Goal: Task Accomplishment & Management: Complete application form

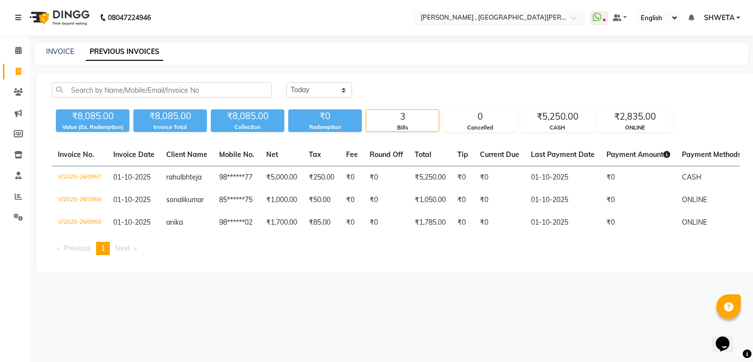
click at [466, 18] on input "text" at bounding box center [490, 19] width 142 height 10
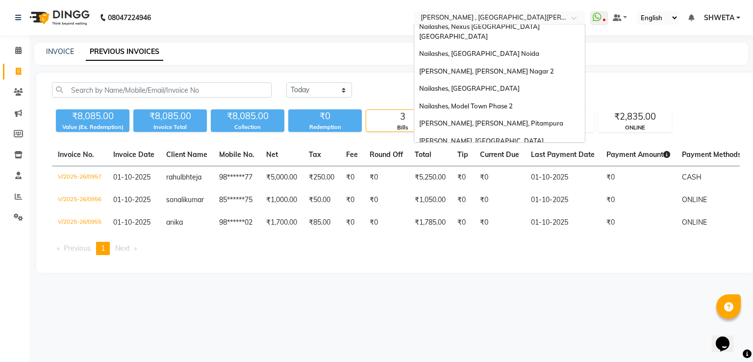
scroll to position [195, 0]
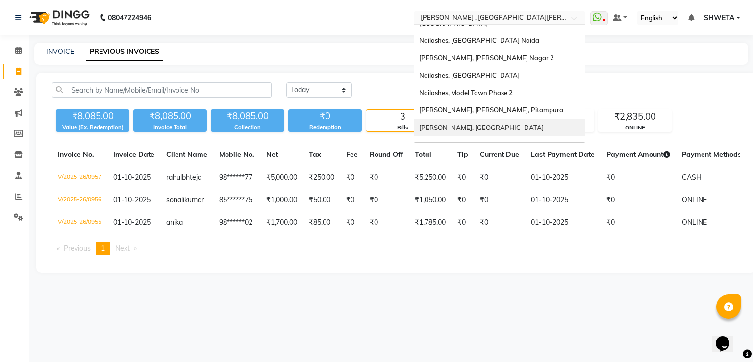
click at [470, 119] on div "[PERSON_NAME], [GEOGRAPHIC_DATA]" at bounding box center [499, 128] width 171 height 18
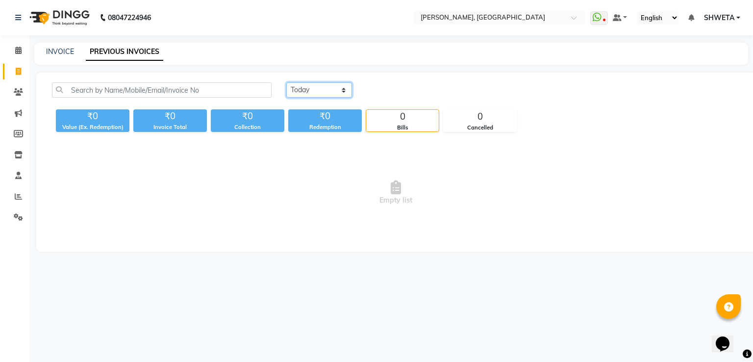
click at [326, 93] on select "[DATE] [DATE] Custom Range" at bounding box center [319, 89] width 66 height 15
click at [286, 82] on select "[DATE] [DATE] Custom Range" at bounding box center [319, 89] width 66 height 15
click at [317, 92] on select "[DATE] [DATE] Custom Range" at bounding box center [323, 90] width 74 height 15
select select "yesterday"
click at [286, 83] on select "[DATE] [DATE] Custom Range" at bounding box center [323, 90] width 74 height 15
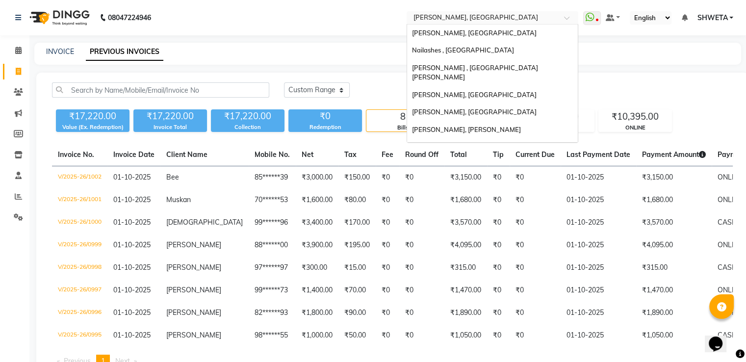
click at [434, 22] on input "text" at bounding box center [482, 19] width 142 height 10
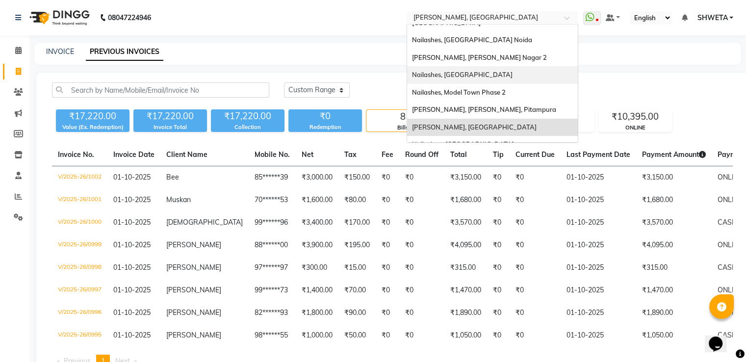
click at [449, 71] on span "Nailashes, [GEOGRAPHIC_DATA]" at bounding box center [462, 75] width 101 height 8
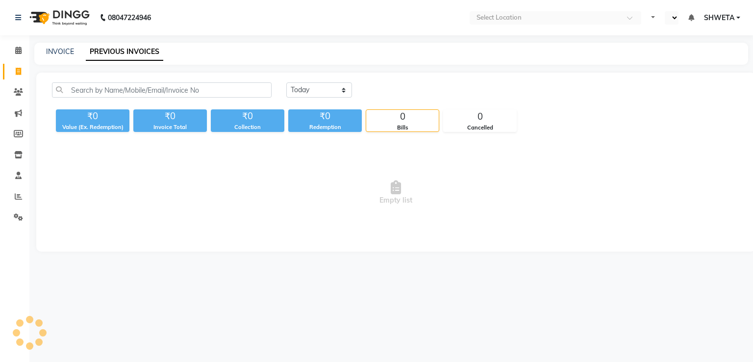
select select "en"
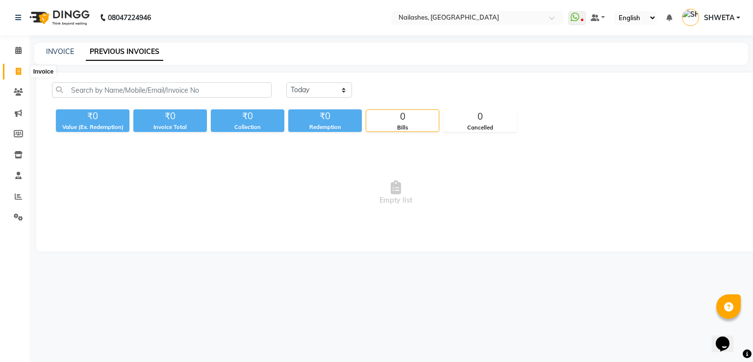
click at [20, 74] on icon at bounding box center [18, 71] width 5 height 7
select select "3926"
select select "service"
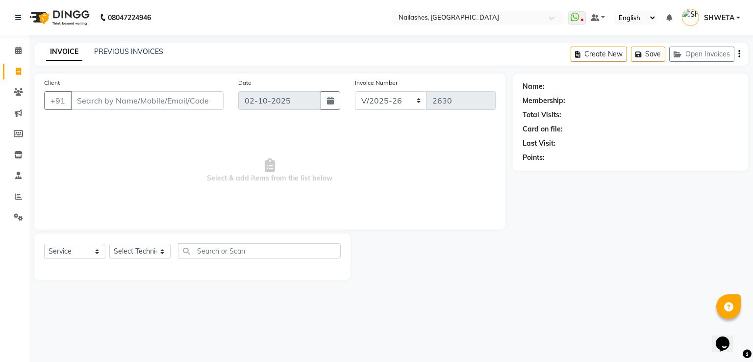
click at [118, 99] on input "Client" at bounding box center [147, 100] width 153 height 19
click at [152, 101] on input "Client" at bounding box center [147, 100] width 153 height 19
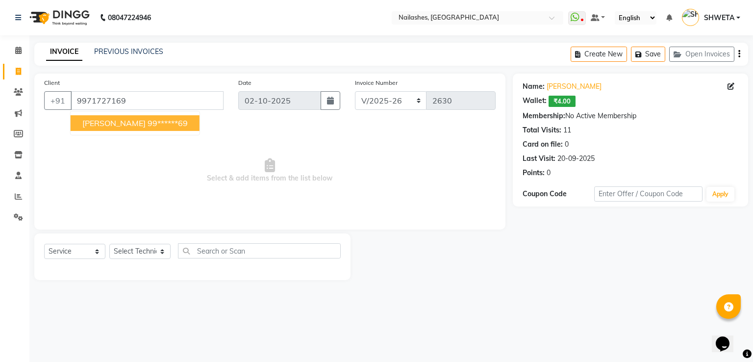
click at [148, 118] on ngb-highlight "99******69" at bounding box center [168, 123] width 40 height 10
type input "99******69"
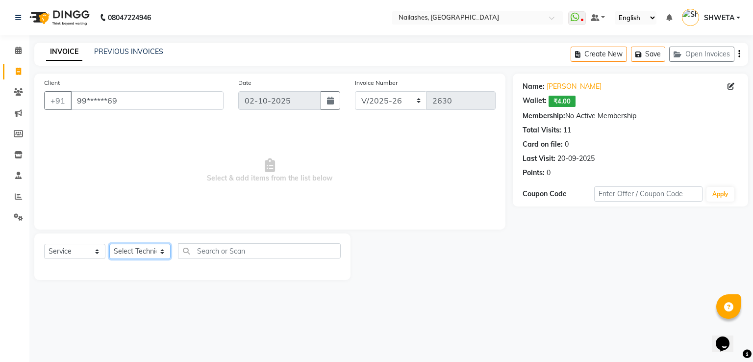
click at [125, 247] on select "Select Technician Anamika Anita Anita 2 Arjun Mamta MANAGER Nisha Nitin Samir S…" at bounding box center [139, 251] width 61 height 15
select select "90278"
click at [109, 244] on select "Select Technician Anamika Anita Anita 2 Arjun Mamta MANAGER Nisha Nitin Samir S…" at bounding box center [139, 251] width 61 height 15
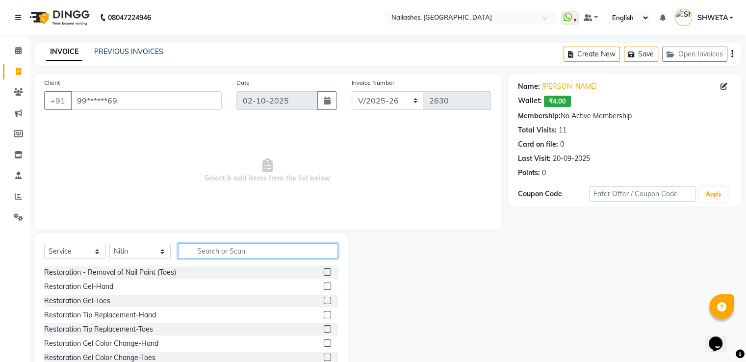
click at [217, 250] on input "text" at bounding box center [258, 250] width 160 height 15
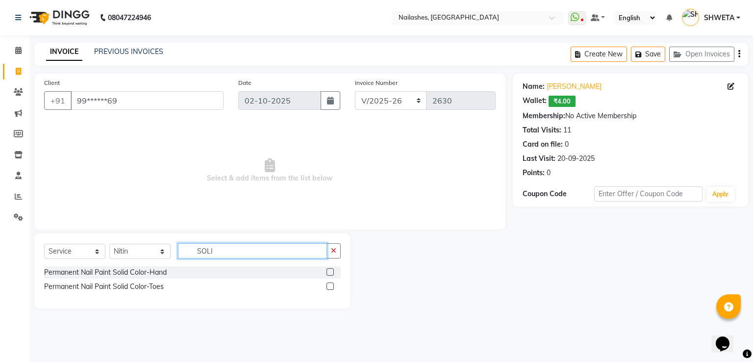
type input "SOLI"
click at [331, 269] on label at bounding box center [330, 271] width 7 height 7
click at [331, 269] on input "checkbox" at bounding box center [330, 272] width 6 height 6
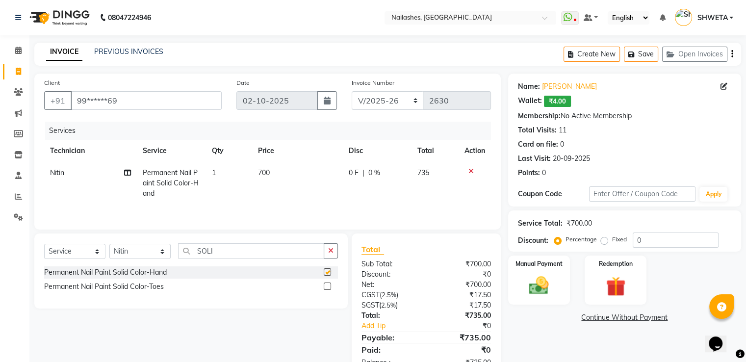
checkbox input "false"
click at [545, 265] on label "Manual Payment" at bounding box center [538, 262] width 49 height 9
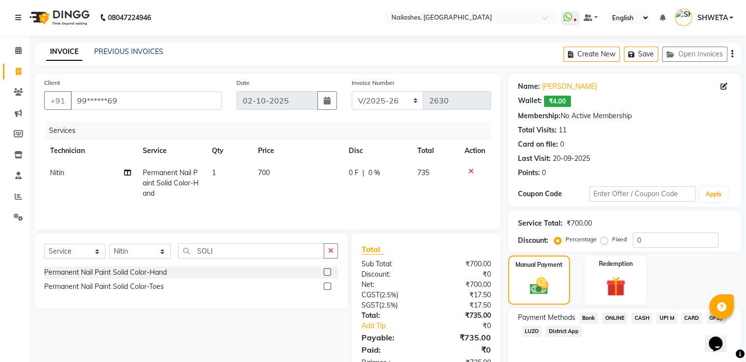
click at [611, 320] on span "ONLINE" at bounding box center [614, 317] width 25 height 11
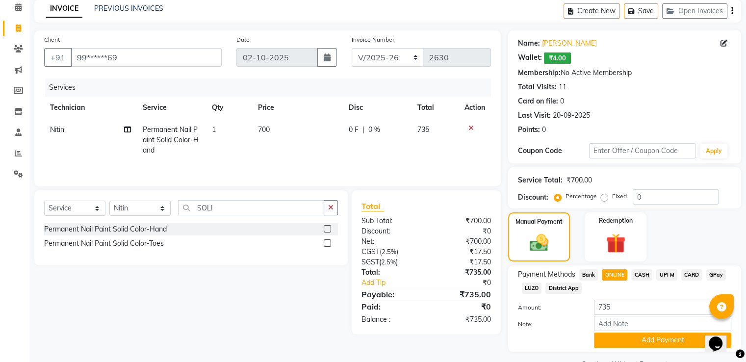
scroll to position [69, 0]
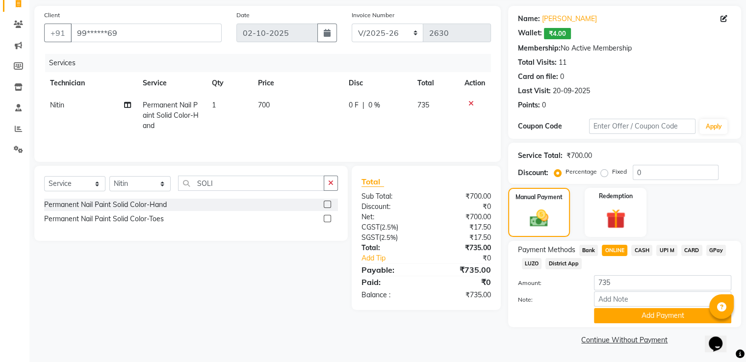
click at [611, 317] on button "Add Payment" at bounding box center [662, 315] width 137 height 15
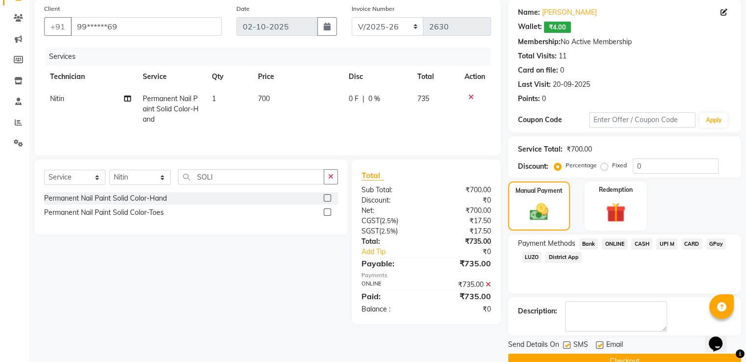
scroll to position [95, 0]
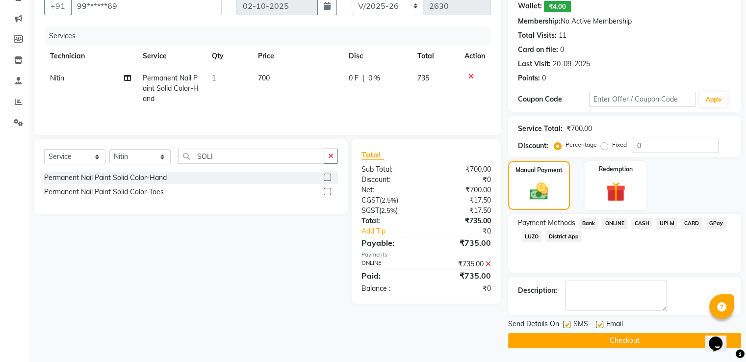
click at [609, 338] on button "Checkout" at bounding box center [624, 340] width 233 height 15
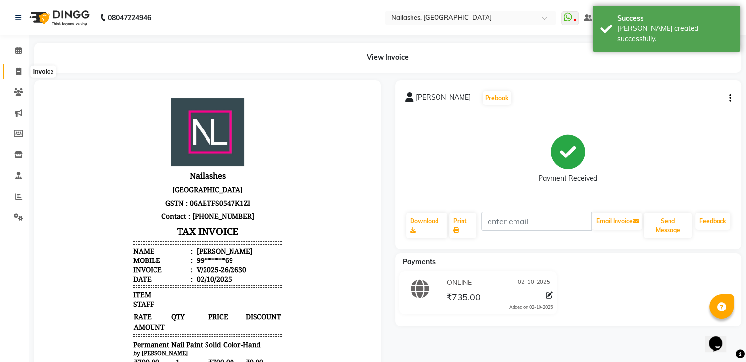
click at [16, 74] on icon at bounding box center [18, 71] width 5 height 7
select select "service"
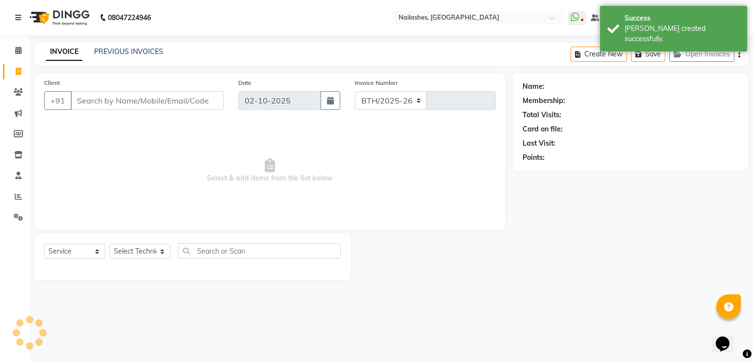
select select "3926"
type input "2631"
click at [75, 101] on input "Client" at bounding box center [147, 100] width 153 height 19
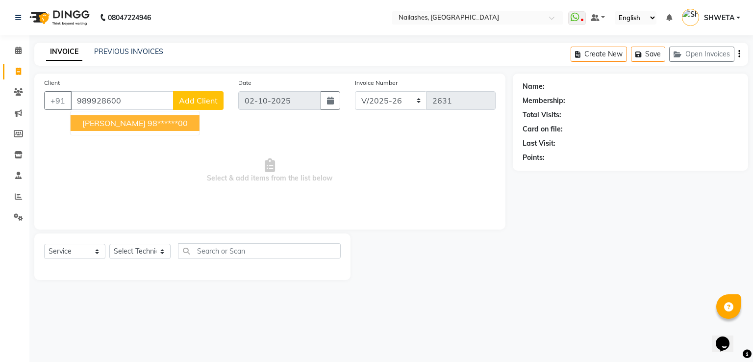
click at [90, 124] on span "Surbhi Nayyar" at bounding box center [113, 123] width 63 height 10
type input "98******00"
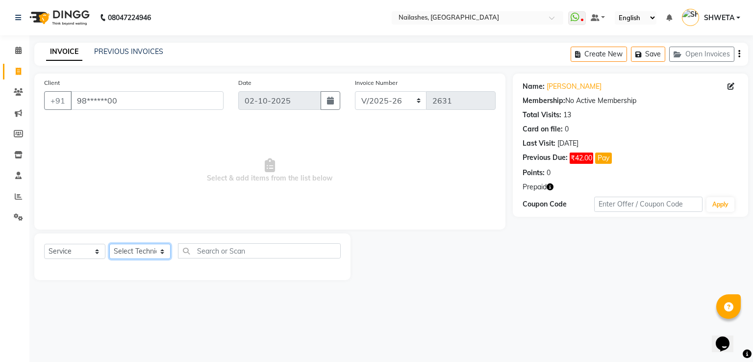
click at [123, 251] on select "Select Technician Anamika Anita Anita 2 Arjun Mamta MANAGER Nisha Nitin Samir S…" at bounding box center [139, 251] width 61 height 15
select select "19580"
click at [109, 244] on select "Select Technician Anamika Anita Anita 2 Arjun Mamta MANAGER Nisha Nitin Samir S…" at bounding box center [139, 251] width 61 height 15
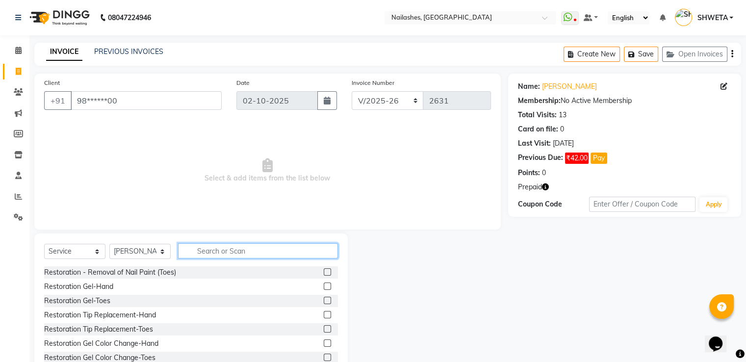
click at [228, 252] on input "text" at bounding box center [258, 250] width 160 height 15
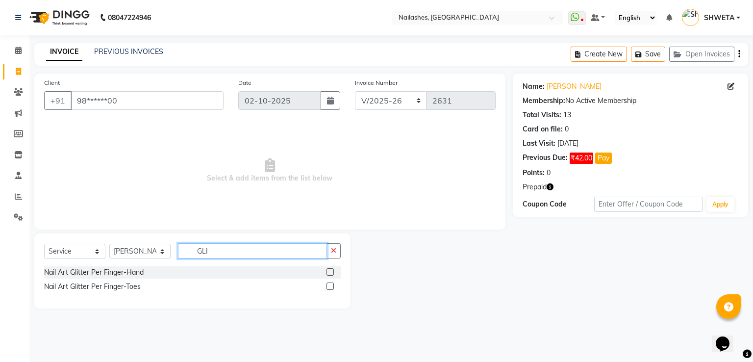
type input "GLI"
click at [329, 270] on label at bounding box center [330, 271] width 7 height 7
click at [329, 270] on input "checkbox" at bounding box center [330, 272] width 6 height 6
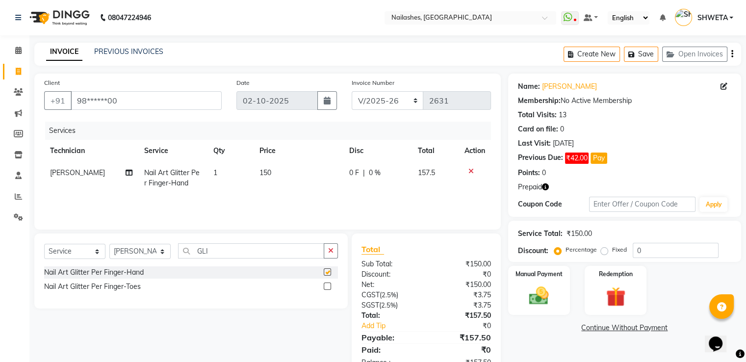
checkbox input "false"
click at [262, 173] on span "150" at bounding box center [265, 172] width 12 height 9
select select "19580"
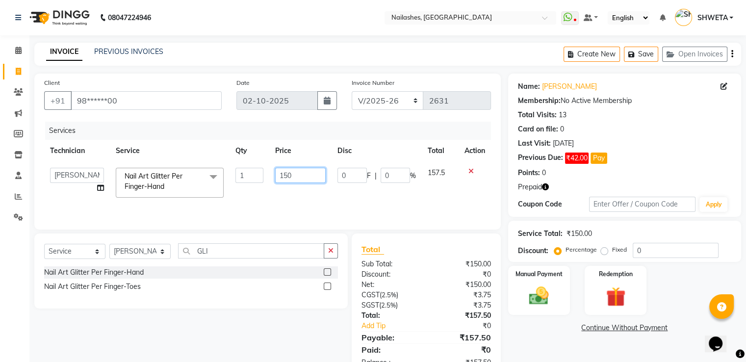
click at [291, 176] on input "150" at bounding box center [300, 175] width 51 height 15
type input "1"
type input "1200"
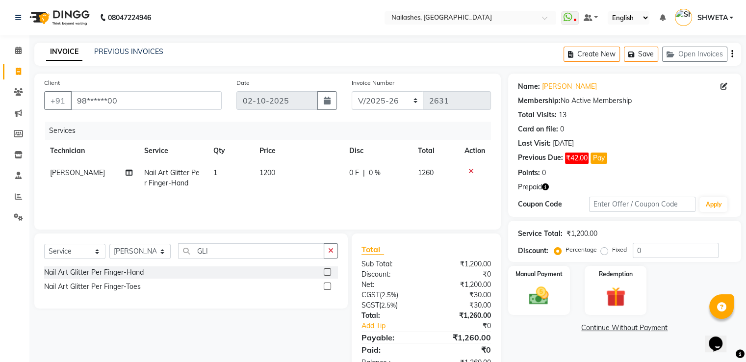
click at [539, 338] on div "Name: Surbhi Nayyar Membership: No Active Membership Total Visits: 13 Card on f…" at bounding box center [628, 226] width 240 height 304
click at [555, 285] on img at bounding box center [538, 296] width 33 height 24
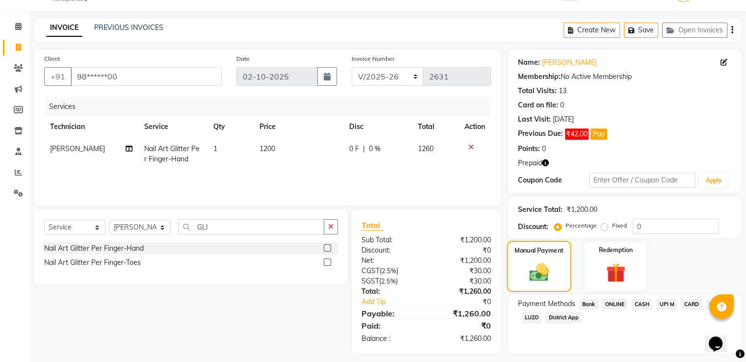
scroll to position [50, 0]
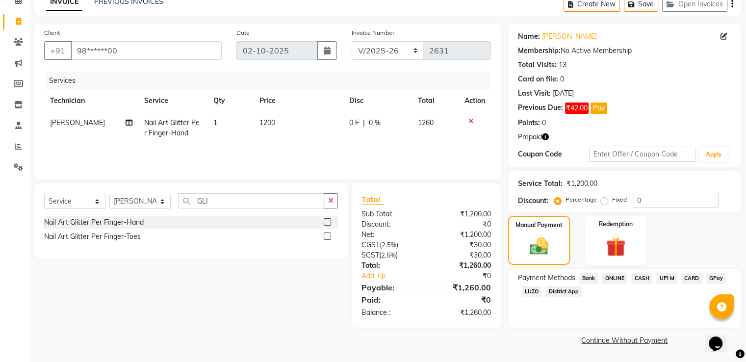
click at [618, 277] on span "ONLINE" at bounding box center [614, 278] width 25 height 11
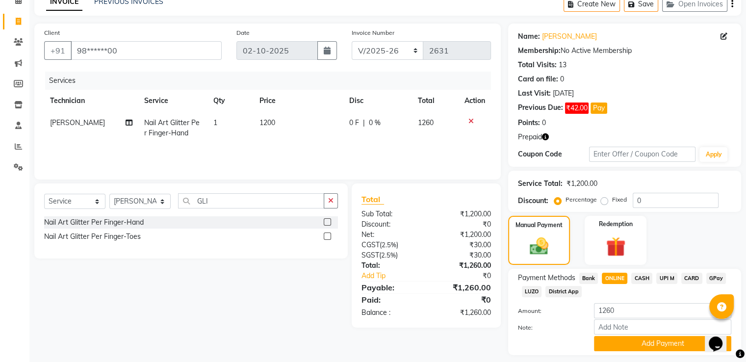
click at [645, 278] on span "CASH" at bounding box center [641, 278] width 21 height 11
click at [639, 346] on button "Add Payment" at bounding box center [662, 343] width 137 height 15
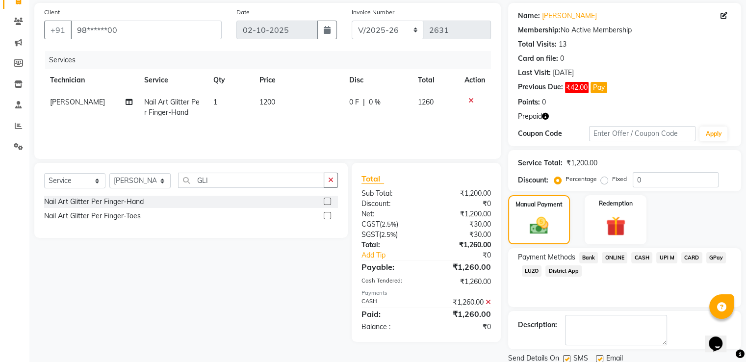
scroll to position [105, 0]
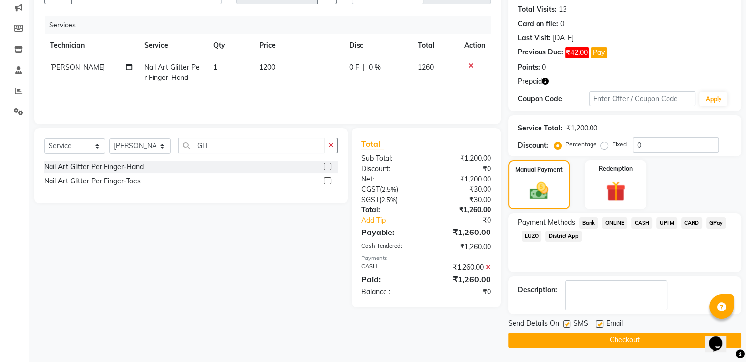
click at [637, 339] on button "Checkout" at bounding box center [624, 339] width 233 height 15
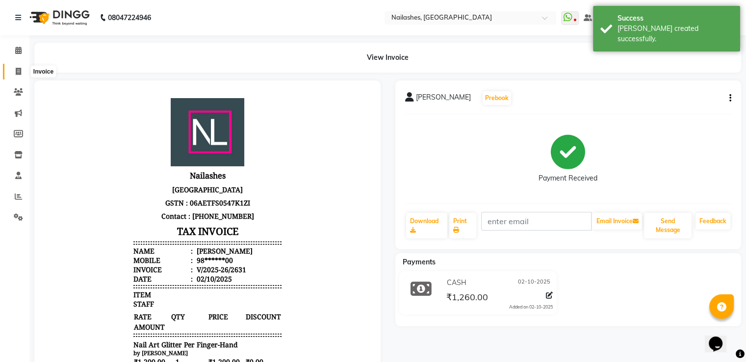
click at [14, 73] on span at bounding box center [18, 71] width 17 height 11
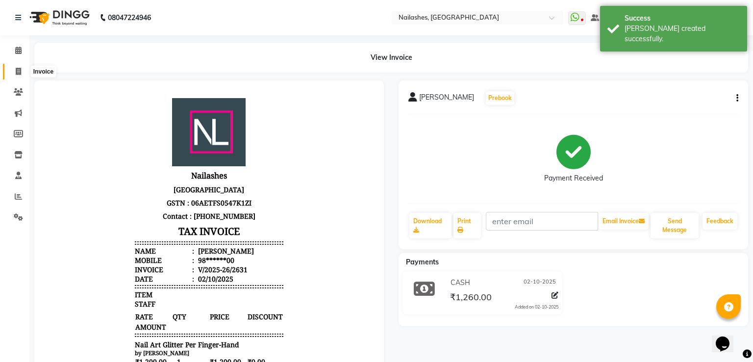
select select "3926"
select select "service"
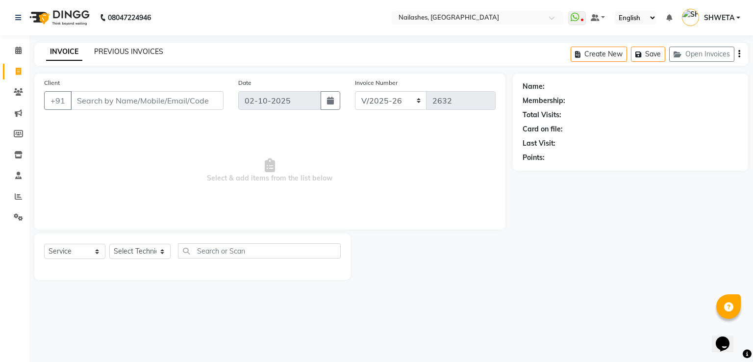
click at [108, 52] on link "PREVIOUS INVOICES" at bounding box center [128, 51] width 69 height 9
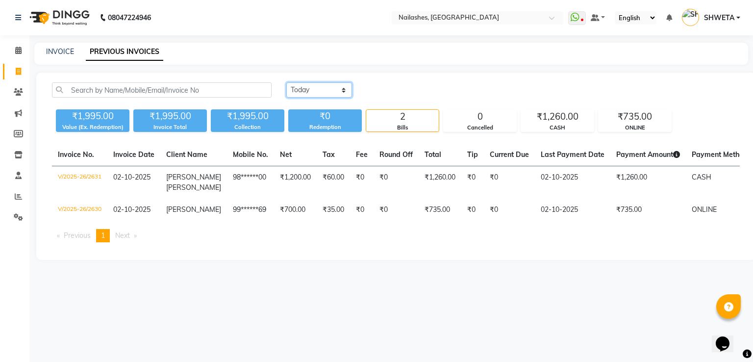
click at [324, 85] on select "[DATE] [DATE] Custom Range" at bounding box center [319, 89] width 66 height 15
select select "range"
click at [286, 82] on select "[DATE] [DATE] Custom Range" at bounding box center [319, 89] width 66 height 15
click at [379, 90] on input "02-10-2025" at bounding box center [399, 90] width 69 height 14
select select "10"
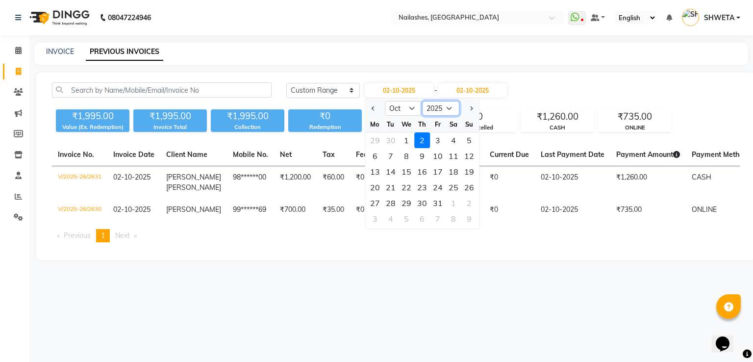
click at [441, 104] on select "2015 2016 2017 2018 2019 2020 2021 2022 2023 2024 2025 2026 2027 2028 2029 2030…" at bounding box center [440, 108] width 37 height 15
select select "2024"
click at [422, 101] on select "2015 2016 2017 2018 2019 2020 2021 2022 2023 2024 2025 2026 2027 2028 2029 2030…" at bounding box center [440, 108] width 37 height 15
click at [394, 136] on div "1" at bounding box center [391, 140] width 16 height 16
type input "[DATE]"
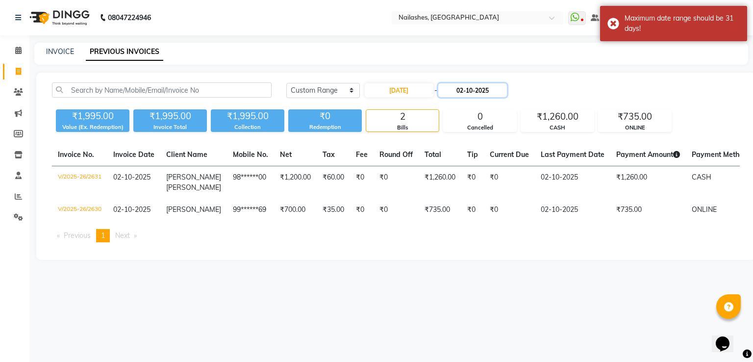
click at [466, 87] on input "02-10-2025" at bounding box center [472, 90] width 69 height 14
select select "10"
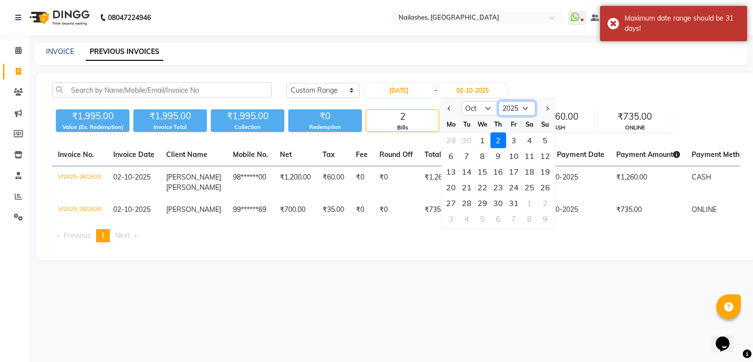
click at [515, 109] on select "2024 2025 2026 2027 2028 2029 2030 2031 2032 2033 2034 2035" at bounding box center [516, 108] width 37 height 15
select select "2024"
click at [498, 101] on select "2024 2025 2026 2027 2028 2029 2030 2031 2032 2033 2034 2035" at bounding box center [516, 108] width 37 height 15
click at [494, 204] on div "31" at bounding box center [498, 203] width 16 height 16
type input "[DATE]"
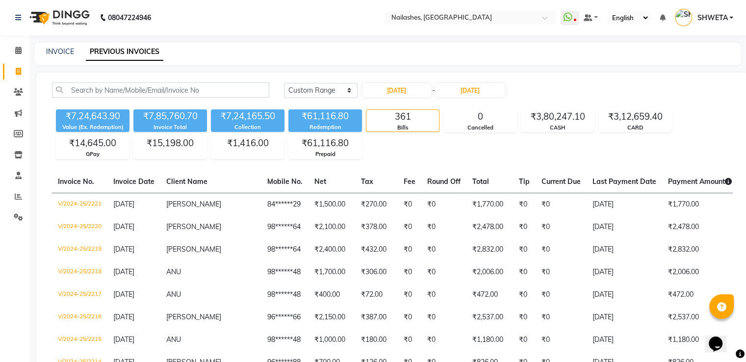
click at [513, 204] on td "₹0" at bounding box center [524, 204] width 23 height 23
click at [471, 14] on input "text" at bounding box center [460, 19] width 142 height 10
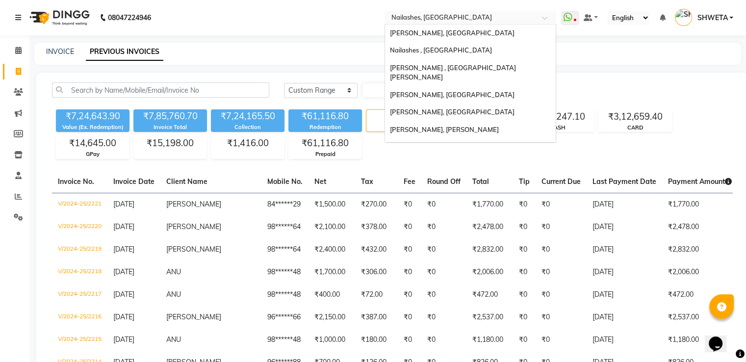
scroll to position [196, 0]
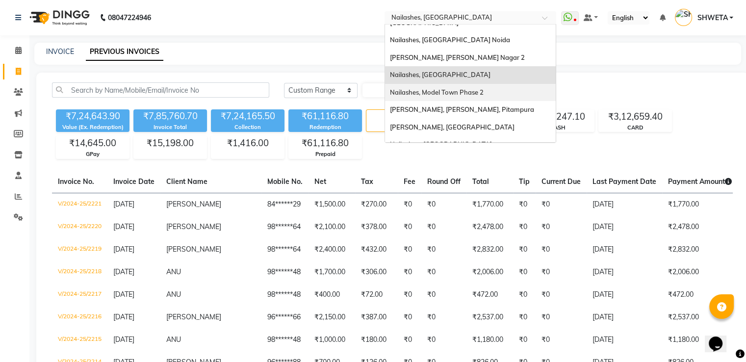
click at [437, 88] on span "Nailashes, Model Town Phase 2" at bounding box center [437, 92] width 94 height 8
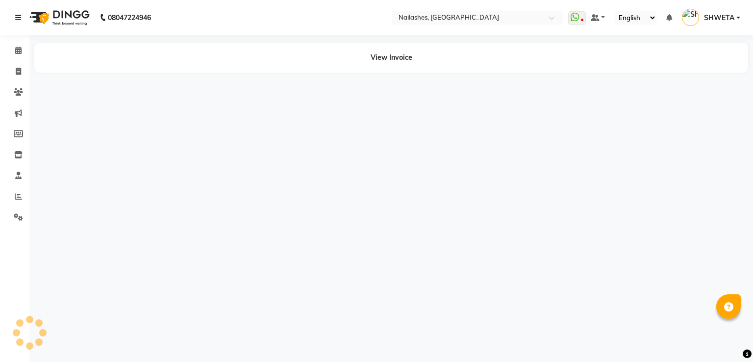
select select "en"
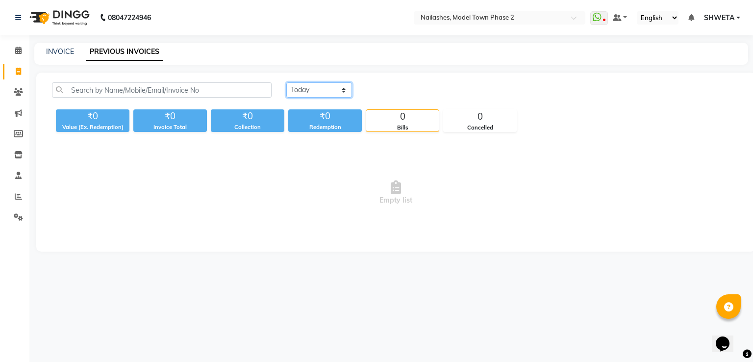
click at [313, 86] on select "[DATE] [DATE] Custom Range" at bounding box center [319, 89] width 66 height 15
select select "range"
click at [286, 82] on select "Today Yesterday Custom Range" at bounding box center [319, 89] width 66 height 15
click at [387, 85] on input "02-10-2025" at bounding box center [399, 90] width 69 height 14
select select "10"
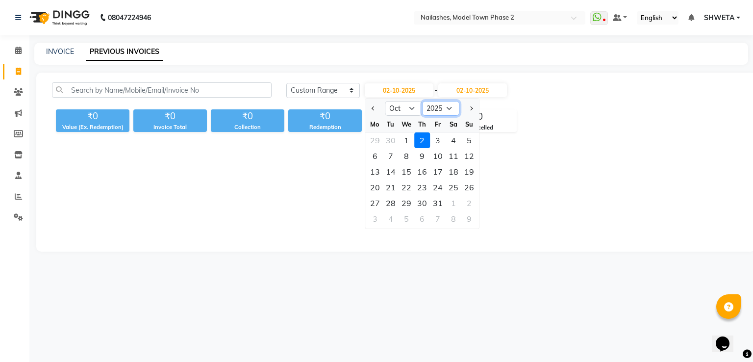
click at [449, 108] on select "2015 2016 2017 2018 2019 2020 2021 2022 2023 2024 2025 2026 2027 2028 2029 2030…" at bounding box center [440, 108] width 37 height 15
select select "2024"
click at [422, 101] on select "2015 2016 2017 2018 2019 2020 2021 2022 2023 2024 2025 2026 2027 2028 2029 2030…" at bounding box center [440, 108] width 37 height 15
click at [393, 140] on div "1" at bounding box center [391, 140] width 16 height 16
type input "01-10-2024"
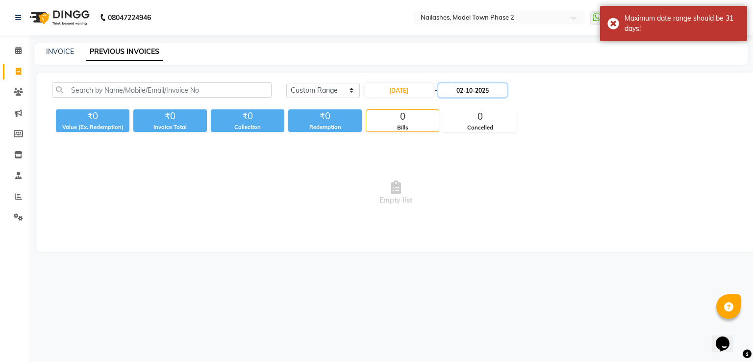
click at [454, 92] on input "02-10-2025" at bounding box center [472, 90] width 69 height 14
select select "10"
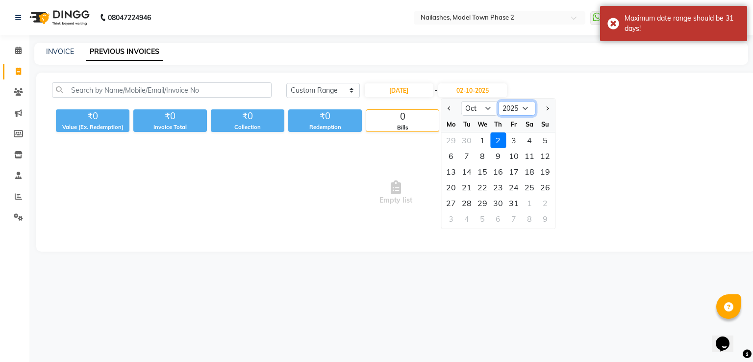
click at [501, 107] on select "2024 2025 2026 2027 2028 2029 2030 2031 2032 2033 2034 2035" at bounding box center [516, 108] width 37 height 15
select select "2024"
click at [498, 101] on select "2024 2025 2026 2027 2028 2029 2030 2031 2032 2033 2034 2035" at bounding box center [516, 108] width 37 height 15
click at [494, 206] on div "31" at bounding box center [498, 203] width 16 height 16
type input "31-10-2024"
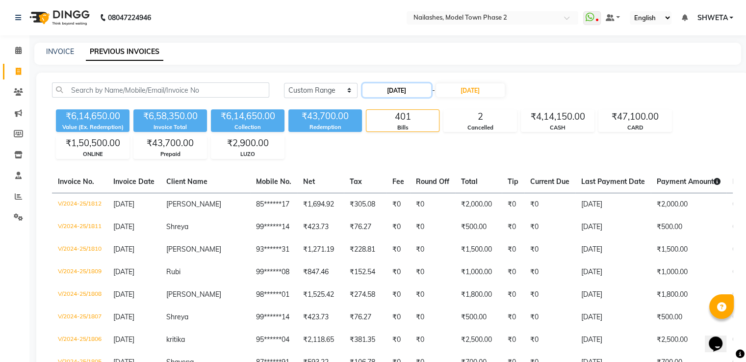
click at [369, 90] on input "01-10-2024" at bounding box center [396, 90] width 69 height 14
select select "10"
select select "2024"
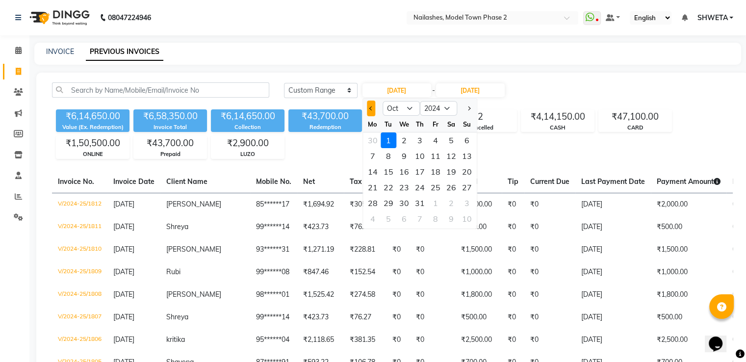
click at [367, 110] on button "Previous month" at bounding box center [371, 109] width 8 height 16
select select "9"
click at [468, 140] on div "1" at bounding box center [467, 140] width 16 height 16
type input "01-09-2024"
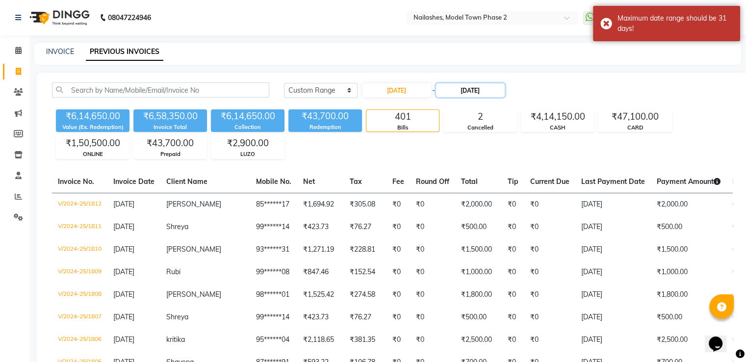
click at [470, 87] on input "[DATE]" at bounding box center [470, 90] width 69 height 14
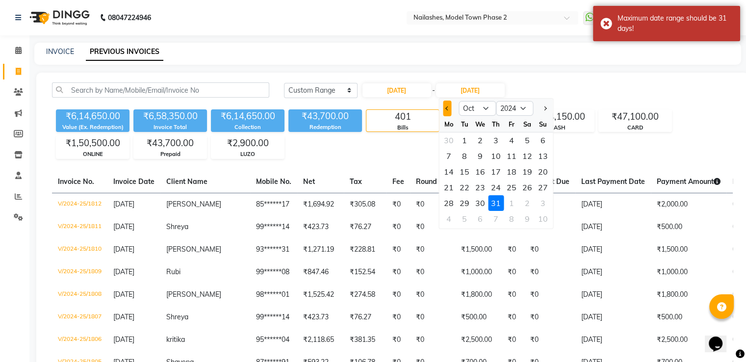
click at [446, 106] on span "Previous month" at bounding box center [447, 108] width 4 height 4
select select "9"
click at [445, 217] on div "30" at bounding box center [449, 219] width 16 height 16
type input "30-09-2024"
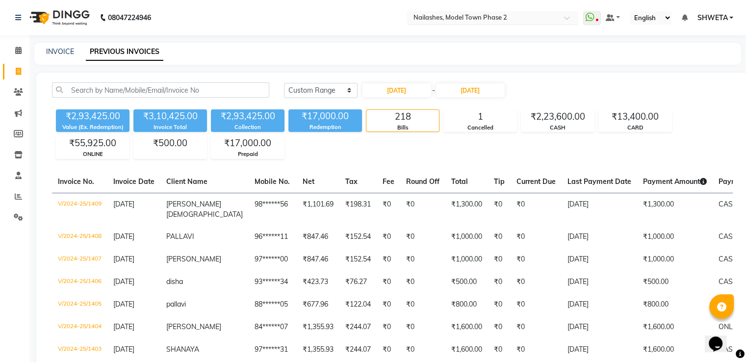
click at [454, 19] on input "text" at bounding box center [482, 19] width 142 height 10
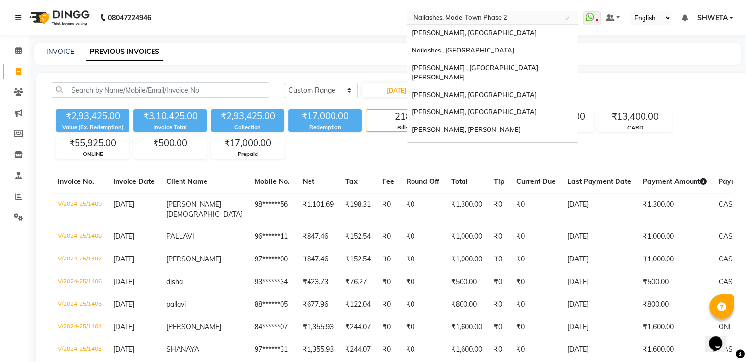
scroll to position [196, 0]
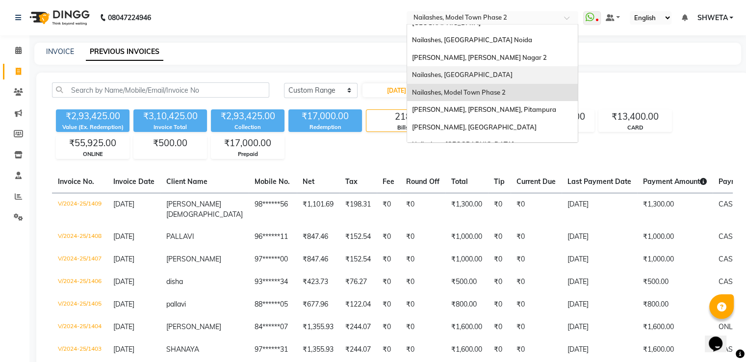
click at [457, 71] on span "Nailashes, [GEOGRAPHIC_DATA]" at bounding box center [462, 75] width 101 height 8
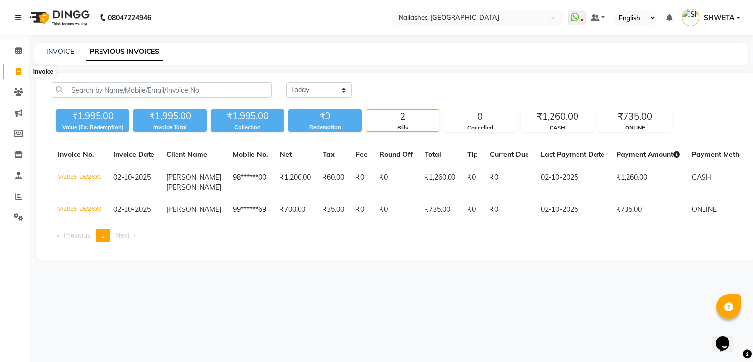
click at [20, 69] on icon at bounding box center [18, 71] width 5 height 7
select select "service"
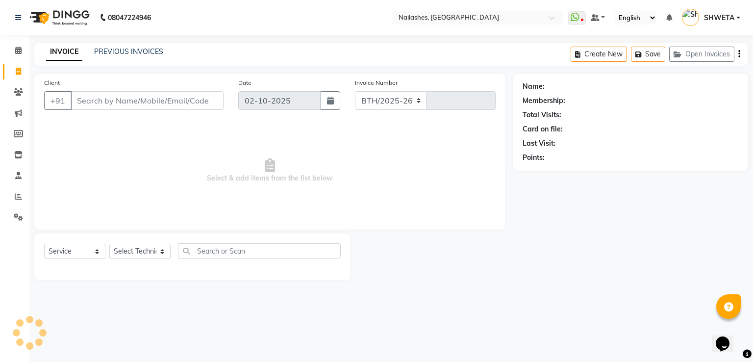
select select "3926"
type input "2632"
click at [123, 96] on input "Client" at bounding box center [147, 100] width 153 height 19
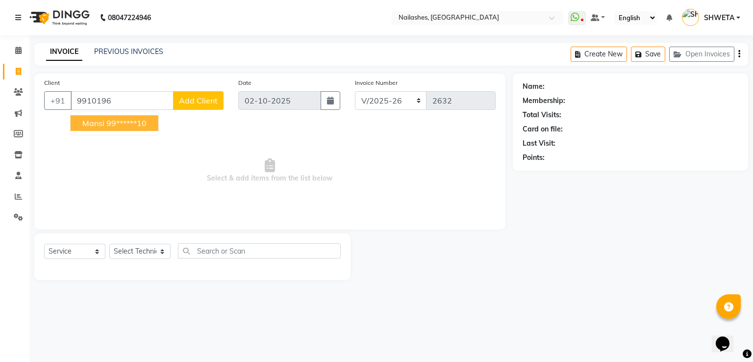
click at [131, 116] on button "Mansi 99******10" at bounding box center [115, 123] width 88 height 16
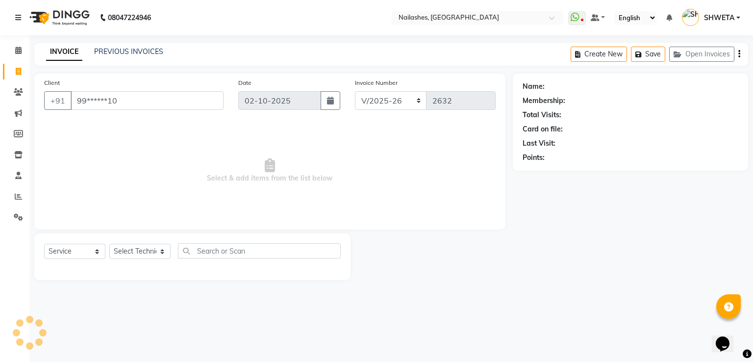
type input "99******10"
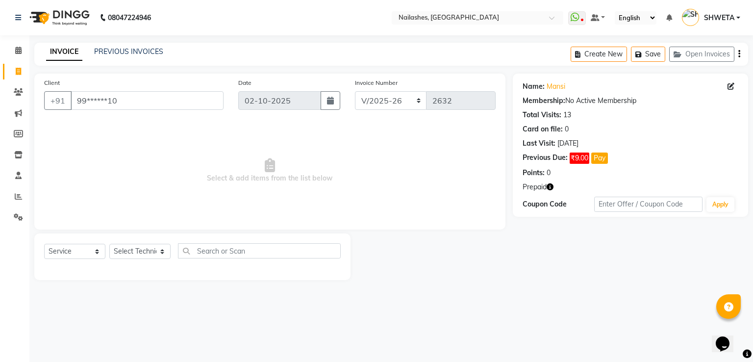
click at [551, 186] on icon "button" at bounding box center [550, 186] width 7 height 7
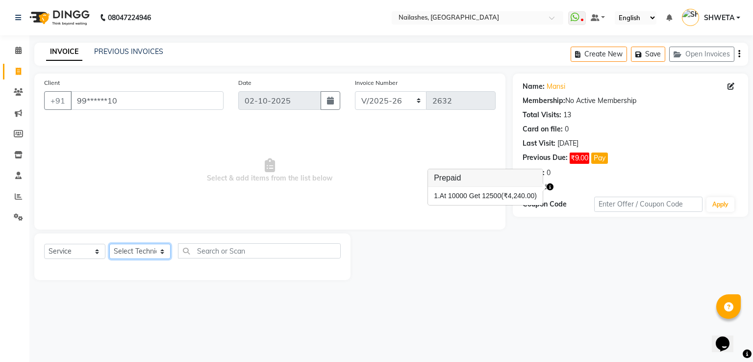
click at [135, 257] on select "Select Technician [PERSON_NAME] [PERSON_NAME] [PERSON_NAME] 2 [PERSON_NAME] MAN…" at bounding box center [139, 251] width 61 height 15
select select "38034"
click at [109, 244] on select "Select Technician [PERSON_NAME] [PERSON_NAME] [PERSON_NAME] 2 [PERSON_NAME] MAN…" at bounding box center [139, 251] width 61 height 15
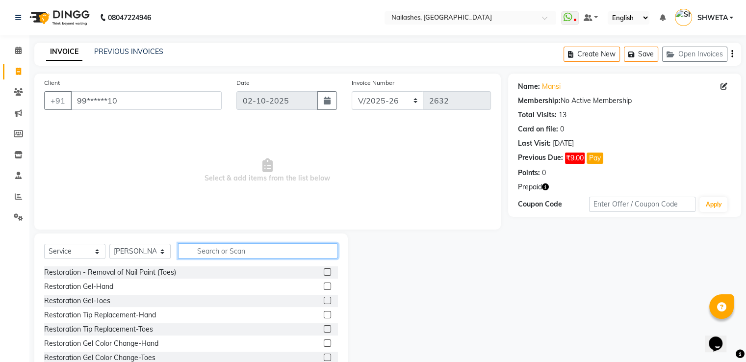
click at [235, 256] on input "text" at bounding box center [258, 250] width 160 height 15
click at [231, 250] on input "text" at bounding box center [258, 250] width 160 height 15
click at [228, 252] on input "text" at bounding box center [258, 250] width 160 height 15
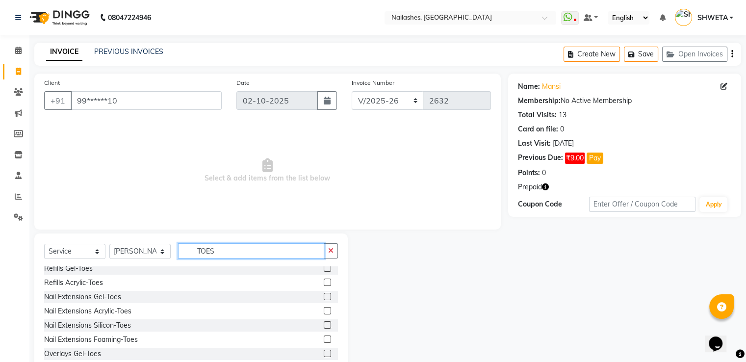
scroll to position [88, 0]
type input "TOES"
click at [324, 299] on label at bounding box center [327, 297] width 7 height 7
click at [324, 299] on input "checkbox" at bounding box center [327, 298] width 6 height 6
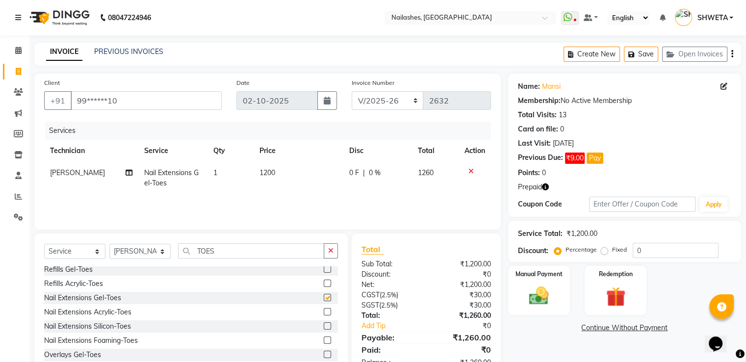
checkbox input "false"
click at [267, 181] on td "1200" at bounding box center [299, 178] width 90 height 32
select select "38034"
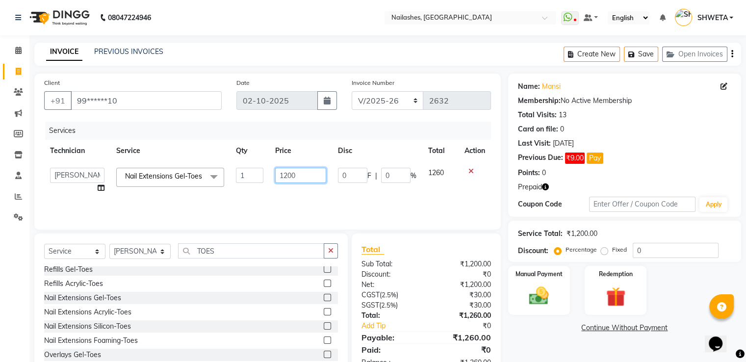
click at [287, 173] on input "1200" at bounding box center [300, 175] width 51 height 15
type input "1500"
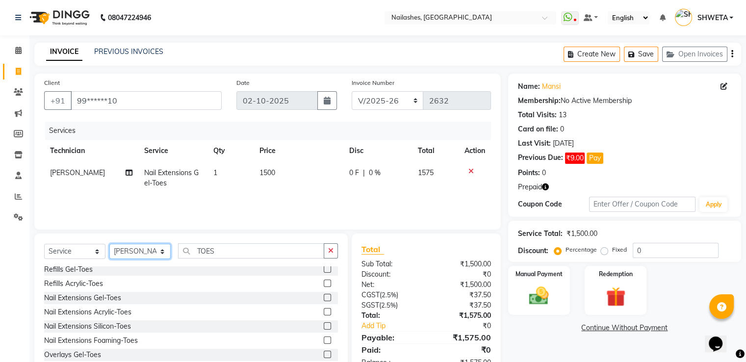
click at [141, 250] on select "Select Technician [PERSON_NAME] [PERSON_NAME] [PERSON_NAME] 2 [PERSON_NAME] MAN…" at bounding box center [139, 251] width 61 height 15
select select "19576"
click at [109, 244] on select "Select Technician [PERSON_NAME] [PERSON_NAME] [PERSON_NAME] 2 [PERSON_NAME] MAN…" at bounding box center [139, 251] width 61 height 15
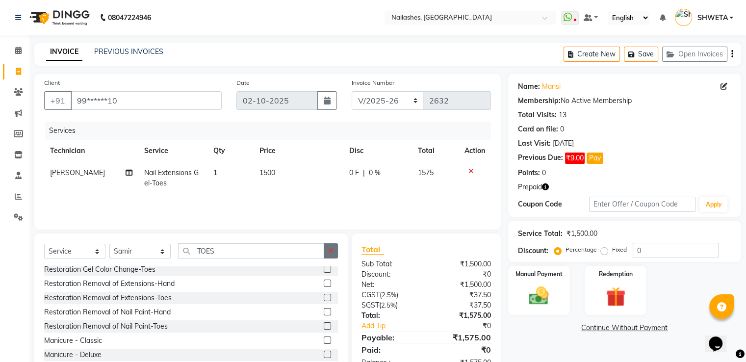
click at [329, 248] on icon "button" at bounding box center [330, 250] width 5 height 7
click at [319, 249] on input "text" at bounding box center [258, 250] width 160 height 15
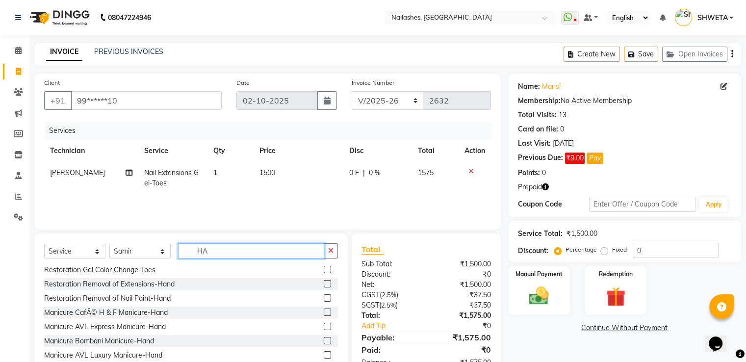
type input "H"
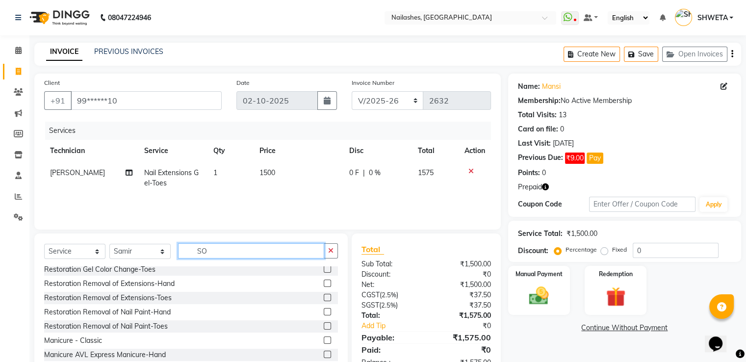
scroll to position [0, 0]
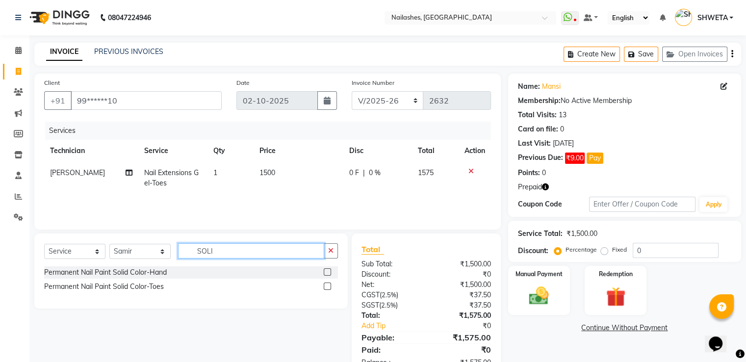
type input "SOLI"
click at [328, 275] on label at bounding box center [327, 271] width 7 height 7
click at [328, 275] on input "checkbox" at bounding box center [327, 272] width 6 height 6
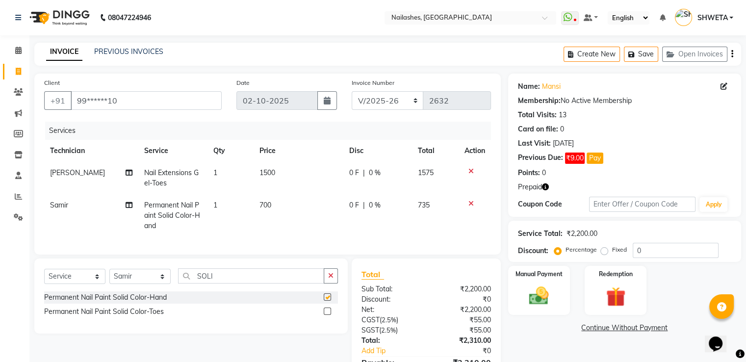
checkbox input "false"
click at [561, 313] on div "Manual Payment" at bounding box center [539, 290] width 64 height 51
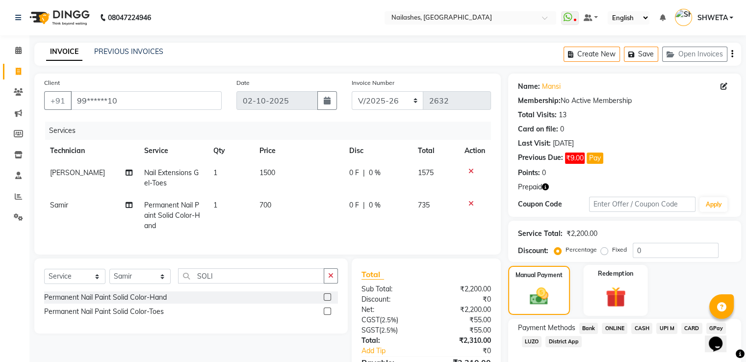
click at [596, 292] on div "Redemption" at bounding box center [615, 290] width 64 height 51
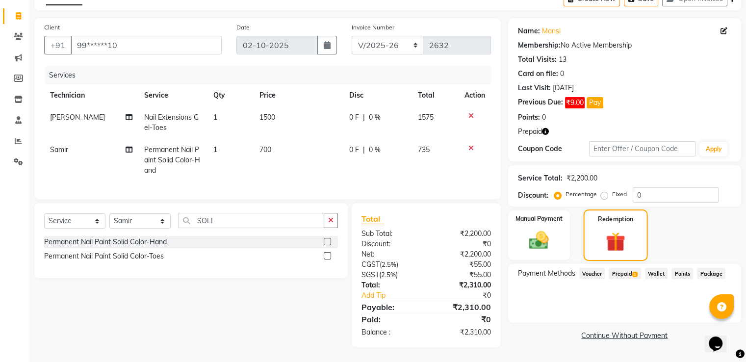
scroll to position [63, 0]
click at [631, 268] on span "Prepaid 1" at bounding box center [625, 273] width 32 height 11
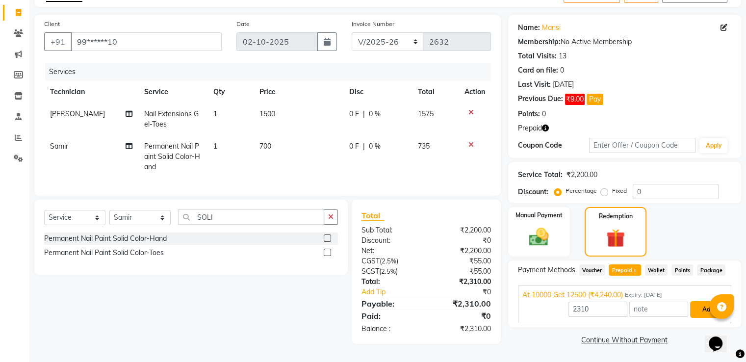
click at [705, 306] on button "Add" at bounding box center [708, 309] width 36 height 17
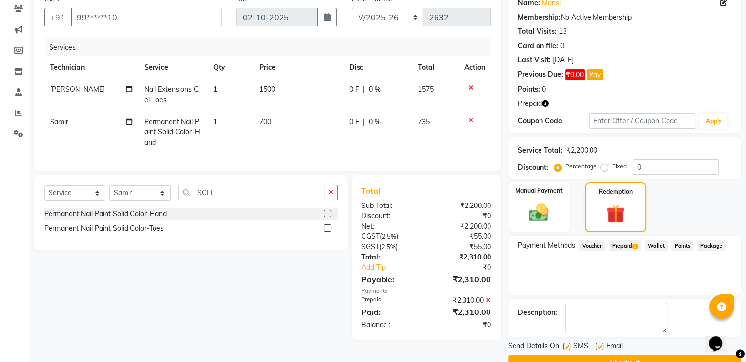
scroll to position [106, 0]
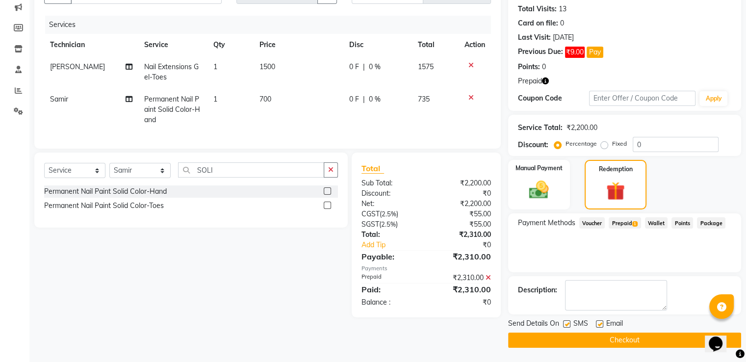
click at [639, 343] on button "Checkout" at bounding box center [624, 339] width 233 height 15
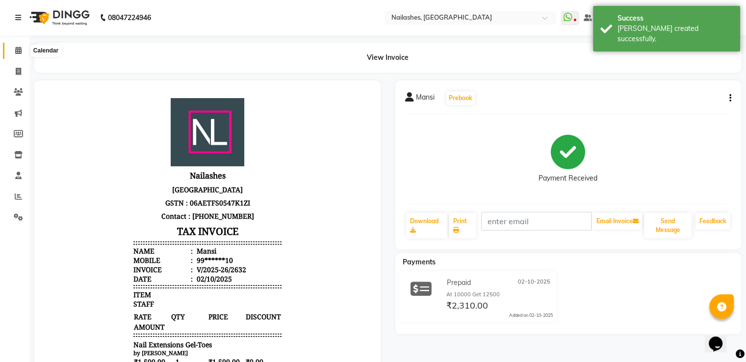
click at [15, 47] on icon at bounding box center [18, 50] width 6 height 7
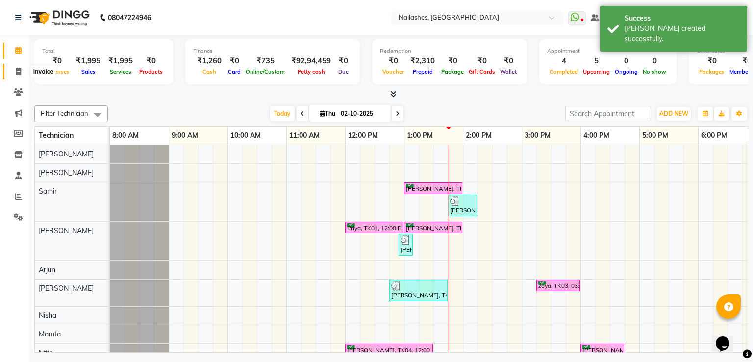
click at [18, 69] on icon at bounding box center [18, 71] width 5 height 7
select select "service"
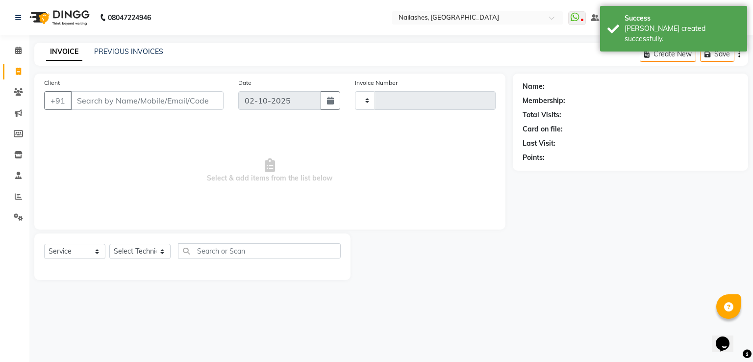
type input "2633"
select select "3926"
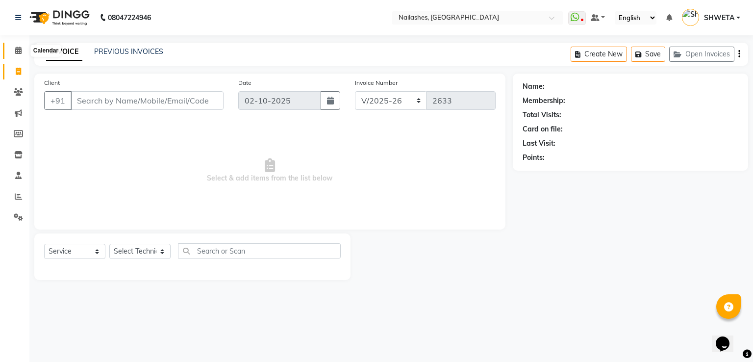
click at [20, 49] on icon at bounding box center [18, 50] width 6 height 7
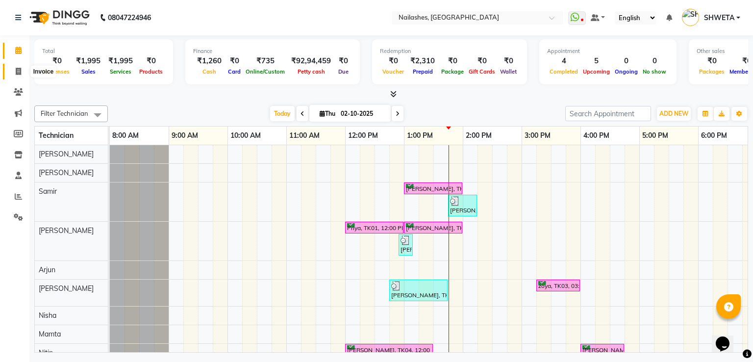
click at [16, 69] on icon at bounding box center [18, 71] width 5 height 7
select select "service"
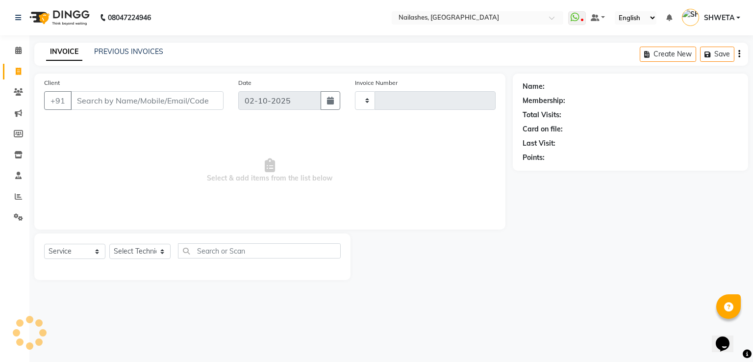
type input "2633"
select select "3926"
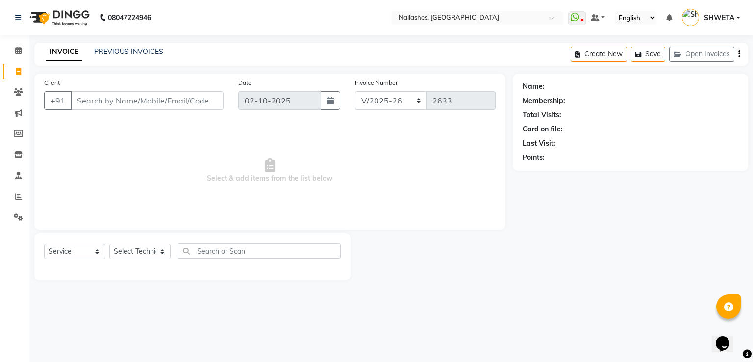
click at [120, 56] on div "PREVIOUS INVOICES" at bounding box center [128, 52] width 69 height 10
click at [120, 53] on link "PREVIOUS INVOICES" at bounding box center [128, 51] width 69 height 9
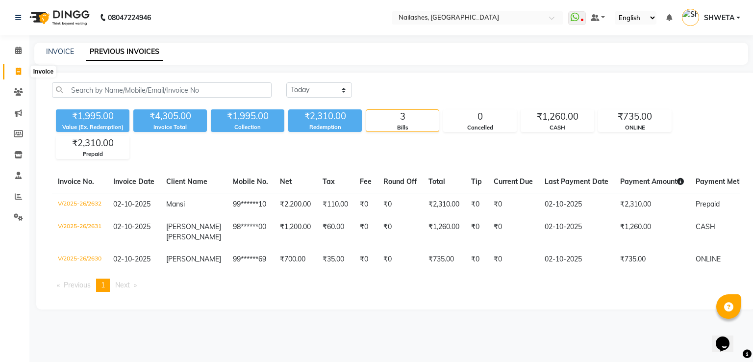
click at [17, 71] on icon at bounding box center [18, 71] width 5 height 7
select select "service"
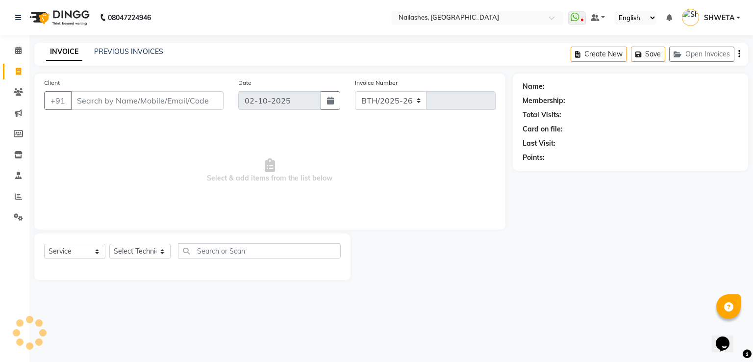
select select "3926"
type input "2633"
click at [103, 97] on input "Client" at bounding box center [147, 100] width 153 height 19
click at [463, 10] on nav "08047224946 Select Location × Nailashes, South Point Mall WhatsApp Status ✕ Sta…" at bounding box center [376, 17] width 753 height 35
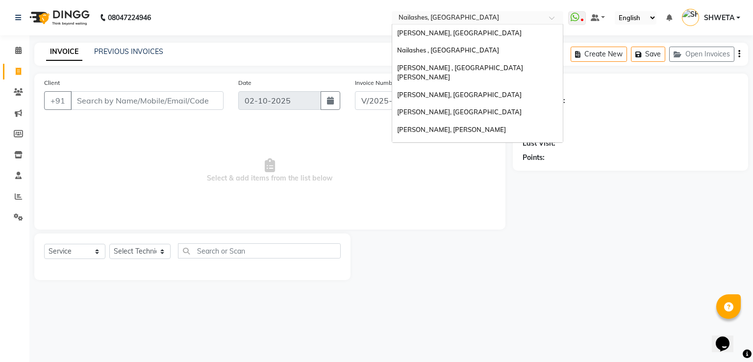
click at [461, 16] on input "text" at bounding box center [468, 19] width 142 height 10
click at [426, 91] on div "Nailashes, Green Park" at bounding box center [477, 95] width 171 height 18
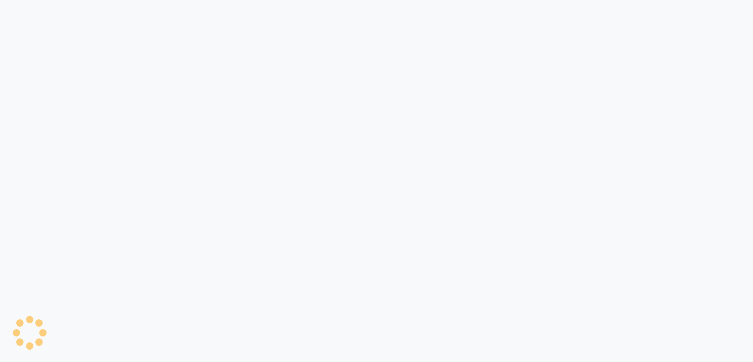
select select "3755"
select select "service"
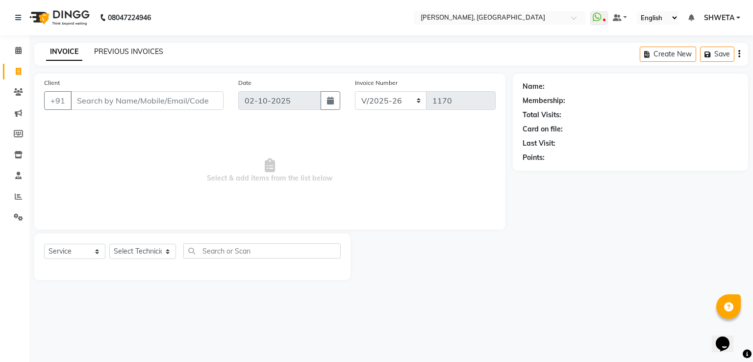
click at [128, 53] on link "PREVIOUS INVOICES" at bounding box center [128, 51] width 69 height 9
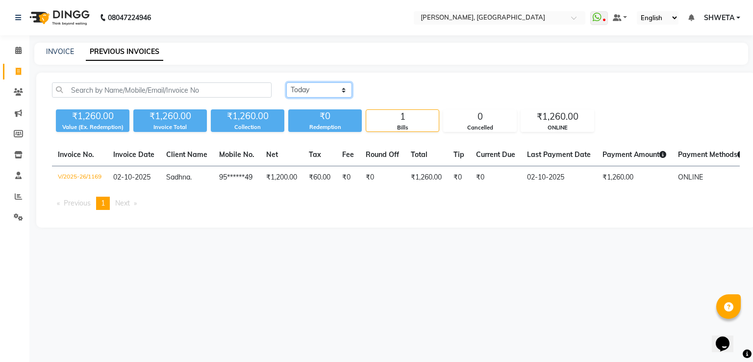
click at [316, 83] on select "[DATE] [DATE] Custom Range" at bounding box center [319, 89] width 66 height 15
select select "range"
click at [286, 82] on select "[DATE] [DATE] Custom Range" at bounding box center [319, 89] width 66 height 15
click at [386, 87] on input "02-10-2025" at bounding box center [399, 90] width 69 height 14
select select "10"
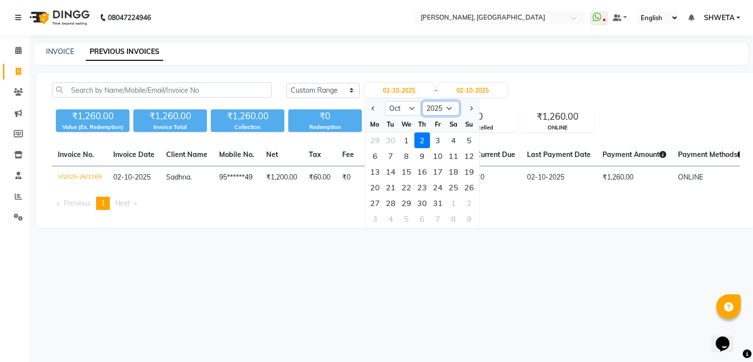
click at [439, 108] on select "2015 2016 2017 2018 2019 2020 2021 2022 2023 2024 2025 2026 2027 2028 2029 2030…" at bounding box center [440, 108] width 37 height 15
select select "2024"
click at [422, 101] on select "2015 2016 2017 2018 2019 2020 2021 2022 2023 2024 2025 2026 2027 2028 2029 2030…" at bounding box center [440, 108] width 37 height 15
click at [393, 138] on div "1" at bounding box center [391, 140] width 16 height 16
type input "[DATE]"
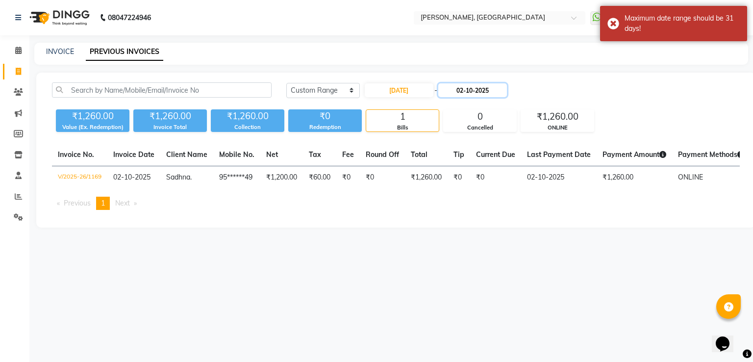
click at [479, 91] on input "02-10-2025" at bounding box center [472, 90] width 69 height 14
select select "10"
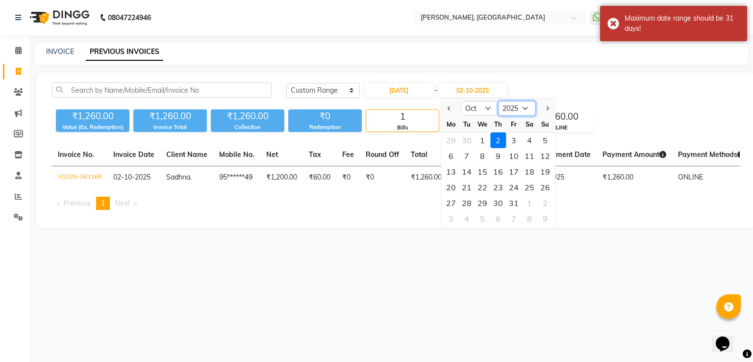
click at [510, 109] on select "2024 2025 2026 2027 2028 2029 2030 2031 2032 2033 2034 2035" at bounding box center [516, 108] width 37 height 15
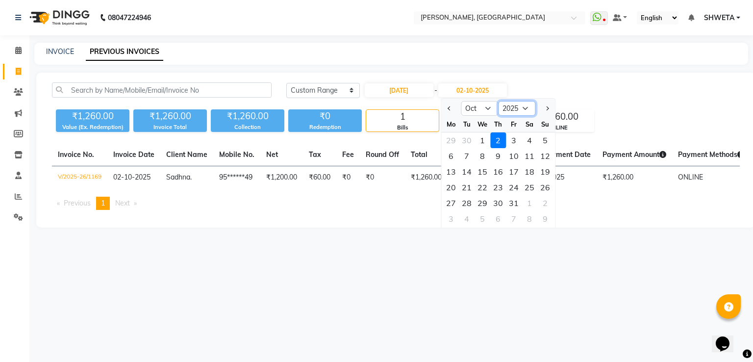
click at [510, 109] on select "2024 2025 2026 2027 2028 2029 2030 2031 2032 2033 2034 2035" at bounding box center [516, 108] width 37 height 15
select select "2024"
click at [498, 101] on select "2024 2025 2026 2027 2028 2029 2030 2031 2032 2033 2034 2035" at bounding box center [516, 108] width 37 height 15
click at [497, 200] on div "31" at bounding box center [498, 203] width 16 height 16
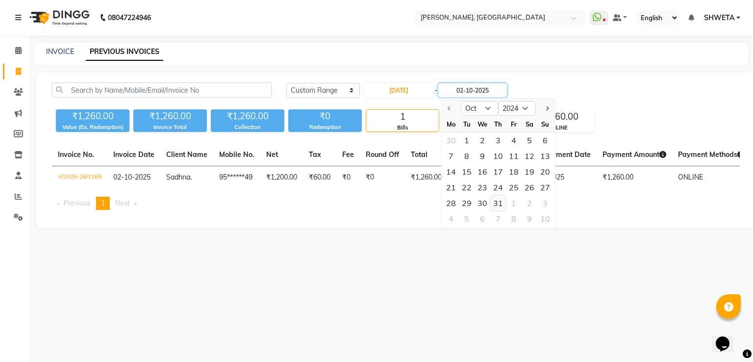
type input "[DATE]"
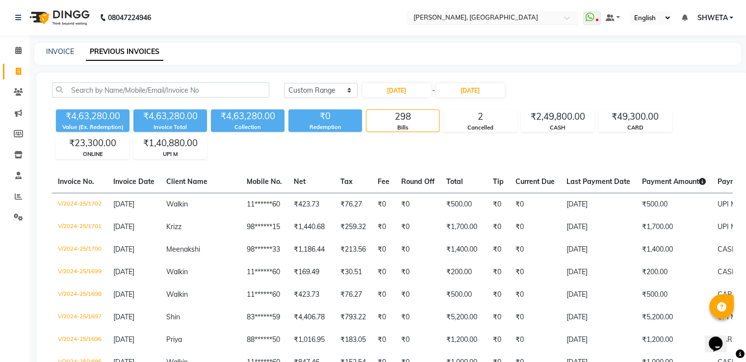
click at [463, 20] on input "text" at bounding box center [482, 19] width 142 height 10
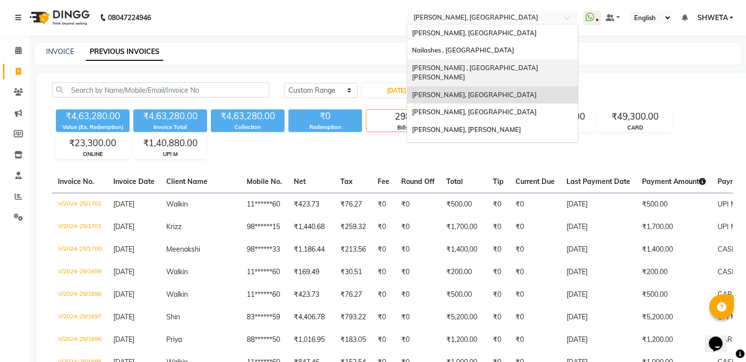
click at [478, 69] on span "[PERSON_NAME] , [GEOGRAPHIC_DATA][PERSON_NAME]" at bounding box center [475, 73] width 126 height 18
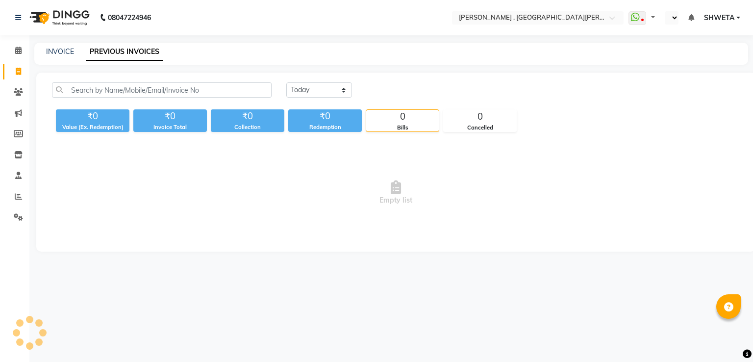
select select "en"
click at [478, 69] on main "INVOICE PREVIOUS INVOICES Today Yesterday Custom Range ₹0 Value (Ex. Redemption…" at bounding box center [391, 155] width 724 height 224
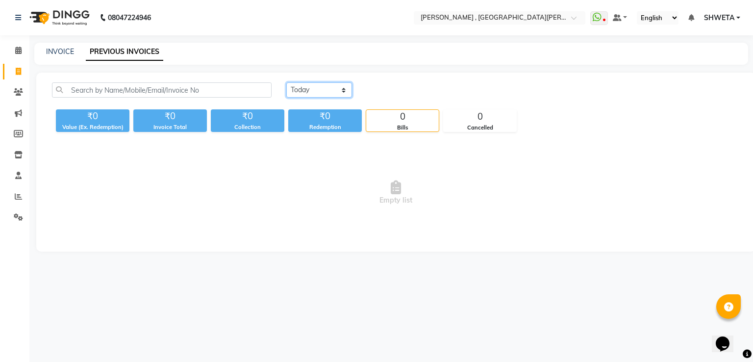
click at [324, 93] on select "[DATE] [DATE] Custom Range" at bounding box center [319, 89] width 66 height 15
click at [286, 82] on select "[DATE] [DATE] Custom Range" at bounding box center [319, 89] width 66 height 15
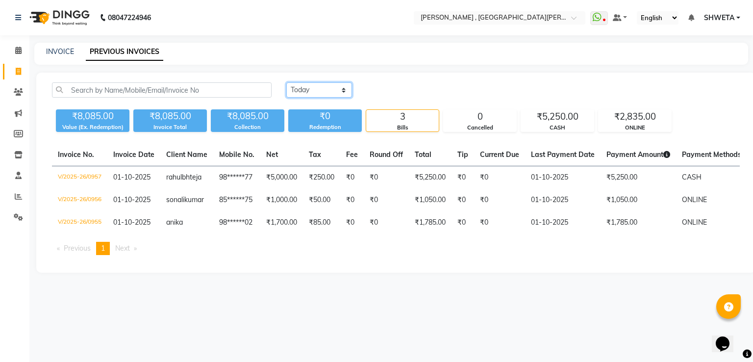
click at [319, 95] on select "[DATE] [DATE] Custom Range" at bounding box center [319, 89] width 66 height 15
select select "range"
click at [286, 82] on select "[DATE] [DATE] Custom Range" at bounding box center [319, 89] width 66 height 15
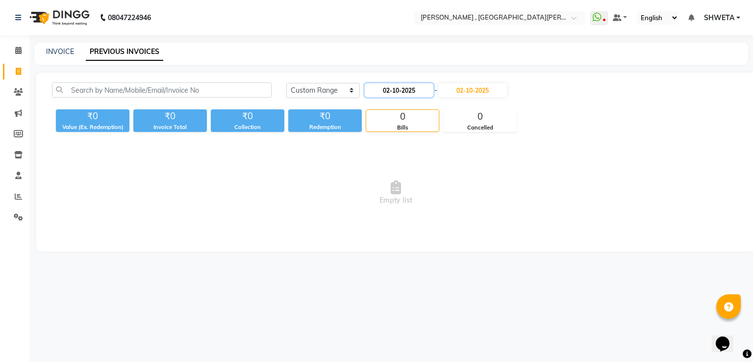
click at [391, 87] on input "02-10-2025" at bounding box center [399, 90] width 69 height 14
select select "10"
select select "2025"
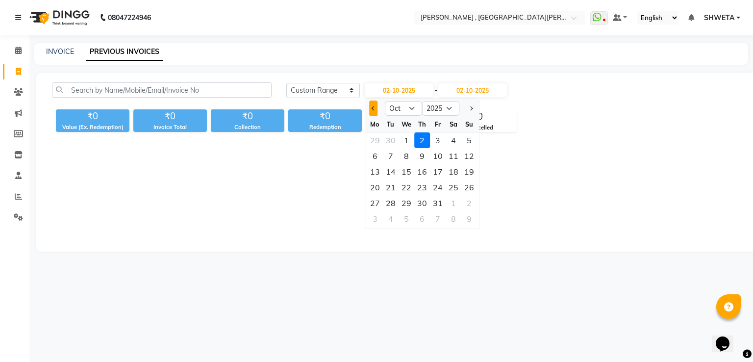
click at [372, 106] on button "Previous month" at bounding box center [373, 109] width 8 height 16
click at [372, 107] on span "Previous month" at bounding box center [374, 108] width 4 height 4
click at [470, 108] on span "Next month" at bounding box center [471, 108] width 4 height 4
select select "10"
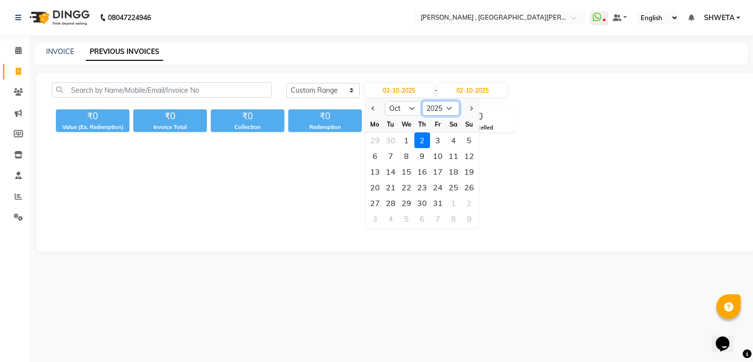
click at [432, 112] on select "2015 2016 2017 2018 2019 2020 2021 2022 2023 2024 2025 2026 2027 2028 2029 2030…" at bounding box center [440, 108] width 37 height 15
select select "2024"
click at [422, 101] on select "2015 2016 2017 2018 2019 2020 2021 2022 2023 2024 2025 2026 2027 2028 2029 2030…" at bounding box center [440, 108] width 37 height 15
click at [396, 145] on div "1" at bounding box center [391, 140] width 16 height 16
type input "01-10-2024"
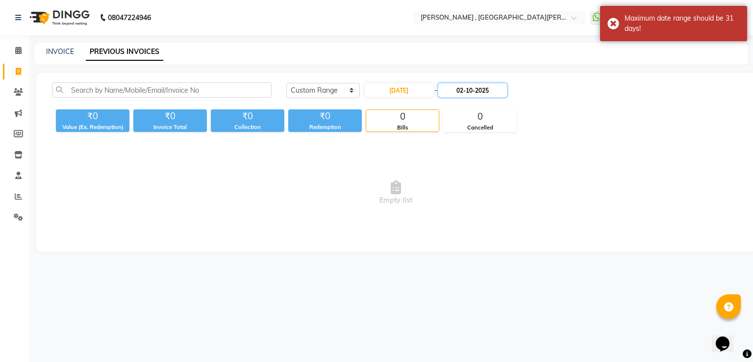
click at [471, 86] on input "02-10-2025" at bounding box center [472, 90] width 69 height 14
select select "10"
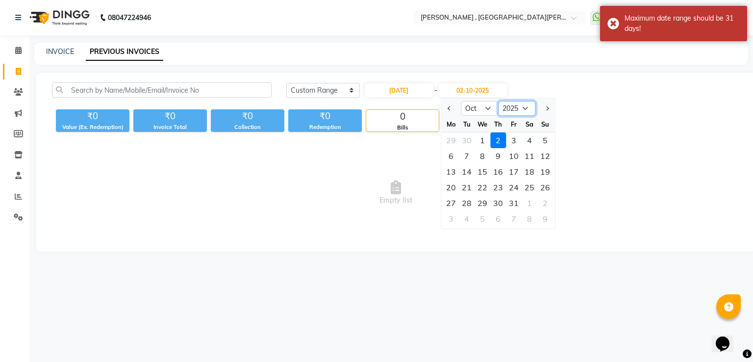
click at [512, 104] on select "2024 2025 2026 2027 2028 2029 2030 2031 2032 2033 2034 2035" at bounding box center [516, 108] width 37 height 15
select select "2024"
click at [498, 101] on select "2024 2025 2026 2027 2028 2029 2030 2031 2032 2033 2034 2035" at bounding box center [516, 108] width 37 height 15
click at [498, 201] on div "31" at bounding box center [498, 203] width 16 height 16
type input "31-10-2024"
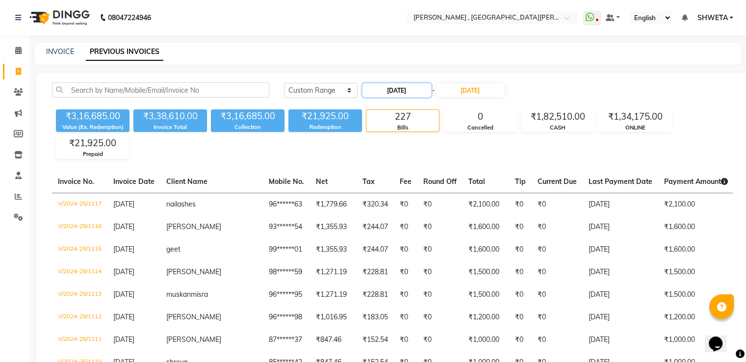
click at [395, 92] on input "01-10-2024" at bounding box center [396, 90] width 69 height 14
select select "10"
select select "2024"
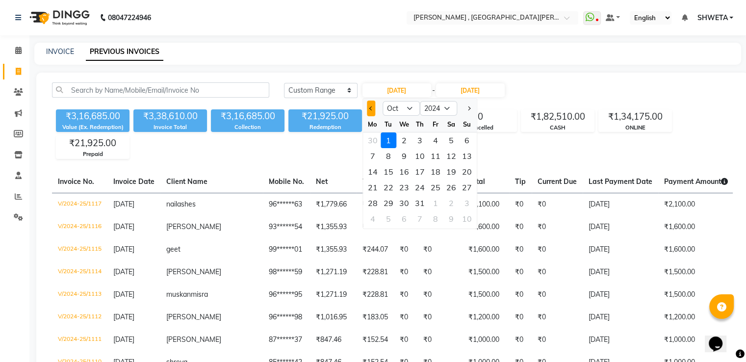
click at [367, 109] on button "Previous month" at bounding box center [371, 109] width 8 height 16
select select "9"
click at [468, 143] on div "1" at bounding box center [467, 140] width 16 height 16
type input "01-09-2024"
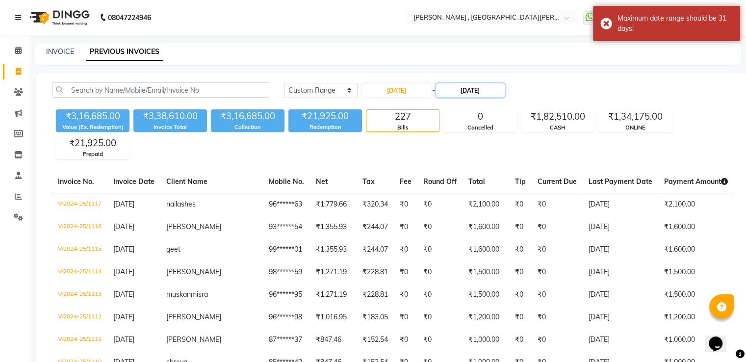
click at [454, 93] on input "31-10-2024" at bounding box center [470, 90] width 69 height 14
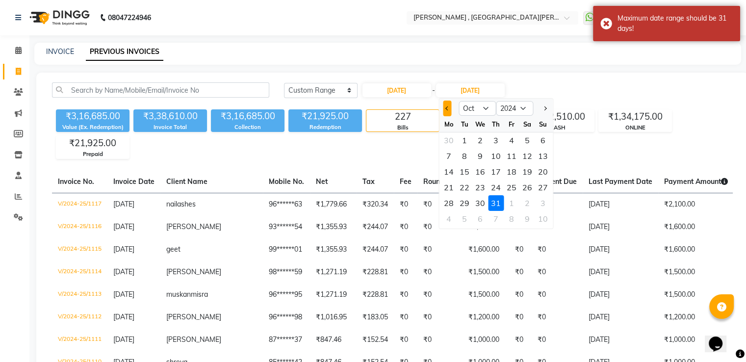
click at [450, 105] on button "Previous month" at bounding box center [447, 109] width 8 height 16
select select "9"
click at [448, 216] on div "30" at bounding box center [449, 219] width 16 height 16
type input "30-09-2024"
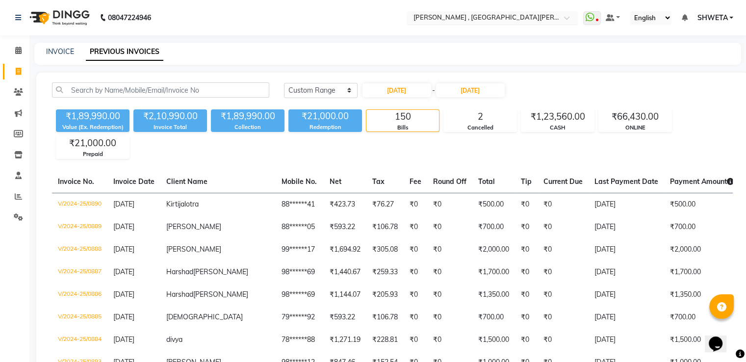
click at [487, 15] on input "text" at bounding box center [482, 19] width 142 height 10
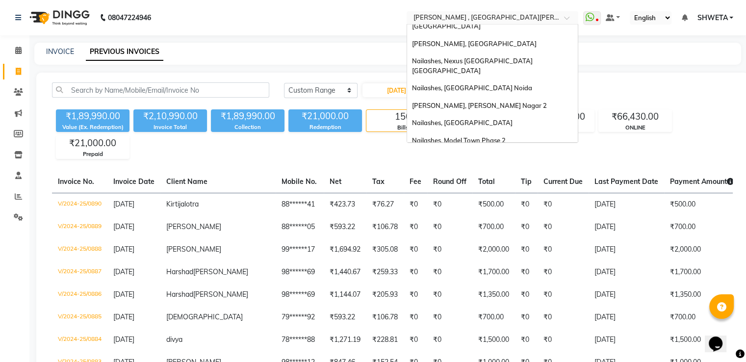
scroll to position [167, 0]
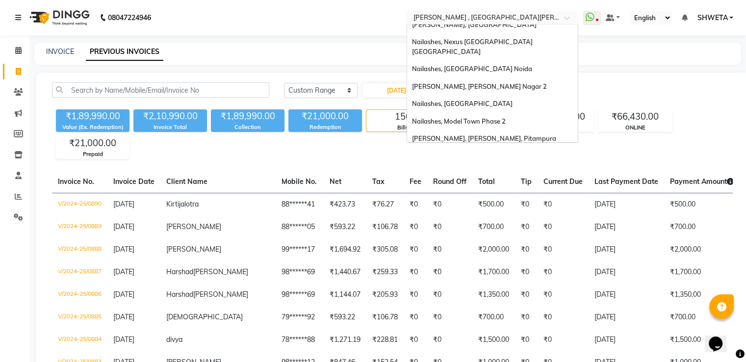
click at [462, 152] on span "Nailashes, Janakpuri" at bounding box center [474, 156] width 125 height 8
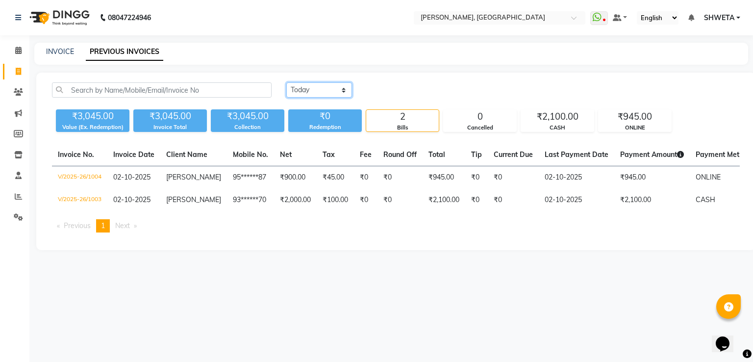
click at [320, 85] on select "[DATE] [DATE] Custom Range" at bounding box center [319, 89] width 66 height 15
select select "range"
click at [286, 82] on select "[DATE] [DATE] Custom Range" at bounding box center [319, 89] width 66 height 15
click at [384, 87] on input "02-10-2025" at bounding box center [399, 90] width 69 height 14
select select "10"
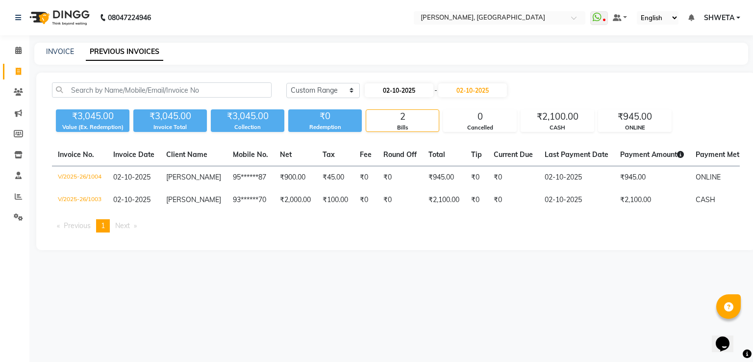
select select "2025"
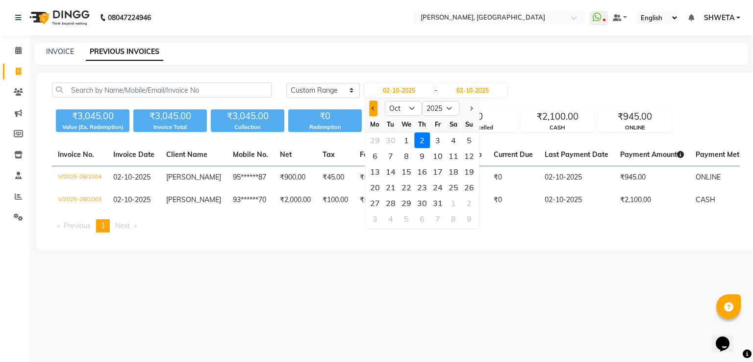
click at [372, 107] on span "Previous month" at bounding box center [374, 108] width 4 height 4
click at [471, 105] on button "Next month" at bounding box center [471, 109] width 8 height 16
select select "10"
click at [447, 105] on select "2015 2016 2017 2018 2019 2020 2021 2022 2023 2024 2025 2026 2027 2028 2029 2030…" at bounding box center [440, 108] width 37 height 15
select select "2024"
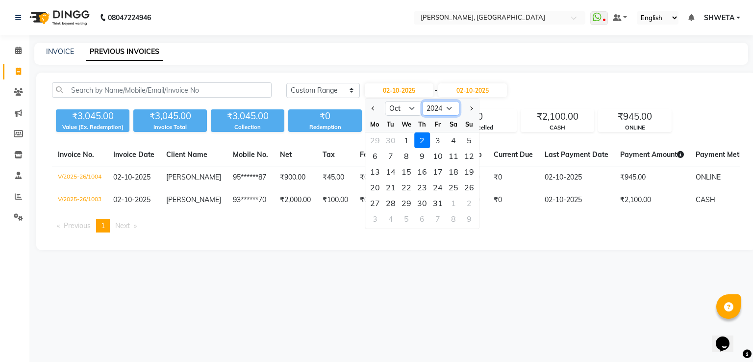
click at [422, 101] on select "2015 2016 2017 2018 2019 2020 2021 2022 2023 2024 2025 2026 2027 2028 2029 2030…" at bounding box center [440, 108] width 37 height 15
click at [391, 140] on div "1" at bounding box center [391, 140] width 16 height 16
type input "[DATE]"
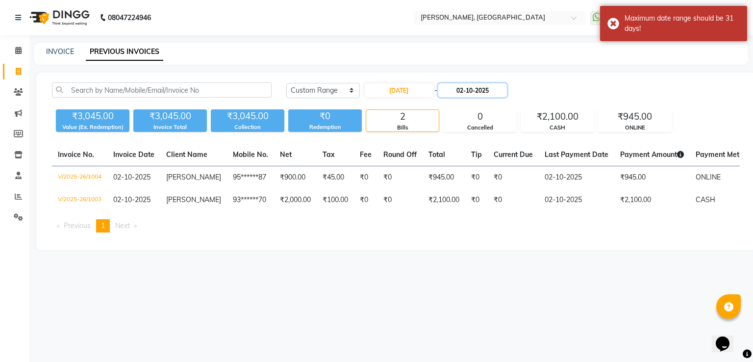
click at [459, 89] on input "02-10-2025" at bounding box center [472, 90] width 69 height 14
select select "10"
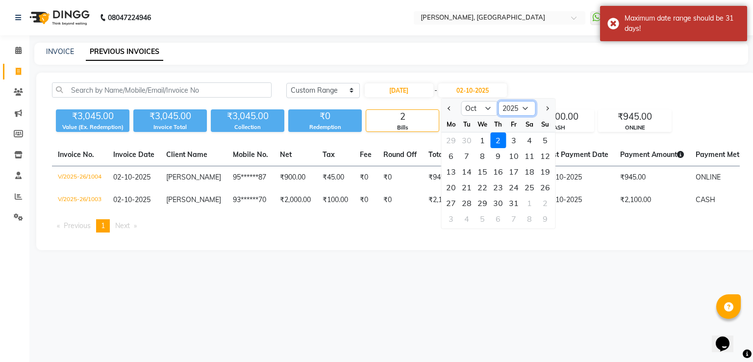
click at [519, 105] on select "2024 2025 2026 2027 2028 2029 2030 2031 2032 2033 2034 2035" at bounding box center [516, 108] width 37 height 15
select select "2024"
click at [498, 101] on select "2024 2025 2026 2027 2028 2029 2030 2031 2032 2033 2034 2035" at bounding box center [516, 108] width 37 height 15
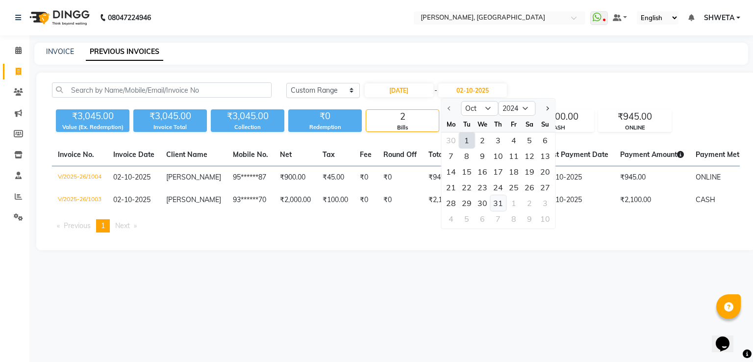
click at [495, 208] on div "31" at bounding box center [498, 203] width 16 height 16
type input "[DATE]"
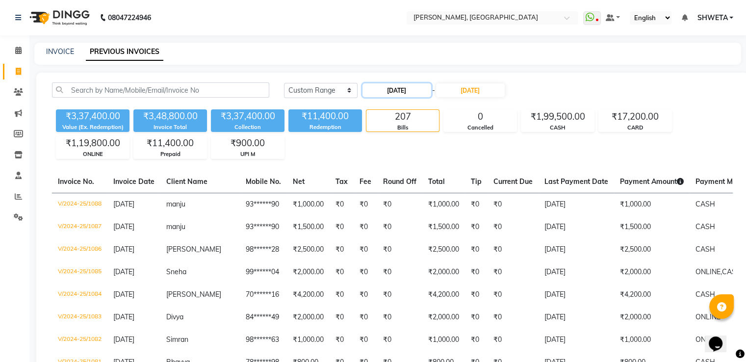
click at [400, 89] on input "[DATE]" at bounding box center [396, 90] width 69 height 14
select select "10"
select select "2024"
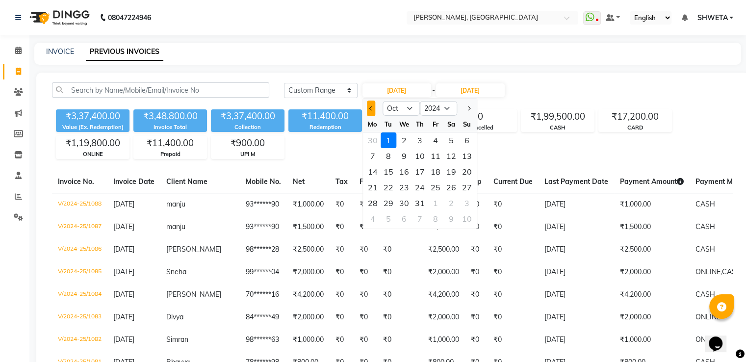
click at [371, 108] on span "Previous month" at bounding box center [371, 108] width 4 height 4
select select "9"
click at [464, 138] on div "1" at bounding box center [467, 140] width 16 height 16
type input "[DATE]"
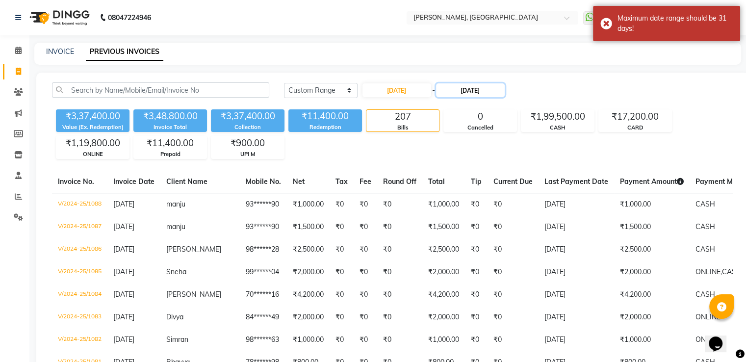
click at [462, 90] on input "[DATE]" at bounding box center [470, 90] width 69 height 14
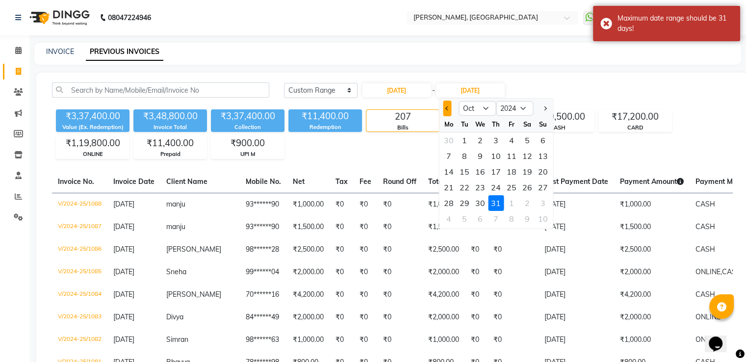
click at [443, 102] on button "Previous month" at bounding box center [447, 109] width 8 height 16
select select "9"
click at [451, 214] on div "30" at bounding box center [449, 219] width 16 height 16
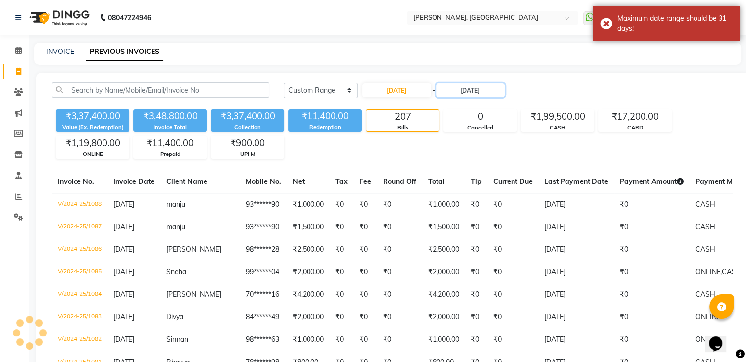
type input "30-09-2024"
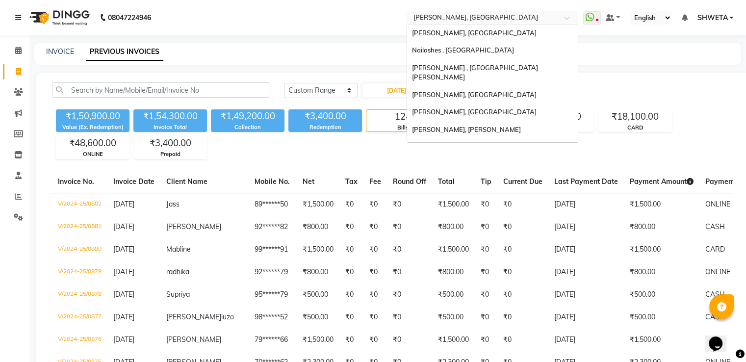
click at [458, 20] on input "text" at bounding box center [482, 19] width 142 height 10
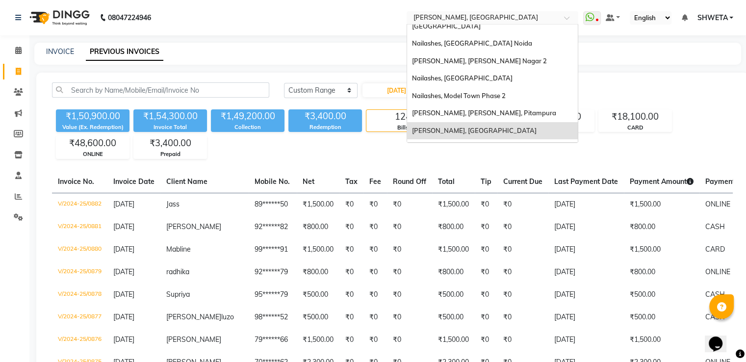
scroll to position [195, 0]
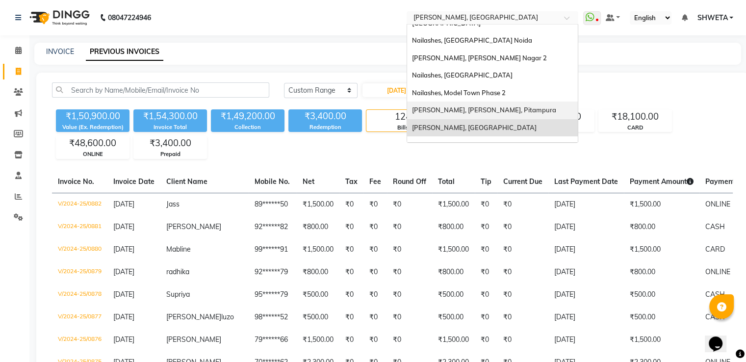
click at [463, 102] on div "[PERSON_NAME], [PERSON_NAME], Pitampura" at bounding box center [492, 111] width 171 height 18
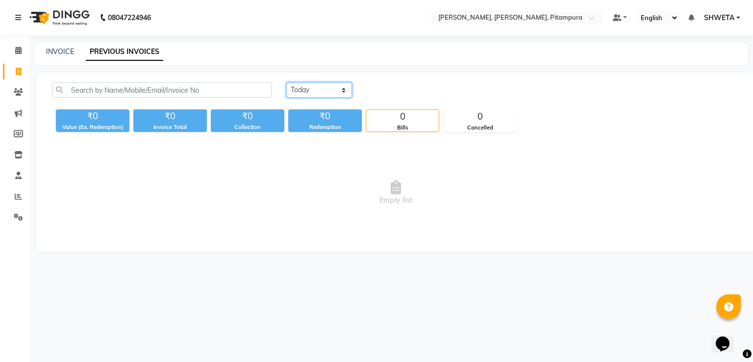
click at [306, 96] on select "[DATE] [DATE] Custom Range" at bounding box center [319, 89] width 66 height 15
select select "range"
click at [286, 82] on select "[DATE] [DATE] Custom Range" at bounding box center [319, 89] width 66 height 15
click at [376, 87] on input "02-10-2025" at bounding box center [399, 90] width 69 height 14
select select "10"
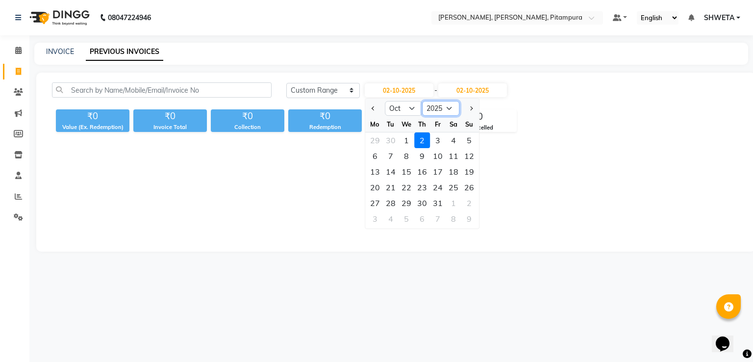
click at [447, 105] on select "2015 2016 2017 2018 2019 2020 2021 2022 2023 2024 2025 2026 2027 2028 2029 2030…" at bounding box center [440, 108] width 37 height 15
select select "2024"
click at [422, 101] on select "2015 2016 2017 2018 2019 2020 2021 2022 2023 2024 2025 2026 2027 2028 2029 2030…" at bounding box center [440, 108] width 37 height 15
click at [390, 140] on div "1" at bounding box center [391, 140] width 16 height 16
type input "[DATE]"
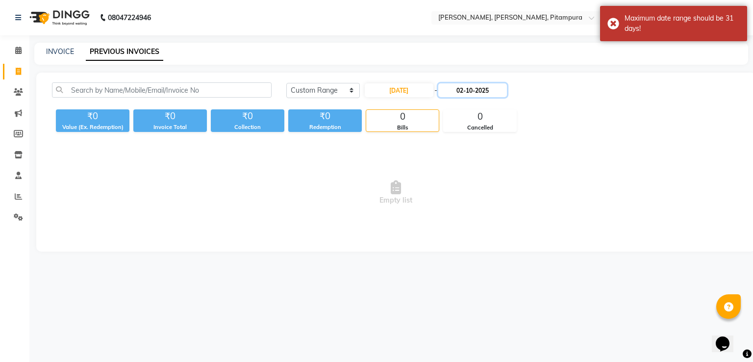
click at [470, 91] on input "02-10-2025" at bounding box center [472, 90] width 69 height 14
select select "10"
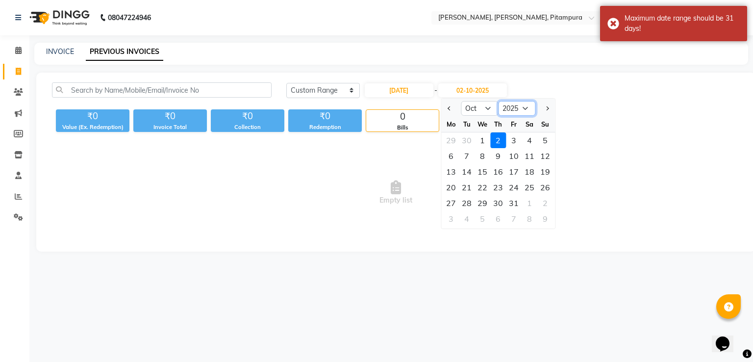
click at [519, 105] on select "2024 2025 2026 2027 2028 2029 2030 2031 2032 2033 2034 2035" at bounding box center [516, 108] width 37 height 15
select select "2024"
click at [498, 101] on select "2024 2025 2026 2027 2028 2029 2030 2031 2032 2033 2034 2035" at bounding box center [516, 108] width 37 height 15
click at [493, 201] on div "31" at bounding box center [498, 203] width 16 height 16
type input "[DATE]"
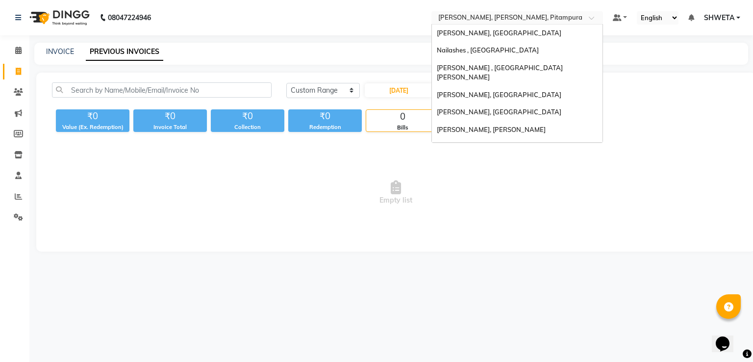
click at [513, 21] on input "text" at bounding box center [507, 19] width 142 height 10
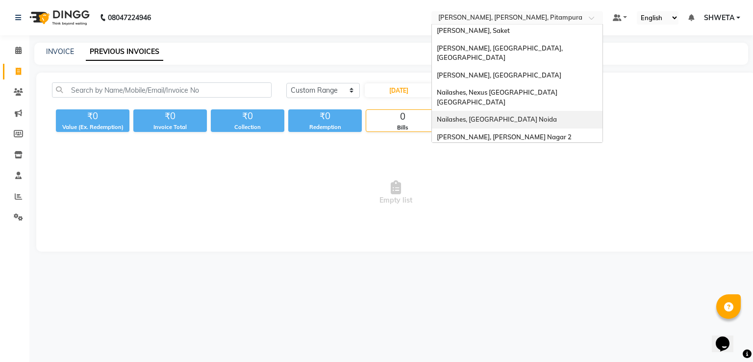
scroll to position [117, 0]
click at [506, 110] on div "Nailashes, [GEOGRAPHIC_DATA] Noida" at bounding box center [517, 119] width 171 height 18
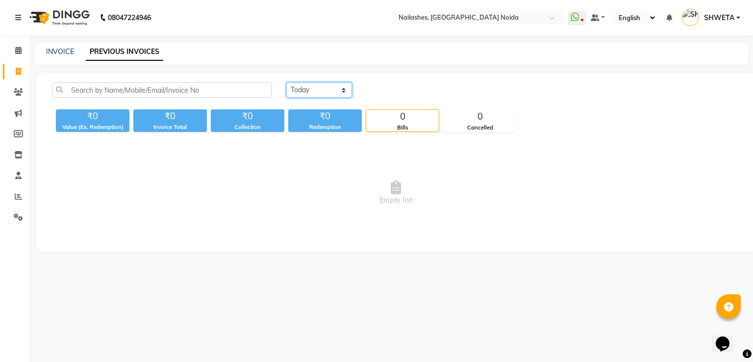
click at [314, 87] on select "Today Yesterday Custom Range" at bounding box center [319, 89] width 66 height 15
select select "range"
click at [286, 82] on select "Today Yesterday Custom Range" at bounding box center [319, 89] width 66 height 15
click at [372, 81] on div "Today Yesterday Custom Range 02-10-2025 - 02-10-2025 ₹0 Value (Ex. Redemption) …" at bounding box center [395, 162] width 719 height 179
click at [379, 90] on input "02-10-2025" at bounding box center [399, 90] width 69 height 14
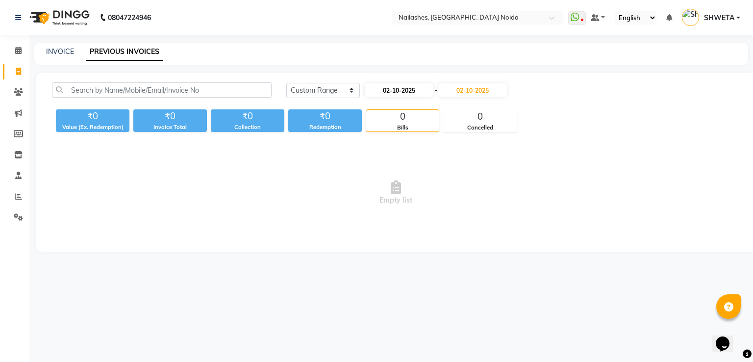
select select "10"
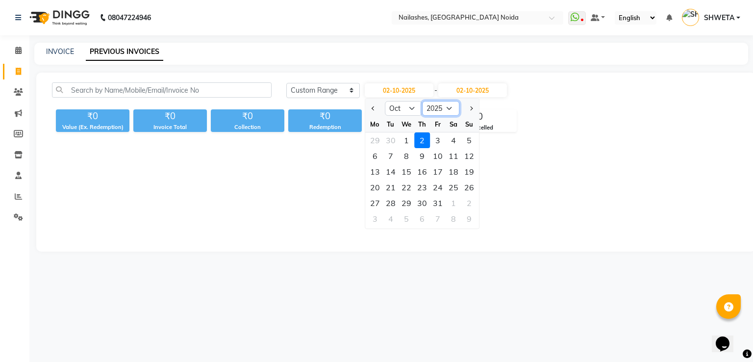
click at [426, 106] on select "2015 2016 2017 2018 2019 2020 2021 2022 2023 2024 2025 2026 2027 2028 2029 2030…" at bounding box center [440, 108] width 37 height 15
select select "2024"
click at [422, 101] on select "2015 2016 2017 2018 2019 2020 2021 2022 2023 2024 2025 2026 2027 2028 2029 2030…" at bounding box center [440, 108] width 37 height 15
click at [392, 134] on div "1" at bounding box center [391, 140] width 16 height 16
type input "01-10-2024"
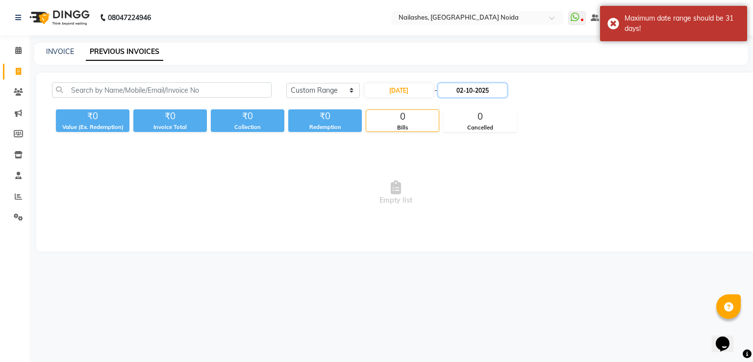
click at [475, 89] on input "02-10-2025" at bounding box center [472, 90] width 69 height 14
select select "10"
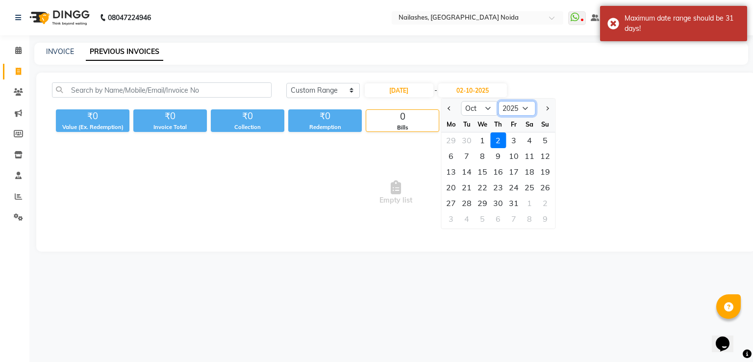
click at [509, 111] on select "2024 2025 2026 2027 2028 2029 2030 2031 2032 2033 2034 2035" at bounding box center [516, 108] width 37 height 15
select select "2024"
click at [498, 101] on select "2024 2025 2026 2027 2028 2029 2030 2031 2032 2033 2034 2035" at bounding box center [516, 108] width 37 height 15
click at [493, 204] on div "31" at bounding box center [498, 203] width 16 height 16
type input "31-10-2024"
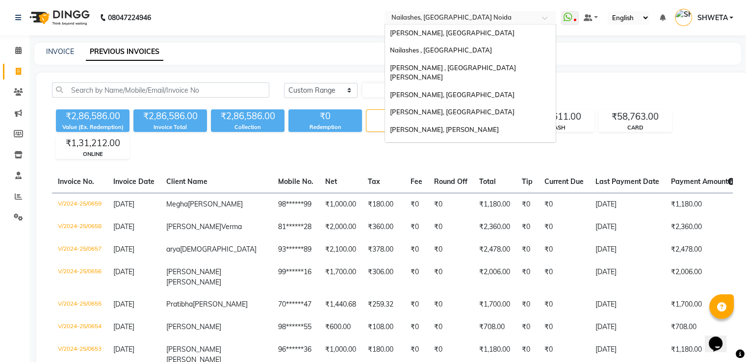
click at [447, 19] on input "text" at bounding box center [460, 19] width 142 height 10
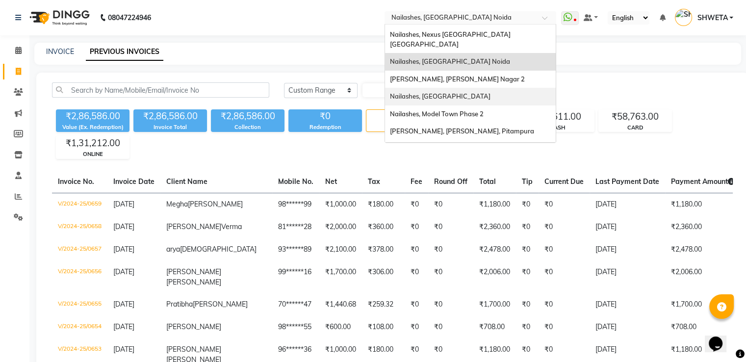
click at [445, 92] on span "Nailashes, [GEOGRAPHIC_DATA]" at bounding box center [440, 96] width 101 height 8
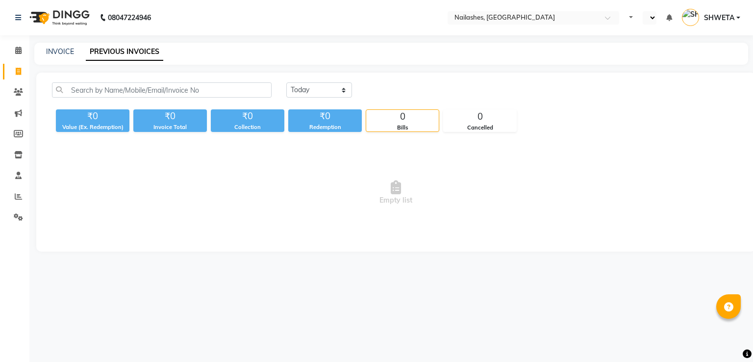
select select "en"
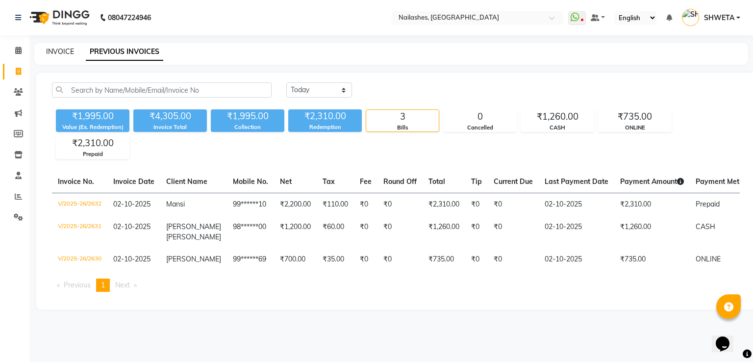
click at [53, 50] on link "INVOICE" at bounding box center [60, 51] width 28 height 9
select select "service"
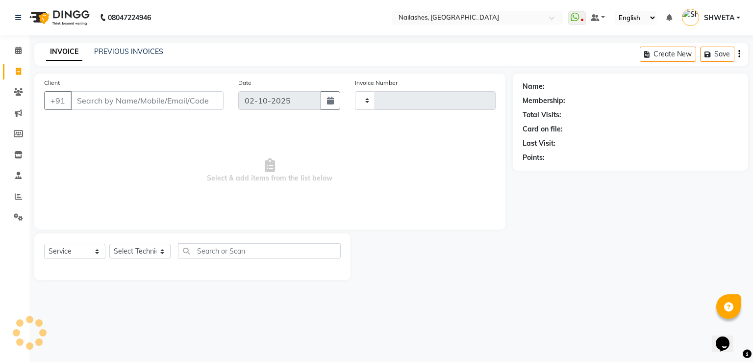
type input "2633"
select select "3926"
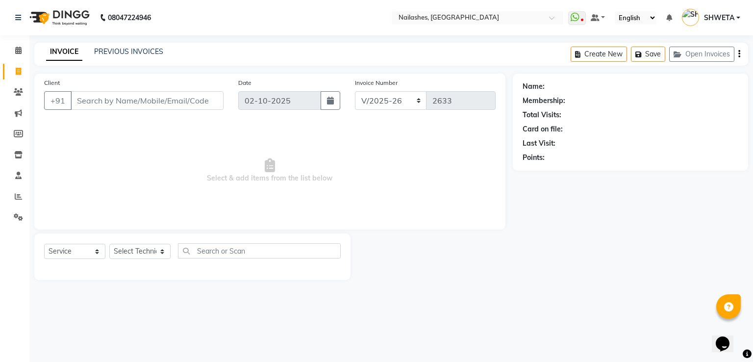
click at [88, 99] on input "Client" at bounding box center [147, 100] width 153 height 19
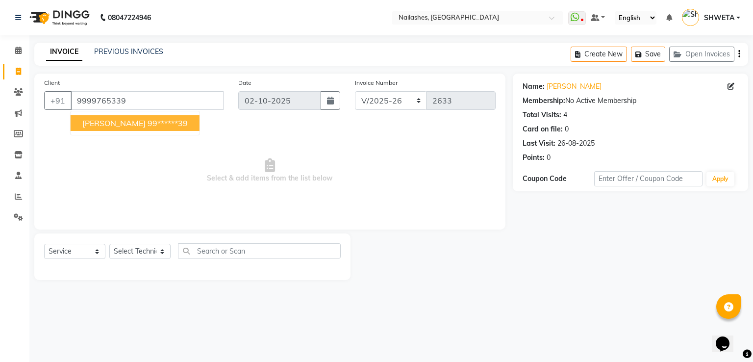
click at [89, 122] on span "[PERSON_NAME]" at bounding box center [113, 123] width 63 height 10
type input "99******39"
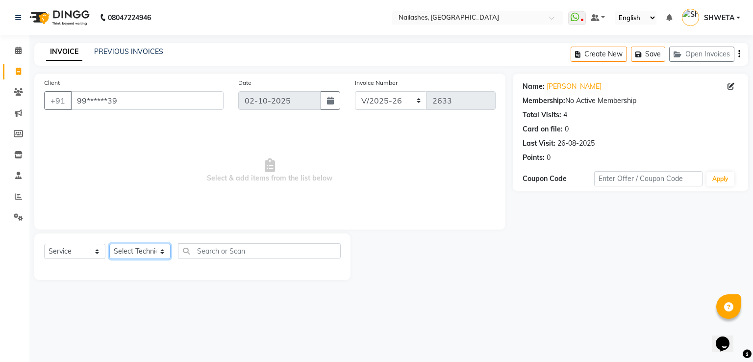
click at [126, 250] on select "Select Technician [PERSON_NAME] [PERSON_NAME] [PERSON_NAME] 2 [PERSON_NAME] MAN…" at bounding box center [139, 251] width 61 height 15
select select "38034"
click at [109, 244] on select "Select Technician [PERSON_NAME] [PERSON_NAME] [PERSON_NAME] 2 [PERSON_NAME] MAN…" at bounding box center [139, 251] width 61 height 15
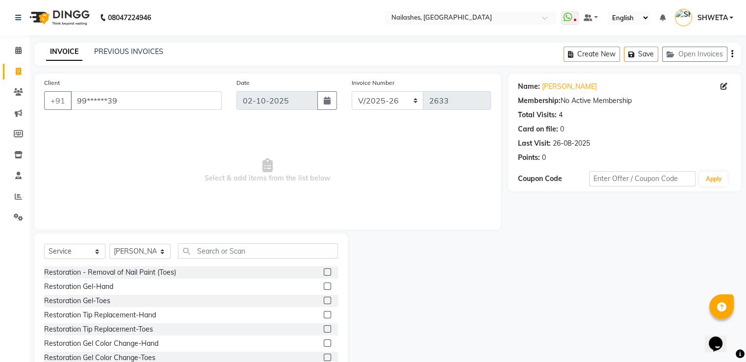
click at [258, 242] on div "Select Service Product Membership Package Voucher Prepaid Gift Card Select Tech…" at bounding box center [190, 305] width 313 height 145
click at [236, 254] on input "text" at bounding box center [258, 250] width 160 height 15
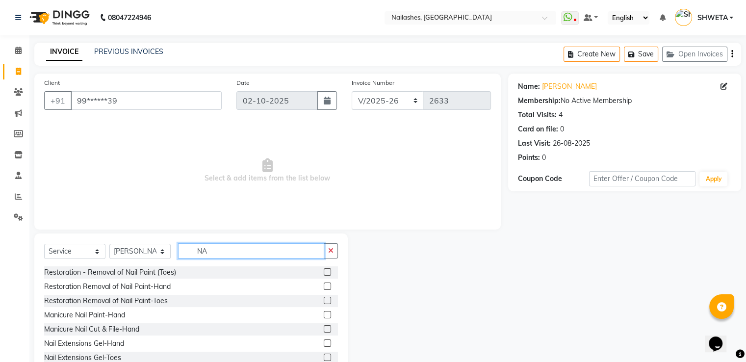
type input "N"
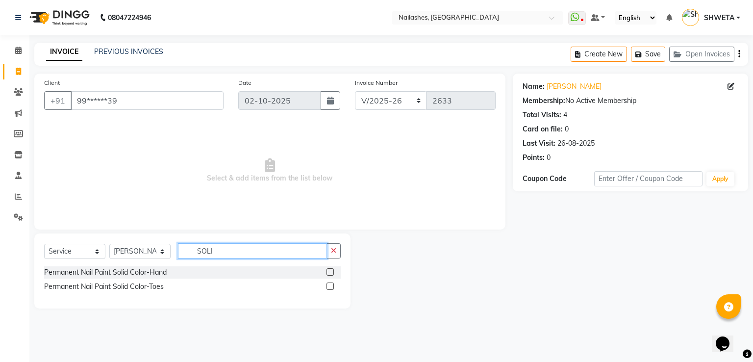
type input "SOLI"
click at [330, 272] on label at bounding box center [330, 271] width 7 height 7
click at [330, 272] on input "checkbox" at bounding box center [330, 272] width 6 height 6
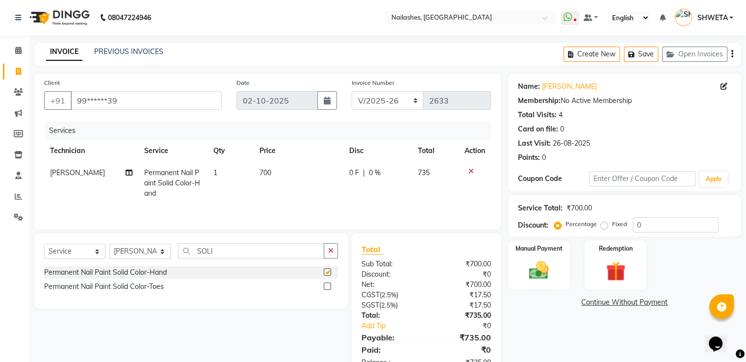
checkbox input "false"
click at [261, 189] on td "700" at bounding box center [299, 183] width 90 height 43
select select "38034"
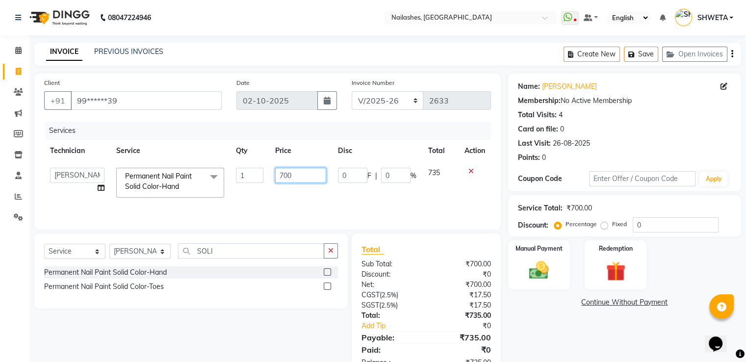
click at [283, 174] on input "700" at bounding box center [300, 175] width 51 height 15
type input "1000"
click at [310, 173] on input "1000" at bounding box center [300, 175] width 51 height 15
click at [267, 320] on div "Select Service Product Membership Package Voucher Prepaid Gift Card Select Tech…" at bounding box center [187, 305] width 321 height 144
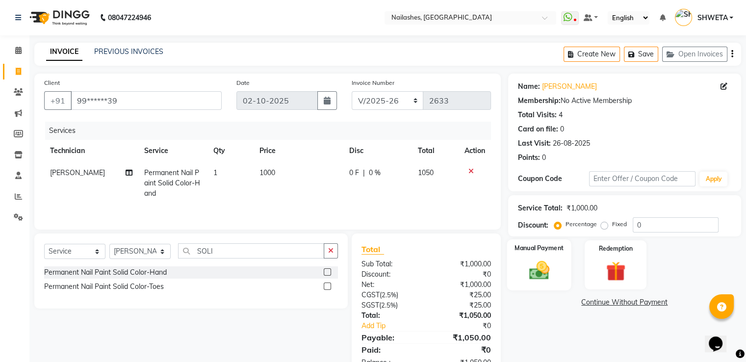
click at [551, 273] on img at bounding box center [538, 271] width 33 height 24
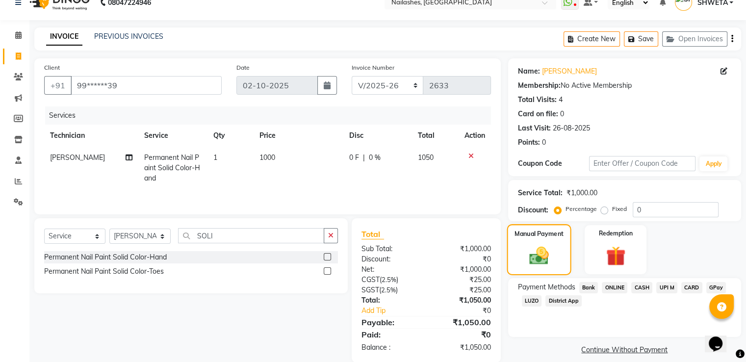
scroll to position [31, 0]
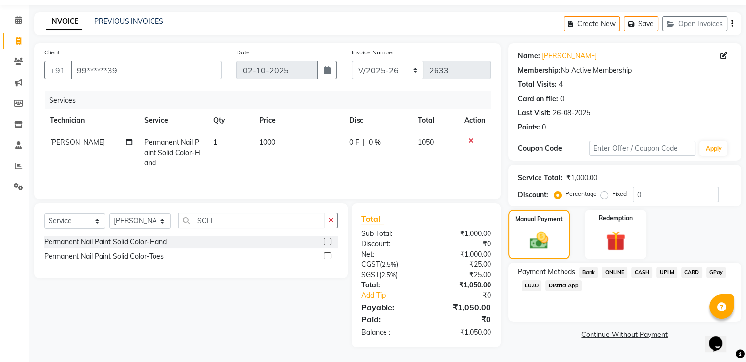
click at [686, 275] on span "CARD" at bounding box center [691, 272] width 21 height 11
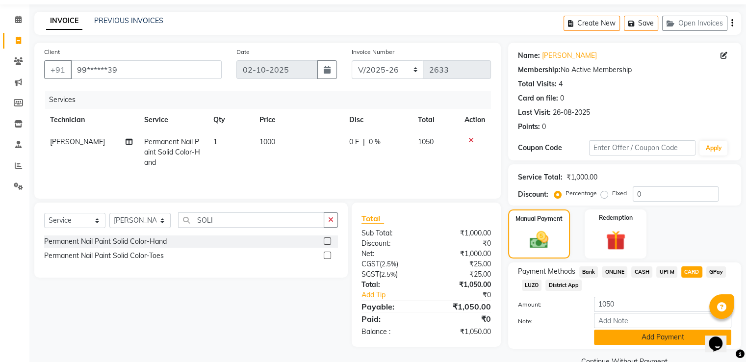
click at [665, 336] on button "Add Payment" at bounding box center [662, 337] width 137 height 15
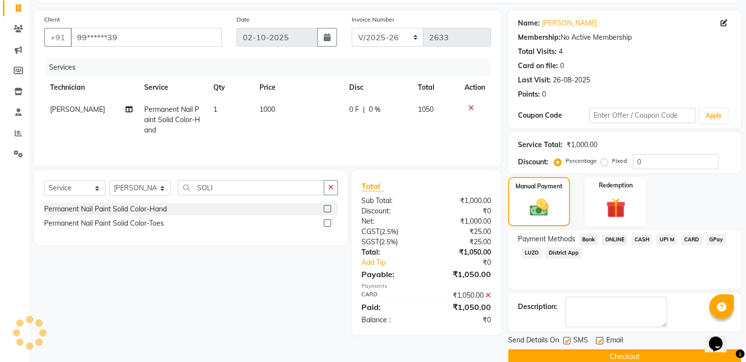
scroll to position [80, 0]
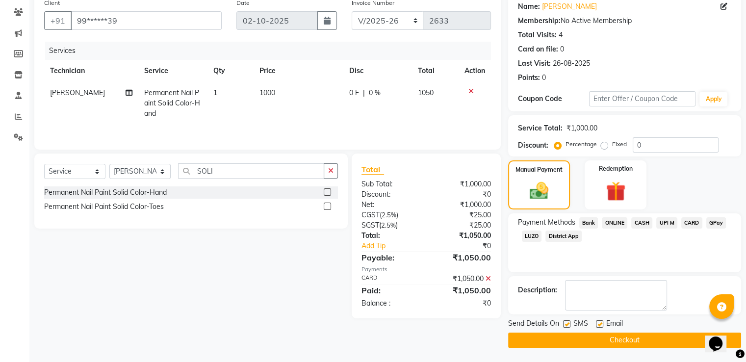
click at [651, 337] on button "Checkout" at bounding box center [624, 339] width 233 height 15
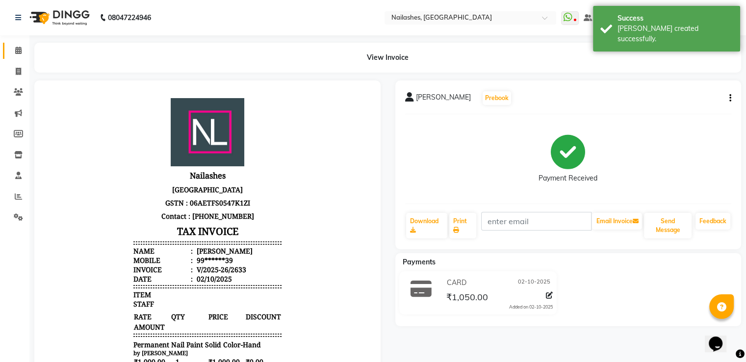
click at [17, 56] on link "Calendar" at bounding box center [15, 51] width 24 height 16
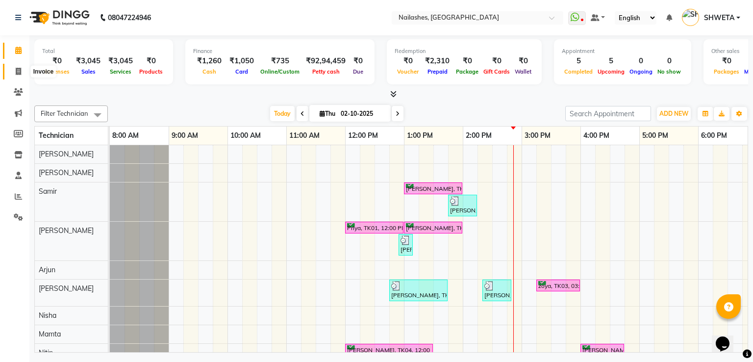
click at [16, 72] on icon at bounding box center [18, 71] width 5 height 7
select select "3926"
select select "service"
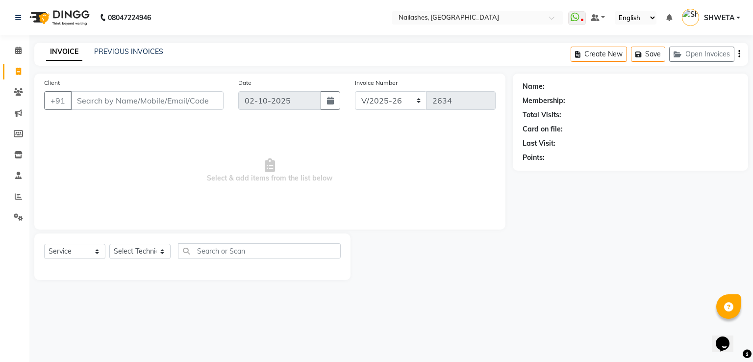
click at [90, 95] on input "Client" at bounding box center [147, 100] width 153 height 19
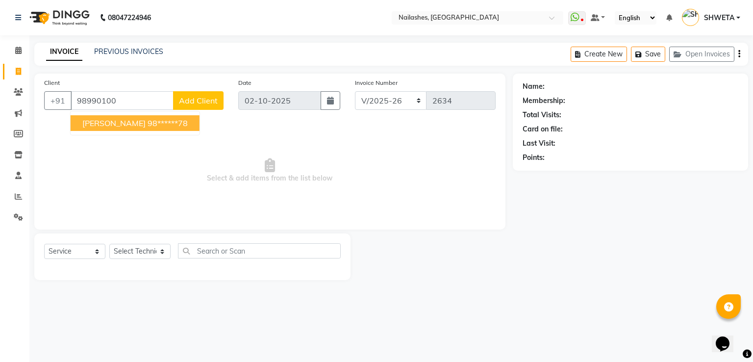
click at [95, 120] on span "[PERSON_NAME]" at bounding box center [113, 123] width 63 height 10
type input "98******78"
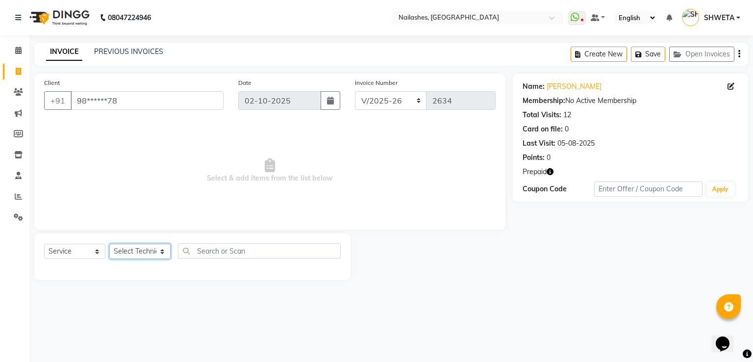
click at [129, 250] on select "Select Technician [PERSON_NAME] [PERSON_NAME] [PERSON_NAME] 2 [PERSON_NAME] MAN…" at bounding box center [139, 251] width 61 height 15
select select "19576"
click at [109, 244] on select "Select Technician [PERSON_NAME] [PERSON_NAME] [PERSON_NAME] 2 [PERSON_NAME] MAN…" at bounding box center [139, 251] width 61 height 15
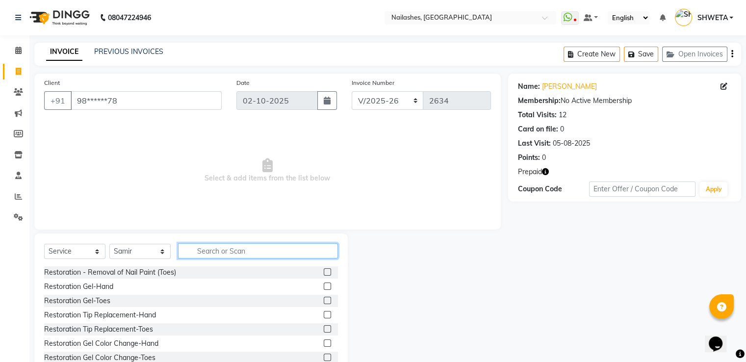
click at [200, 249] on input "text" at bounding box center [258, 250] width 160 height 15
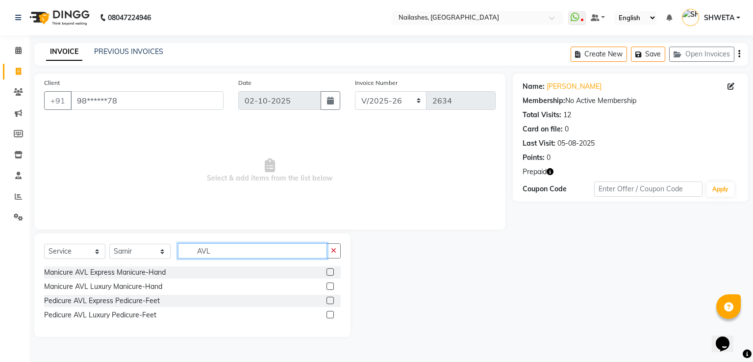
type input "AVL"
click at [330, 298] on label at bounding box center [330, 300] width 7 height 7
click at [330, 298] on input "checkbox" at bounding box center [330, 301] width 6 height 6
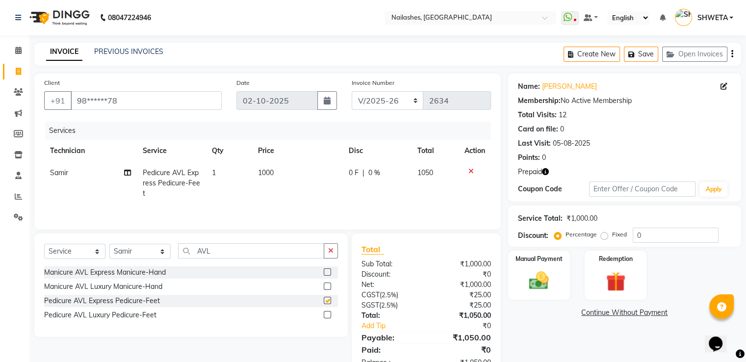
checkbox input "false"
click at [120, 254] on select "Select Technician [PERSON_NAME] [PERSON_NAME] [PERSON_NAME] 2 [PERSON_NAME] MAN…" at bounding box center [139, 251] width 61 height 15
select select "19580"
click at [109, 245] on select "Select Technician [PERSON_NAME] [PERSON_NAME] [PERSON_NAME] 2 [PERSON_NAME] MAN…" at bounding box center [139, 251] width 61 height 15
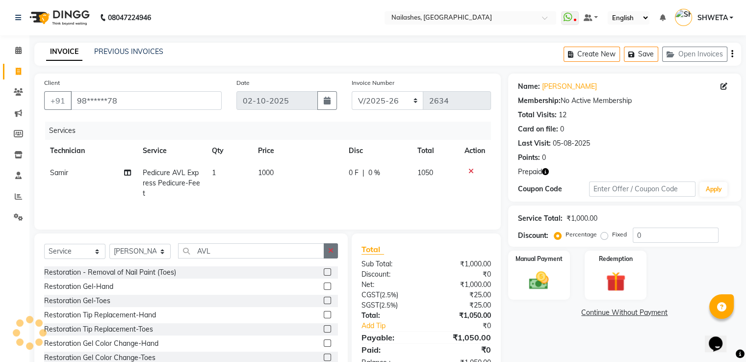
click at [326, 248] on button "button" at bounding box center [331, 250] width 14 height 15
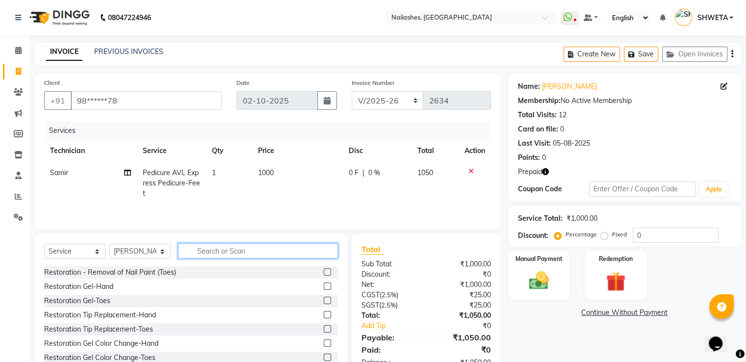
click at [315, 252] on input "text" at bounding box center [258, 250] width 160 height 15
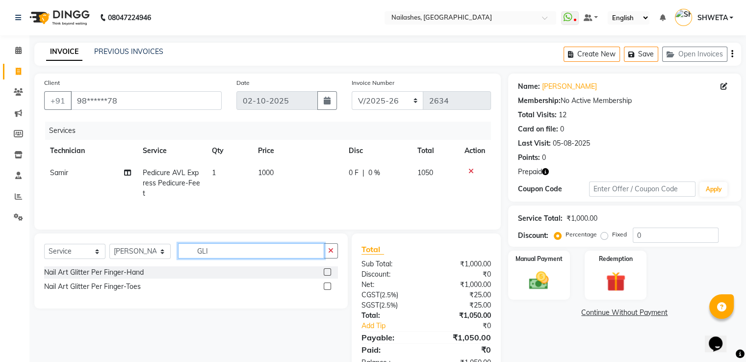
type input "GLI"
click at [329, 272] on label at bounding box center [327, 271] width 7 height 7
click at [329, 272] on input "checkbox" at bounding box center [327, 272] width 6 height 6
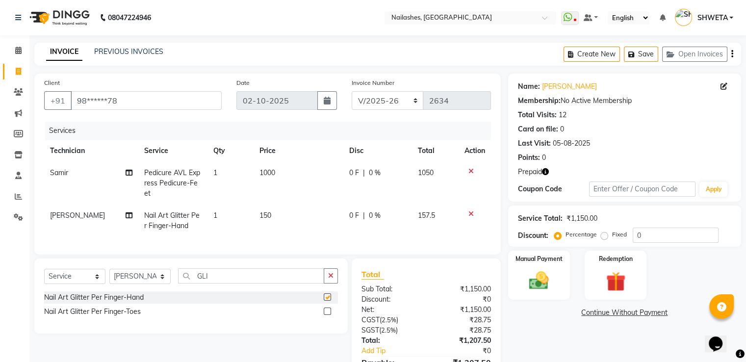
checkbox input "false"
click at [272, 219] on td "150" at bounding box center [299, 220] width 90 height 32
select select "19580"
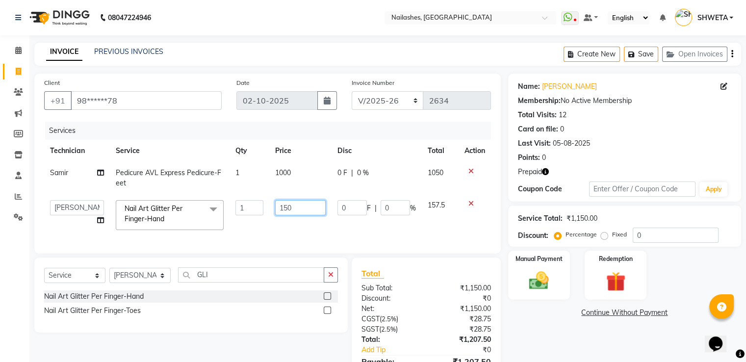
click at [293, 208] on input "150" at bounding box center [300, 207] width 51 height 15
type input "1"
type input "1200"
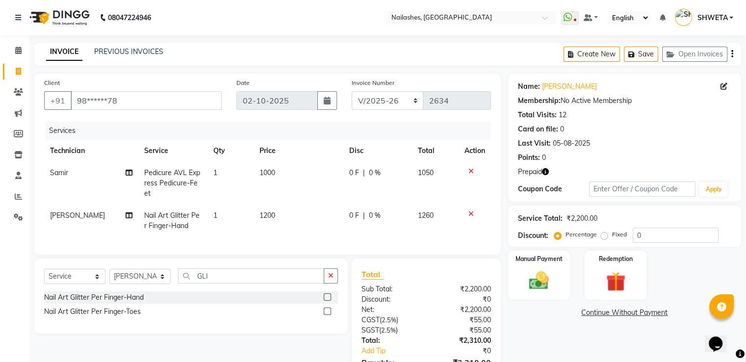
click at [575, 324] on div "Name: [PERSON_NAME] Membership: No Active Membership Total Visits: 12 Card on f…" at bounding box center [628, 238] width 240 height 329
click at [611, 271] on img at bounding box center [615, 281] width 33 height 25
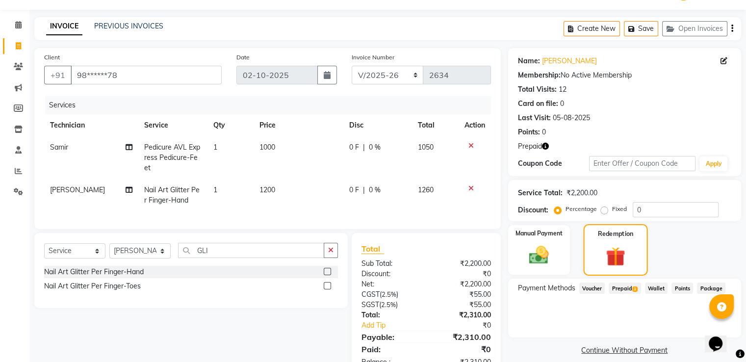
scroll to position [63, 0]
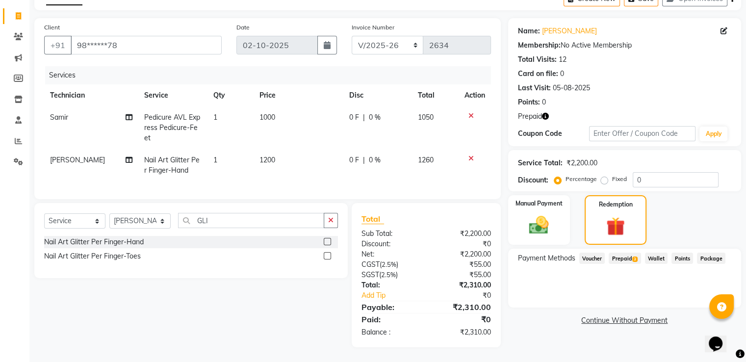
click at [618, 253] on span "Prepaid 3" at bounding box center [625, 258] width 32 height 11
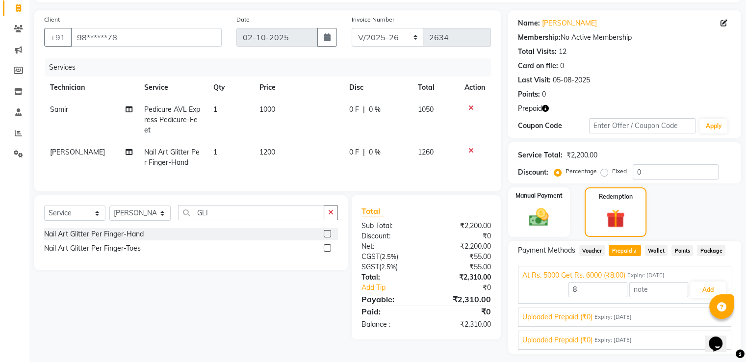
scroll to position [89, 0]
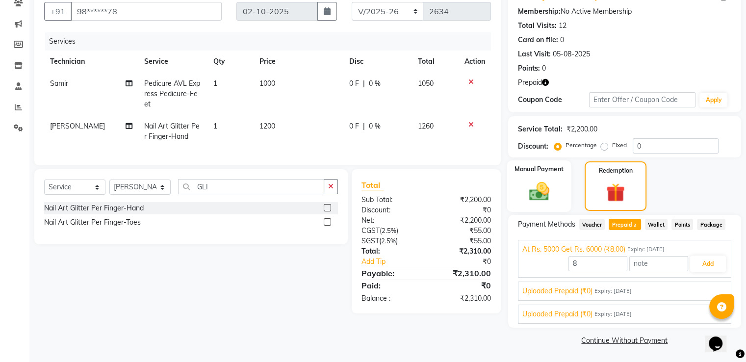
click at [521, 196] on div "Manual Payment" at bounding box center [539, 185] width 64 height 51
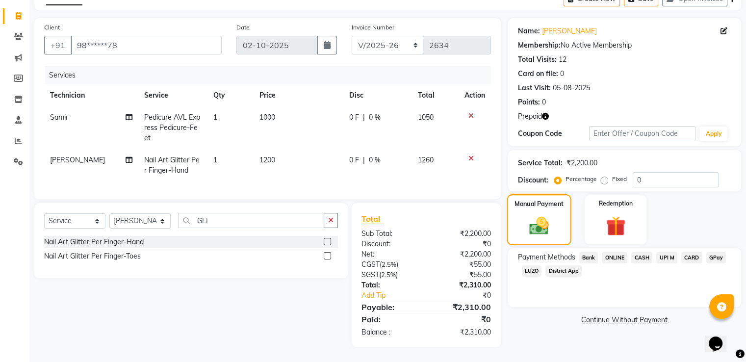
scroll to position [63, 0]
click at [553, 265] on span "District App" at bounding box center [563, 270] width 36 height 11
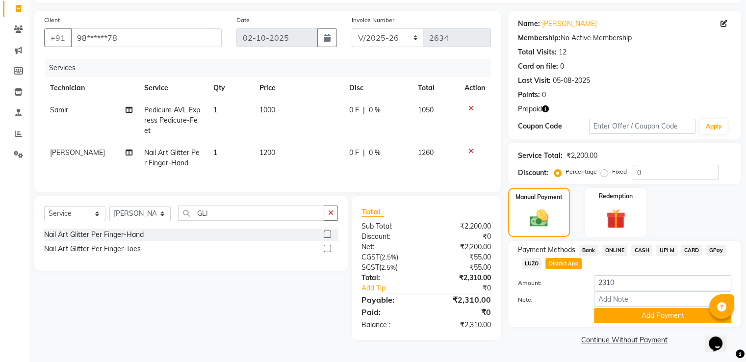
scroll to position [64, 0]
click at [655, 173] on input "0" at bounding box center [676, 172] width 86 height 15
type input "20"
click at [255, 305] on div "Select Service Product Membership Package Voucher Prepaid Gift Card Select Tech…" at bounding box center [187, 268] width 321 height 144
click at [575, 316] on div at bounding box center [548, 315] width 76 height 15
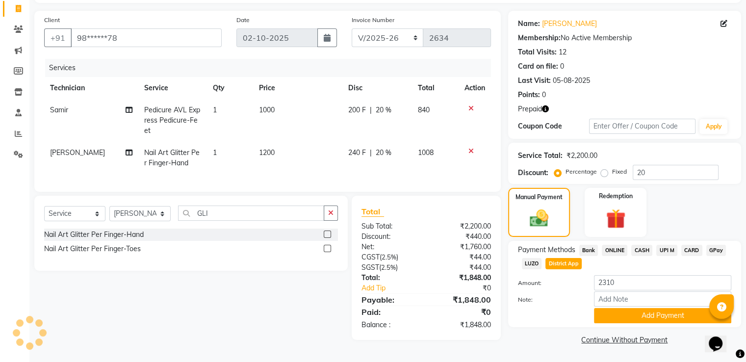
click at [535, 263] on span "LUZO" at bounding box center [532, 263] width 20 height 11
type input "1848"
click at [558, 258] on span "District App" at bounding box center [563, 263] width 36 height 11
click at [648, 318] on button "Add Payment" at bounding box center [662, 315] width 137 height 15
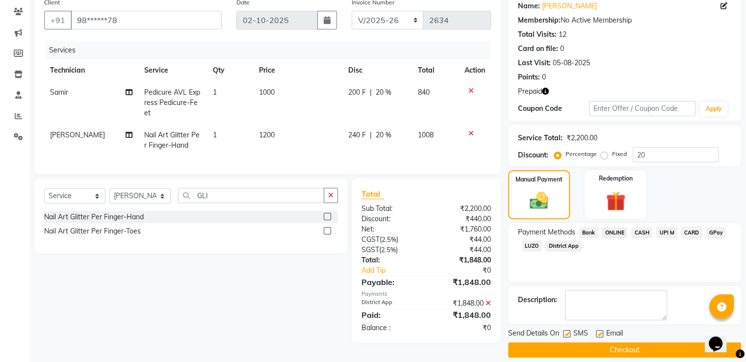
scroll to position [90, 0]
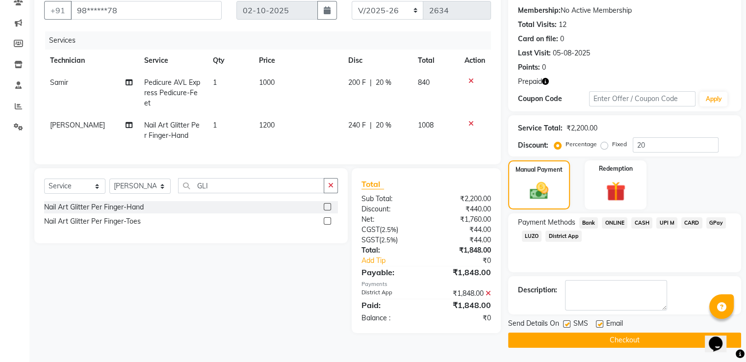
click at [627, 342] on button "Checkout" at bounding box center [624, 339] width 233 height 15
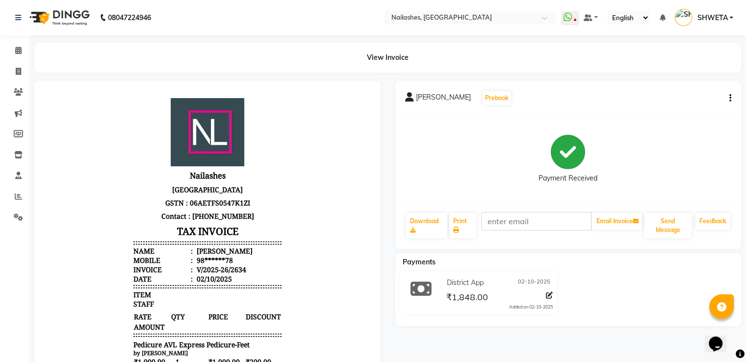
click at [627, 342] on div "[PERSON_NAME] Prebook Payment Received Download Print Email Invoice Send Messag…" at bounding box center [568, 321] width 361 height 482
click at [18, 74] on icon at bounding box center [18, 71] width 5 height 7
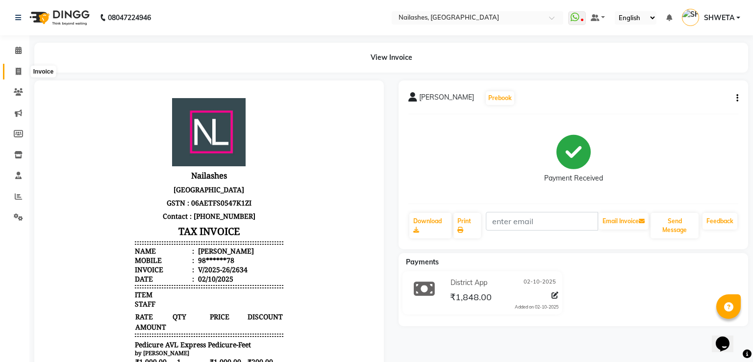
select select "3926"
select select "service"
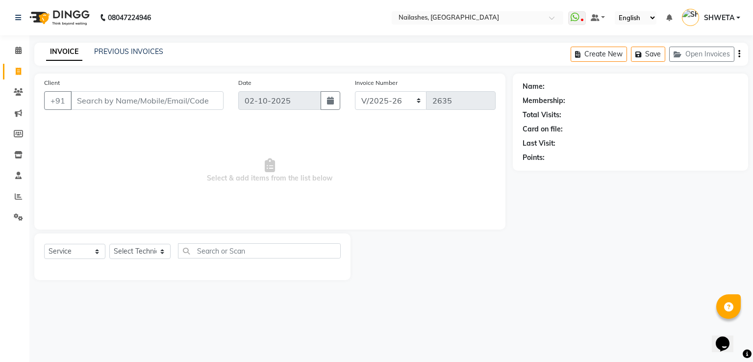
click at [88, 96] on input "Client" at bounding box center [147, 100] width 153 height 19
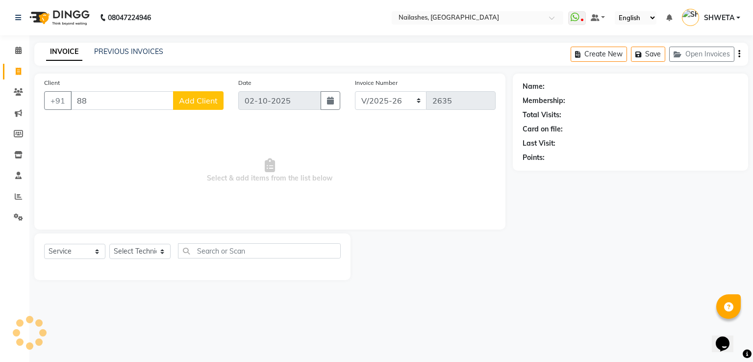
type input "8"
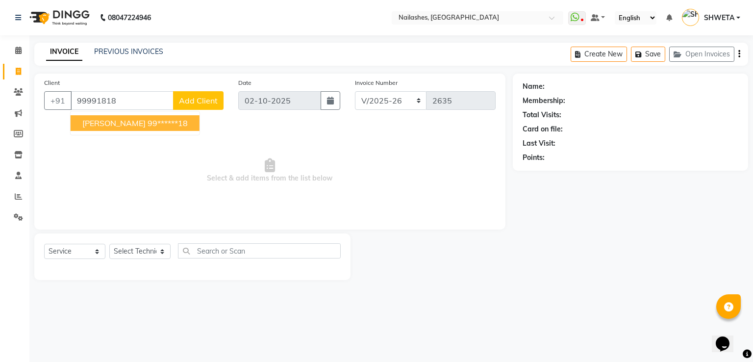
click at [92, 127] on span "[PERSON_NAME]" at bounding box center [113, 123] width 63 height 10
type input "99******18"
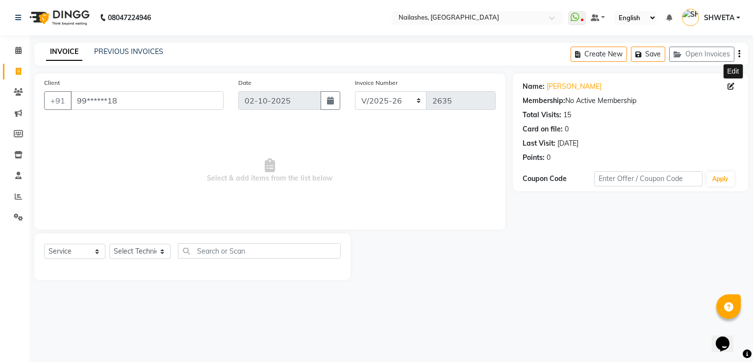
click at [732, 87] on icon at bounding box center [731, 86] width 7 height 7
select select "21"
select select "[DEMOGRAPHIC_DATA]"
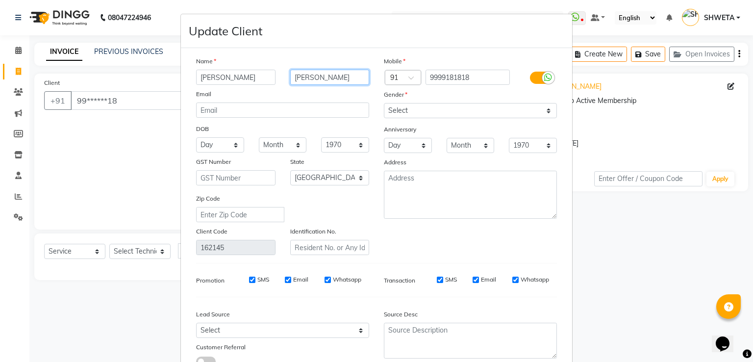
click at [318, 76] on input "[PERSON_NAME]" at bounding box center [329, 77] width 79 height 15
type input "M"
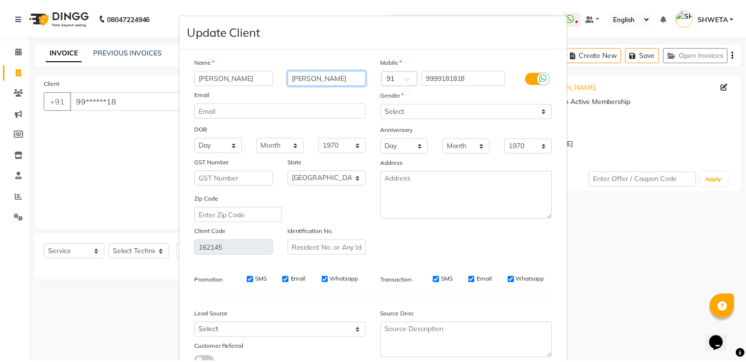
scroll to position [78, 0]
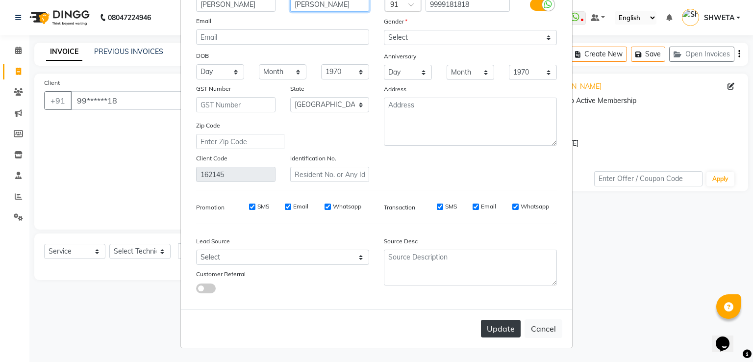
type input "[PERSON_NAME]"
click at [498, 332] on button "Update" at bounding box center [501, 329] width 40 height 18
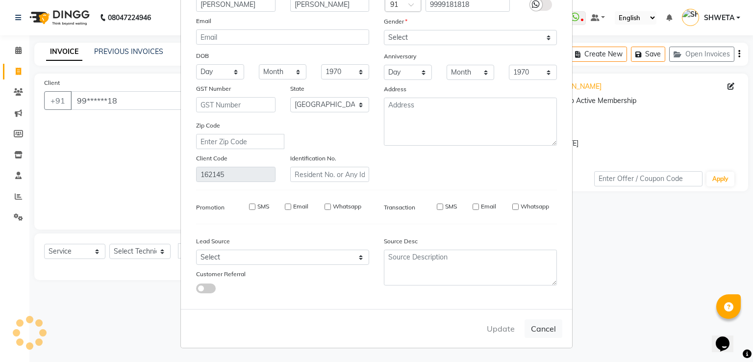
select select
select select "null"
select select
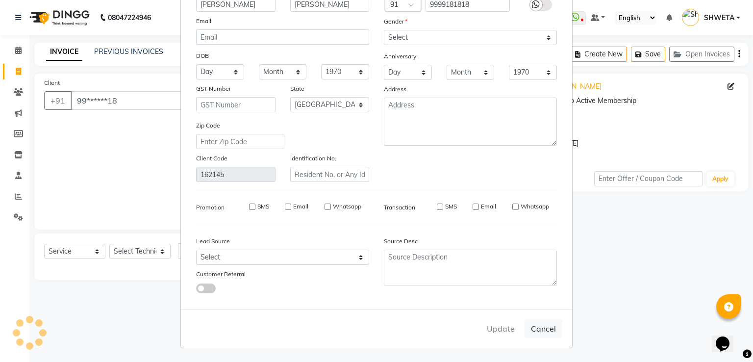
select select
checkbox input "false"
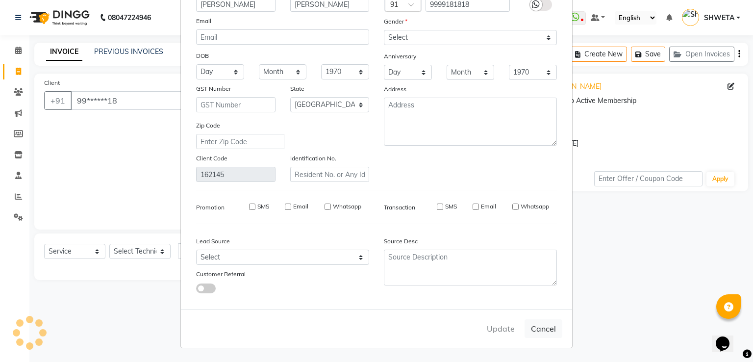
checkbox input "false"
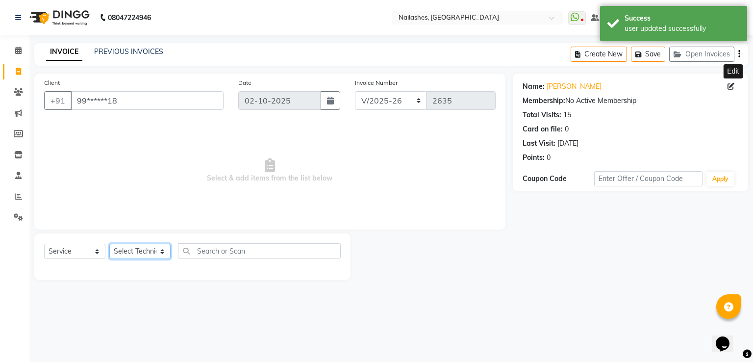
click at [135, 248] on select "Select Technician [PERSON_NAME] [PERSON_NAME] [PERSON_NAME] 2 [PERSON_NAME] MAN…" at bounding box center [139, 251] width 61 height 15
select select "90278"
click at [109, 244] on select "Select Technician [PERSON_NAME] [PERSON_NAME] [PERSON_NAME] 2 [PERSON_NAME] MAN…" at bounding box center [139, 251] width 61 height 15
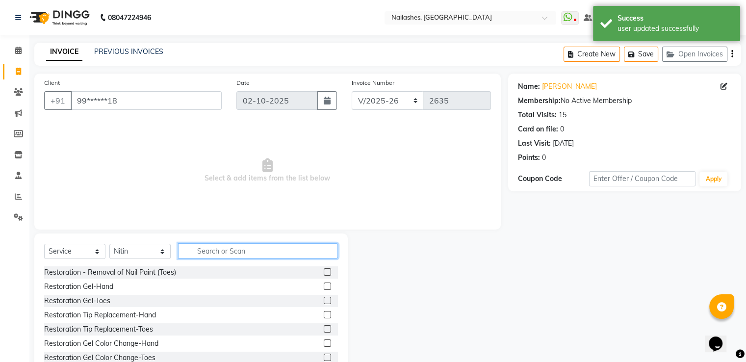
click at [226, 247] on input "text" at bounding box center [258, 250] width 160 height 15
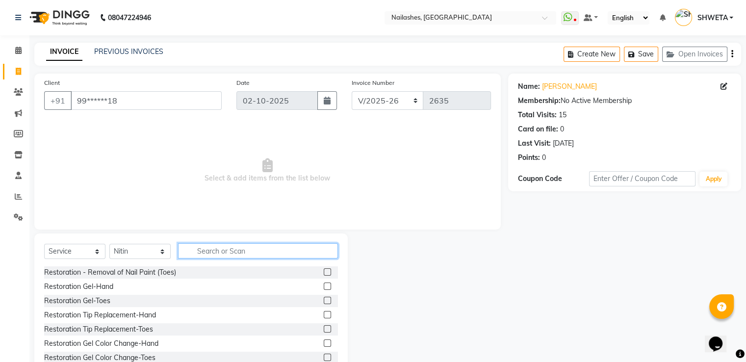
click at [251, 246] on input "text" at bounding box center [258, 250] width 160 height 15
type input "EYE"
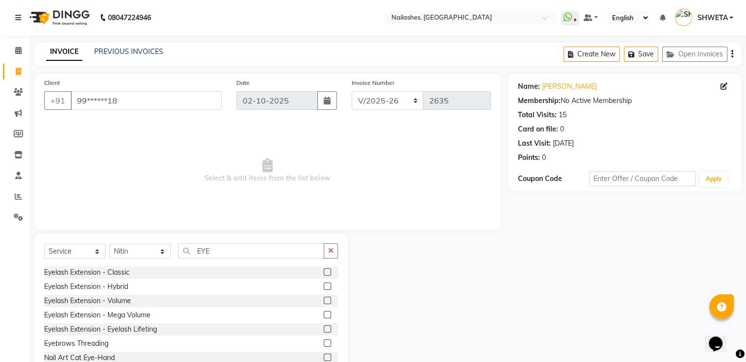
click at [324, 273] on label at bounding box center [327, 271] width 7 height 7
click at [324, 273] on input "checkbox" at bounding box center [327, 272] width 6 height 6
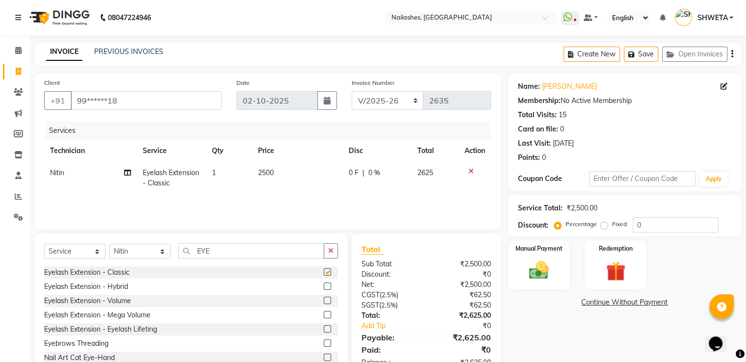
checkbox input "false"
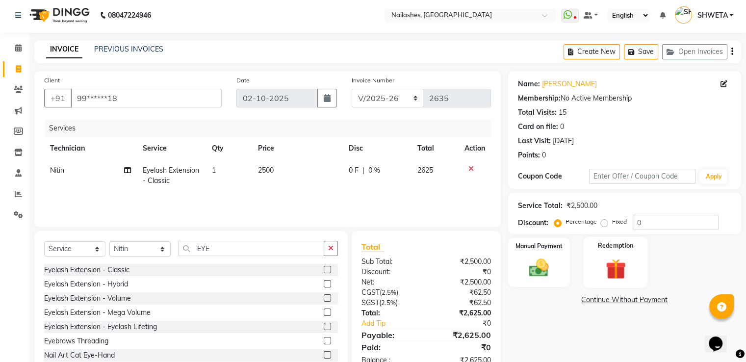
scroll to position [31, 0]
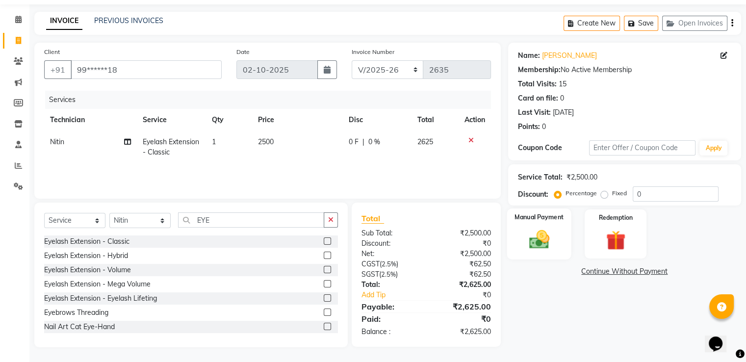
click at [508, 247] on div "Manual Payment" at bounding box center [539, 233] width 64 height 51
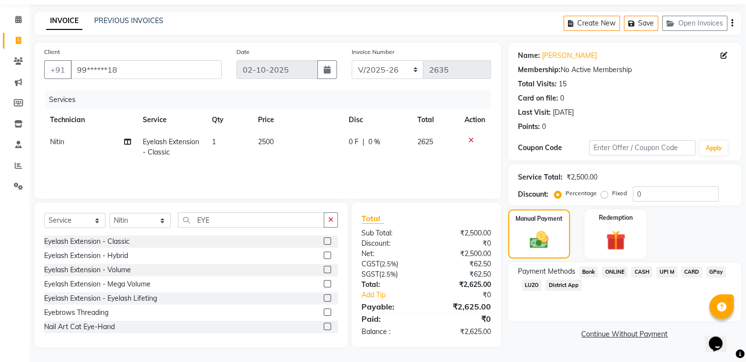
click at [637, 271] on span "CASH" at bounding box center [641, 271] width 21 height 11
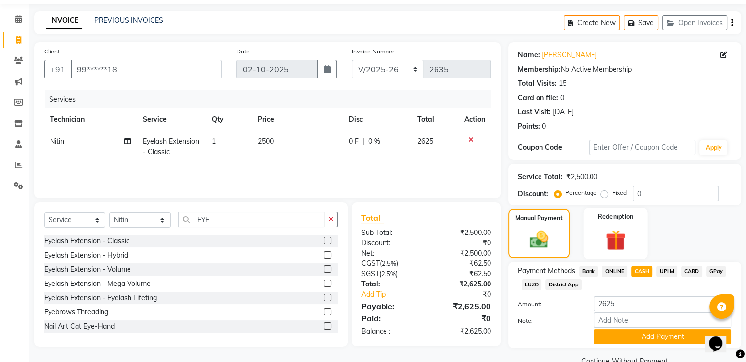
scroll to position [53, 0]
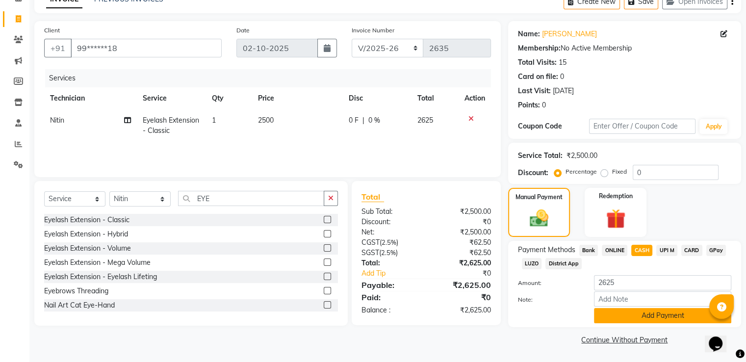
click at [657, 313] on button "Add Payment" at bounding box center [662, 315] width 137 height 15
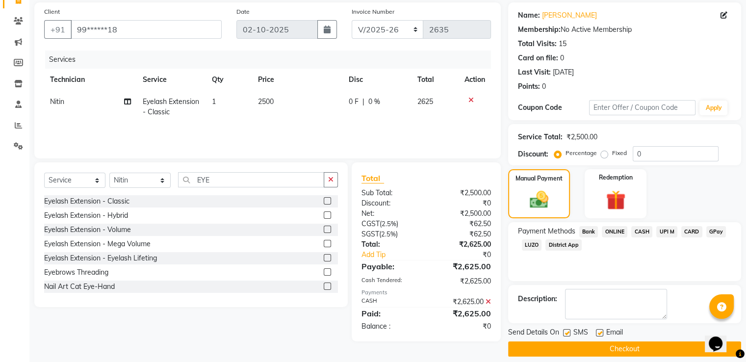
scroll to position [80, 0]
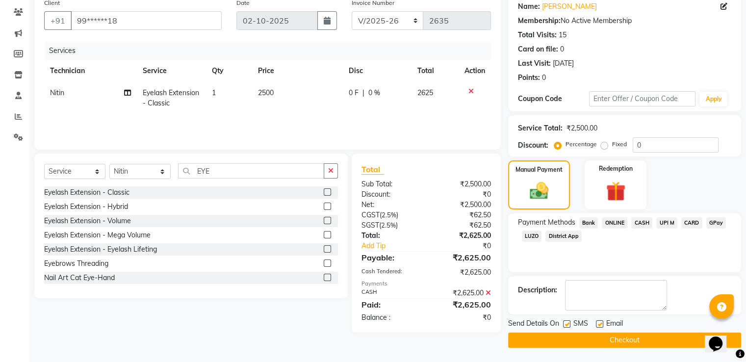
click at [639, 340] on button "Checkout" at bounding box center [624, 339] width 233 height 15
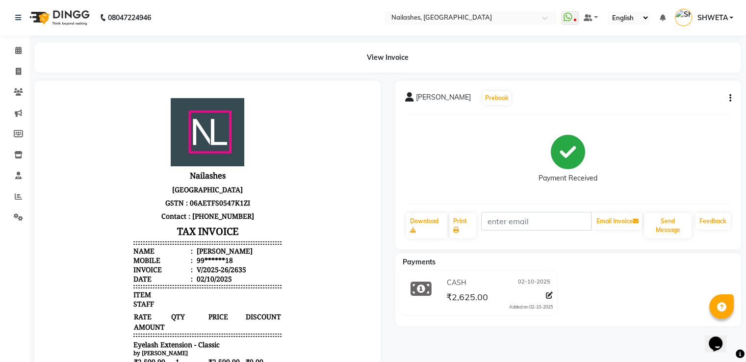
click at [639, 340] on div "[PERSON_NAME] Prebook Payment Received Download Print Email Invoice Send Messag…" at bounding box center [568, 296] width 361 height 432
click at [21, 72] on icon at bounding box center [18, 71] width 5 height 7
select select "service"
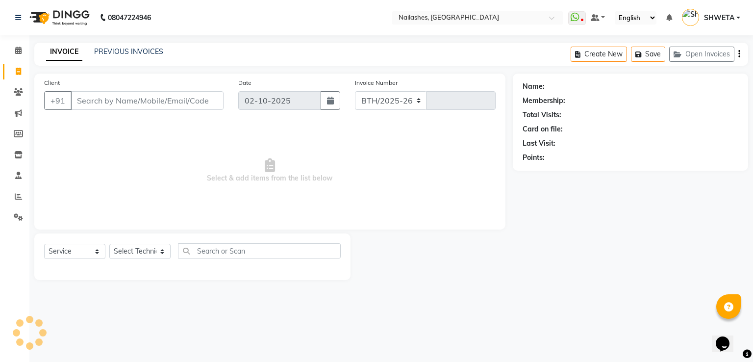
select select "3926"
type input "2636"
click at [149, 103] on input "Client" at bounding box center [147, 100] width 153 height 19
click at [91, 101] on input "Client" at bounding box center [147, 100] width 153 height 19
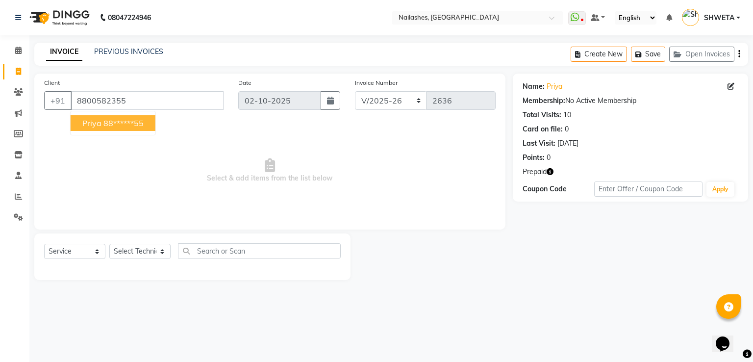
click at [80, 123] on button "Priya 88******55" at bounding box center [113, 123] width 85 height 16
type input "88******55"
click at [147, 252] on select "Select Technician [PERSON_NAME] [PERSON_NAME] [PERSON_NAME] 2 [PERSON_NAME] MAN…" at bounding box center [139, 251] width 61 height 15
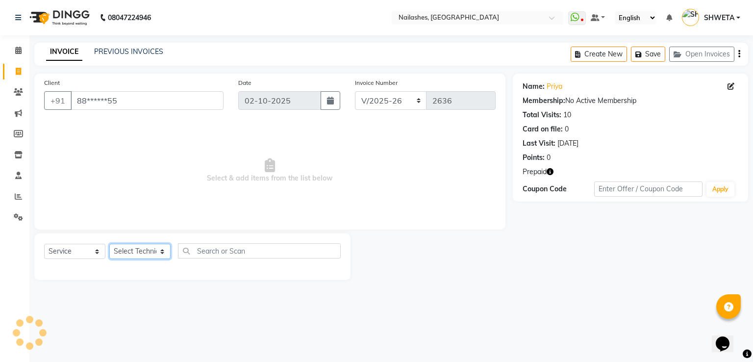
select select "93473"
click at [109, 244] on select "Select Technician [PERSON_NAME] [PERSON_NAME] [PERSON_NAME] 2 [PERSON_NAME] MAN…" at bounding box center [139, 251] width 61 height 15
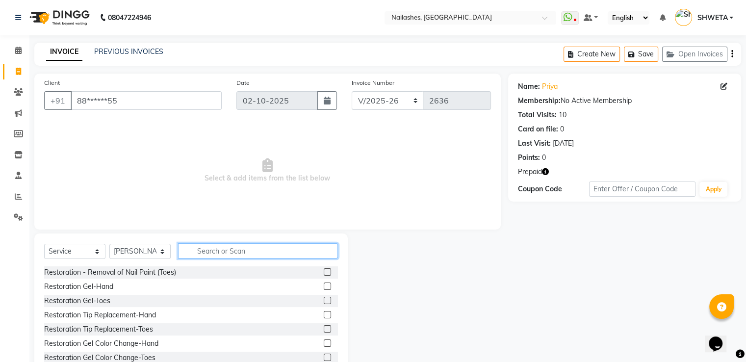
click at [237, 253] on input "text" at bounding box center [258, 250] width 160 height 15
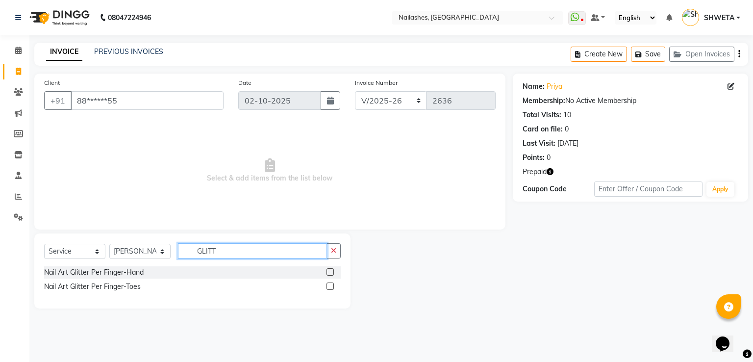
type input "GLITT"
click at [331, 274] on label at bounding box center [330, 271] width 7 height 7
click at [331, 274] on input "checkbox" at bounding box center [330, 272] width 6 height 6
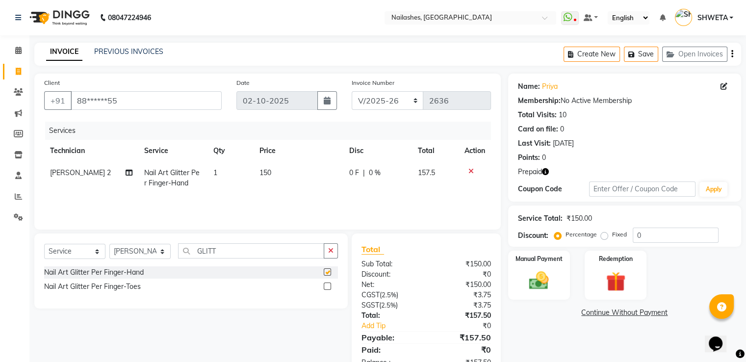
checkbox input "false"
click at [280, 171] on td "150" at bounding box center [299, 178] width 90 height 32
select select "93473"
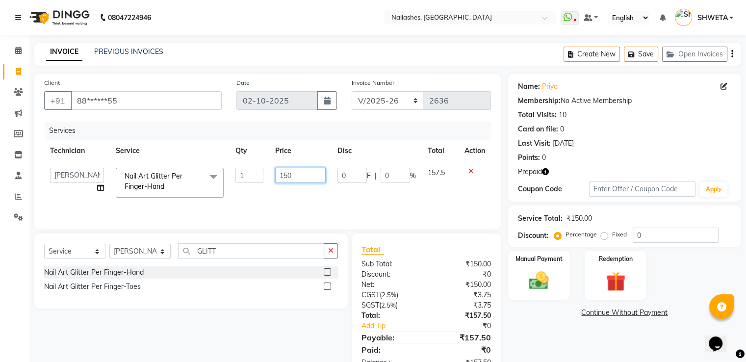
click at [285, 171] on input "150" at bounding box center [300, 175] width 51 height 15
type input "2200"
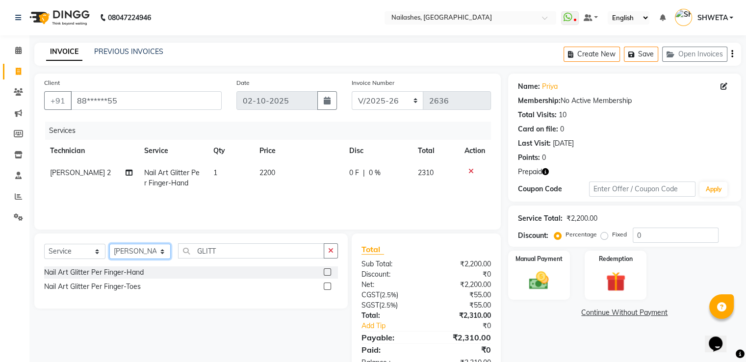
click at [131, 254] on select "Select Technician [PERSON_NAME] [PERSON_NAME] [PERSON_NAME] 2 [PERSON_NAME] MAN…" at bounding box center [139, 251] width 61 height 15
select select "20189"
click at [109, 244] on select "Select Technician [PERSON_NAME] [PERSON_NAME] [PERSON_NAME] 2 [PERSON_NAME] MAN…" at bounding box center [139, 251] width 61 height 15
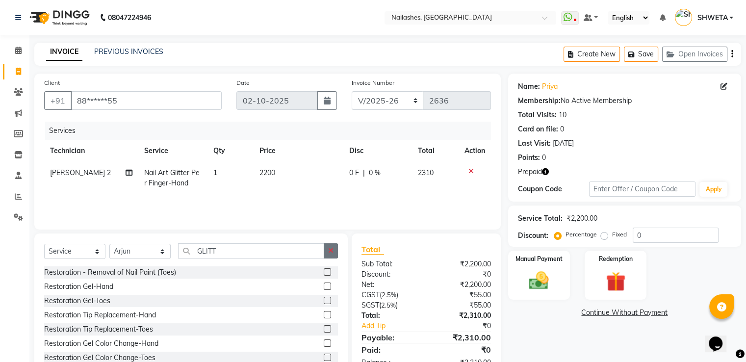
click at [328, 252] on icon "button" at bounding box center [330, 250] width 5 height 7
click at [319, 251] on input "text" at bounding box center [258, 250] width 160 height 15
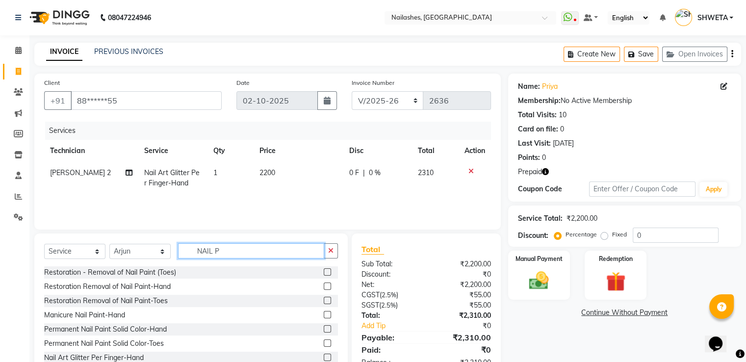
type input "NAIL P"
click at [324, 315] on label at bounding box center [327, 314] width 7 height 7
click at [324, 315] on input "checkbox" at bounding box center [327, 315] width 6 height 6
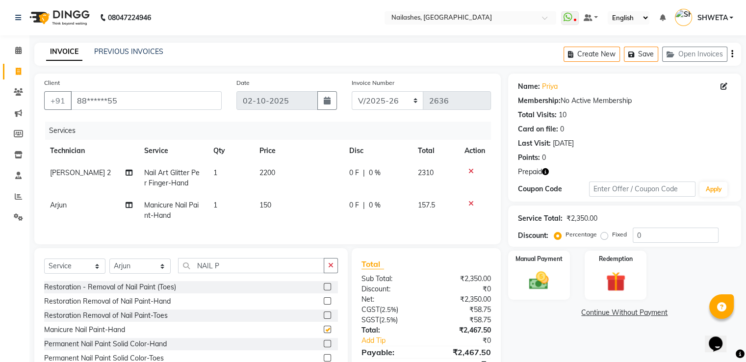
checkbox input "false"
click at [279, 215] on td "150" at bounding box center [299, 210] width 90 height 32
select select "20189"
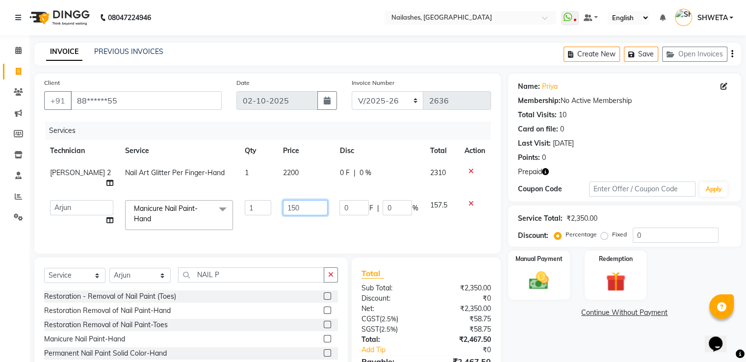
click at [285, 200] on input "150" at bounding box center [305, 207] width 45 height 15
type input "250"
click at [149, 276] on select "Select Technician [PERSON_NAME] [PERSON_NAME] [PERSON_NAME] 2 [PERSON_NAME] MAN…" at bounding box center [139, 275] width 61 height 15
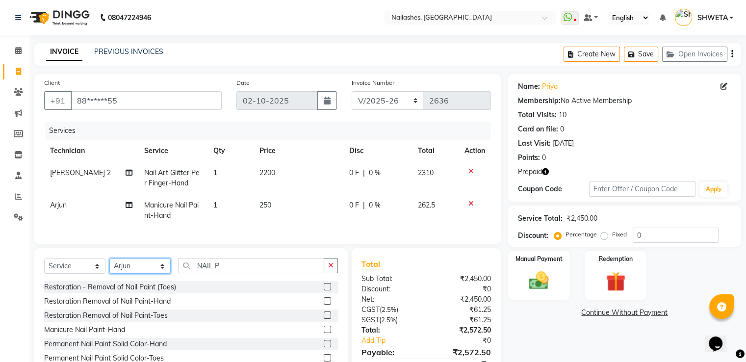
select select "78821"
click at [109, 267] on select "Select Technician [PERSON_NAME] [PERSON_NAME] [PERSON_NAME] 2 [PERSON_NAME] MAN…" at bounding box center [139, 265] width 61 height 15
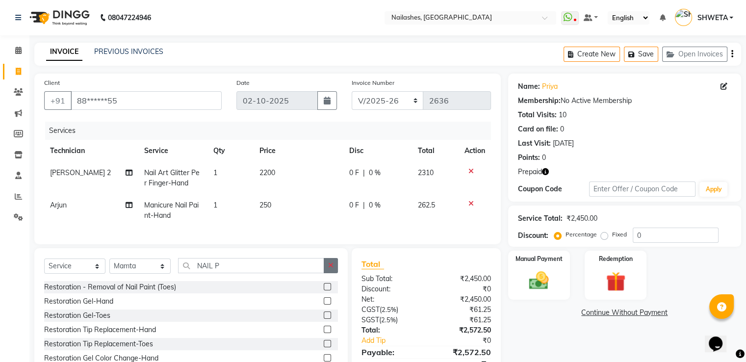
click at [329, 269] on icon "button" at bounding box center [330, 265] width 5 height 7
click at [321, 271] on input "text" at bounding box center [258, 265] width 160 height 15
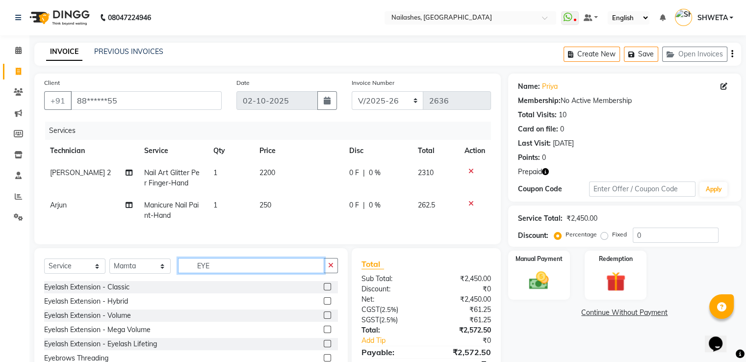
type input "EYE"
click at [327, 281] on div "Select Service Product Membership Package Voucher Prepaid Gift Card Select Tech…" at bounding box center [191, 269] width 294 height 23
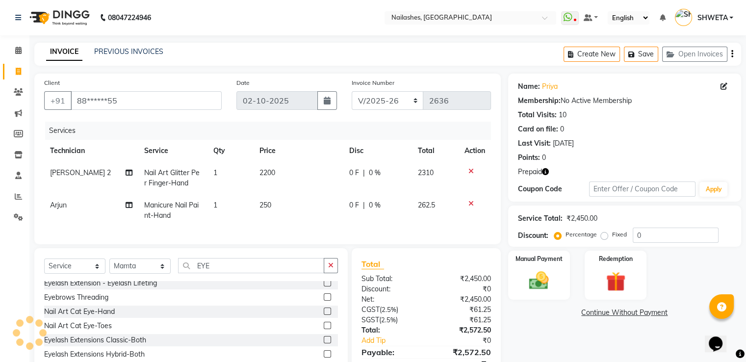
scroll to position [49, 0]
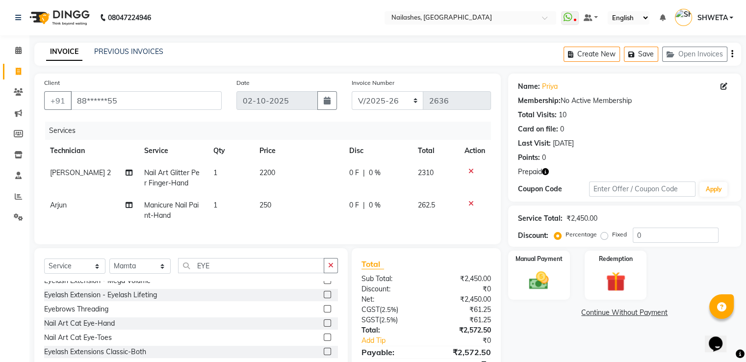
click at [324, 312] on label at bounding box center [327, 308] width 7 height 7
click at [324, 312] on input "checkbox" at bounding box center [327, 309] width 6 height 6
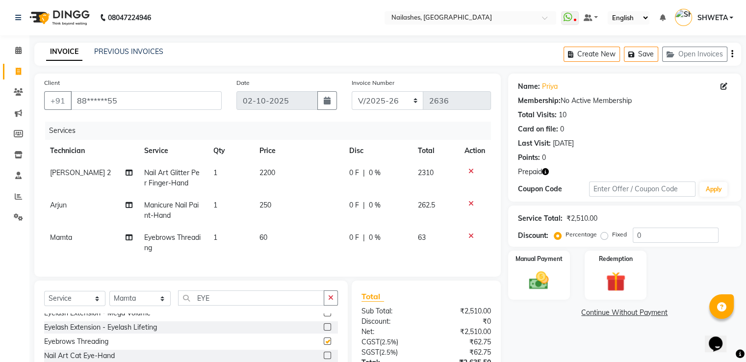
checkbox input "false"
click at [545, 328] on div "Name: Priya Membership: No Active Membership Total Visits: 10 Card on file: 0 L…" at bounding box center [628, 250] width 240 height 352
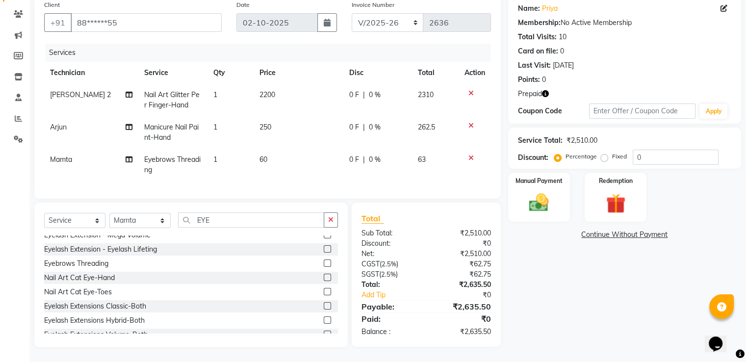
scroll to position [82, 0]
click at [623, 179] on label "Redemption" at bounding box center [615, 180] width 35 height 9
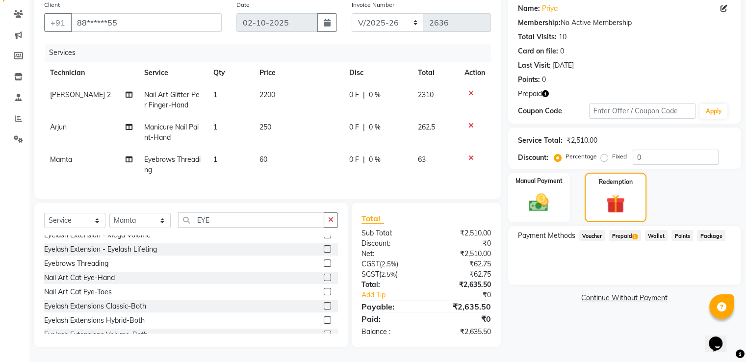
click at [616, 230] on span "Prepaid 1" at bounding box center [625, 235] width 32 height 11
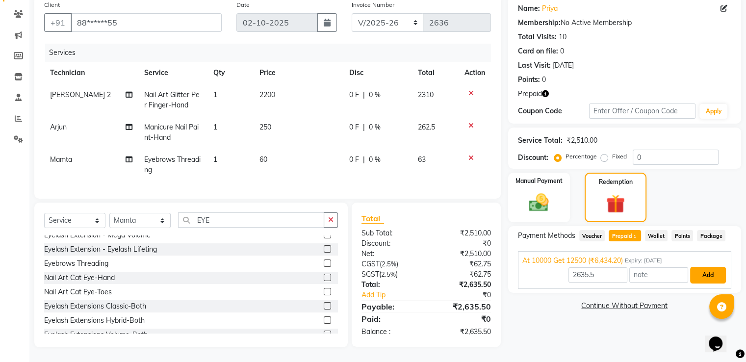
click at [704, 269] on button "Add" at bounding box center [708, 275] width 36 height 17
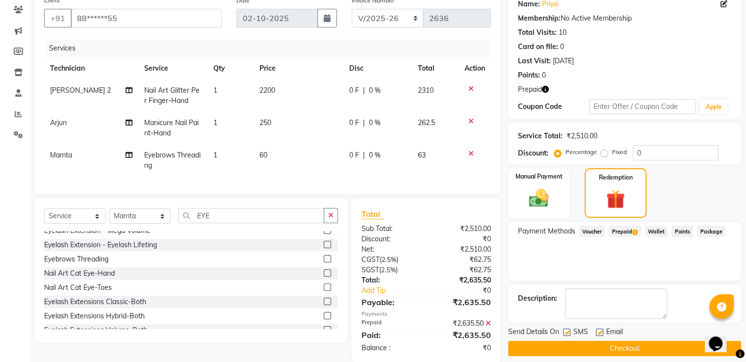
click at [626, 348] on button "Checkout" at bounding box center [624, 348] width 233 height 15
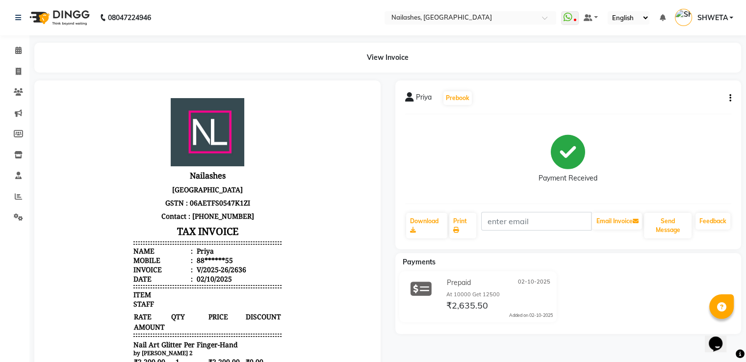
scroll to position [254, 0]
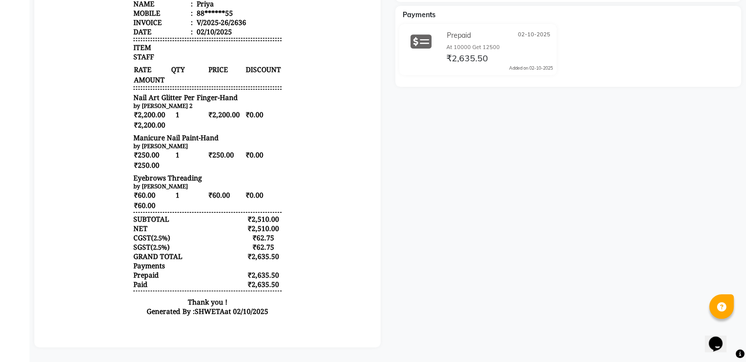
click at [553, 210] on div "Priya Prebook Payment Received Download Print Email Invoice Send Message Feedba…" at bounding box center [568, 90] width 361 height 514
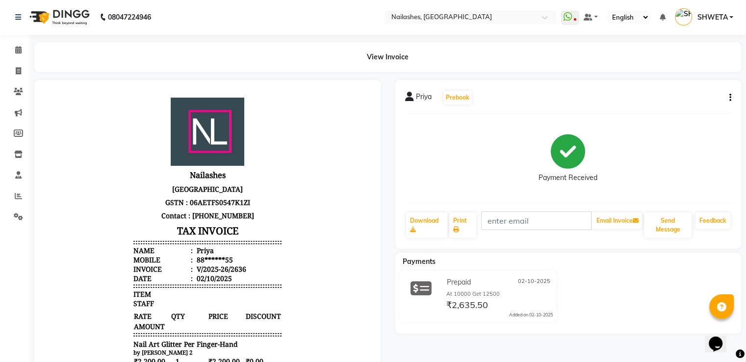
scroll to position [0, 0]
click at [19, 75] on icon at bounding box center [18, 71] width 5 height 7
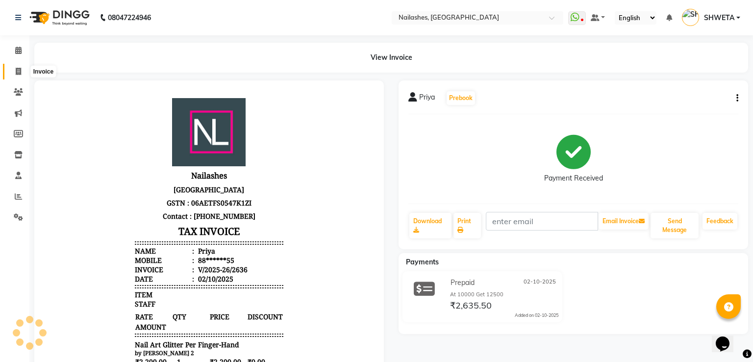
select select "3926"
select select "service"
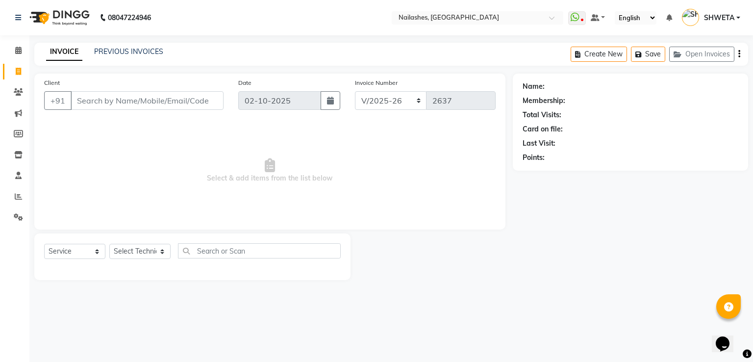
click at [89, 99] on input "Client" at bounding box center [147, 100] width 153 height 19
click at [119, 108] on input "Client" at bounding box center [147, 100] width 153 height 19
click at [118, 102] on input "Client" at bounding box center [147, 100] width 153 height 19
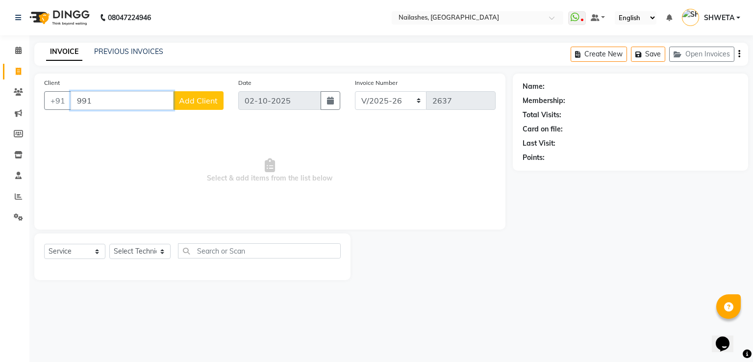
click at [101, 101] on input "991" at bounding box center [122, 100] width 103 height 19
click at [94, 122] on span "neha" at bounding box center [92, 123] width 20 height 10
type input "99******02"
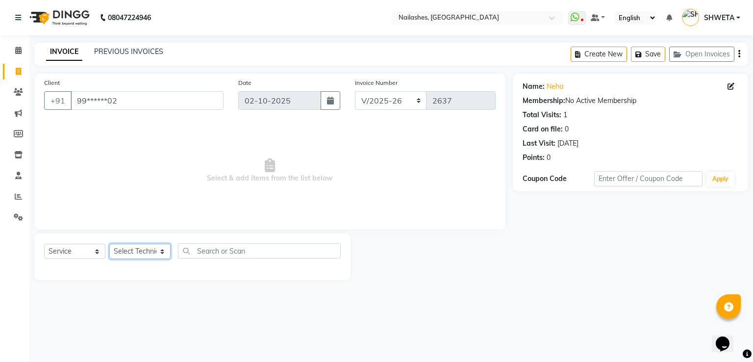
click at [142, 248] on select "Select Technician [PERSON_NAME] [PERSON_NAME] [PERSON_NAME] 2 [PERSON_NAME] MAN…" at bounding box center [139, 251] width 61 height 15
select select "19580"
click at [109, 244] on select "Select Technician [PERSON_NAME] [PERSON_NAME] [PERSON_NAME] 2 [PERSON_NAME] MAN…" at bounding box center [139, 251] width 61 height 15
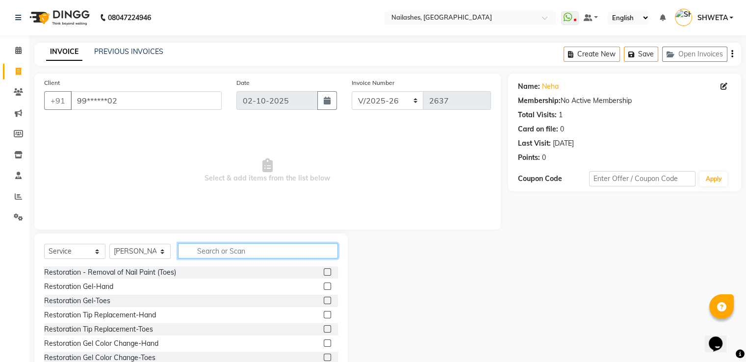
click at [216, 246] on input "text" at bounding box center [258, 250] width 160 height 15
type input "REM"
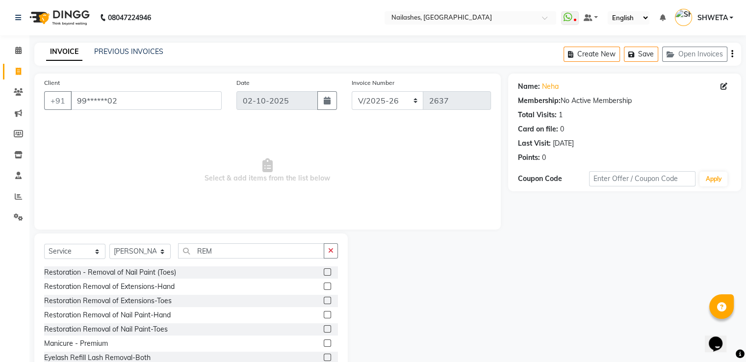
click at [324, 285] on label at bounding box center [327, 285] width 7 height 7
click at [324, 285] on input "checkbox" at bounding box center [327, 286] width 6 height 6
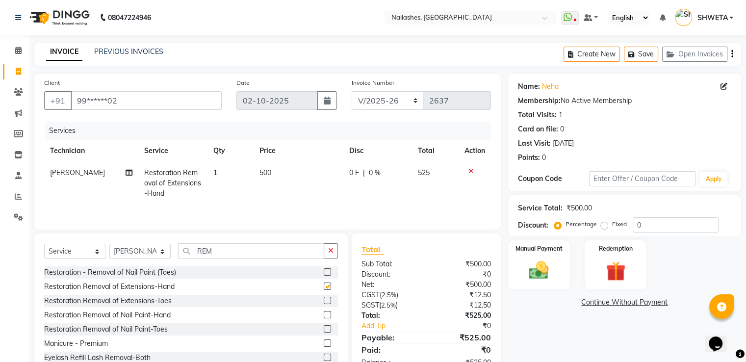
checkbox input "false"
click at [554, 255] on div "Manual Payment" at bounding box center [539, 264] width 64 height 51
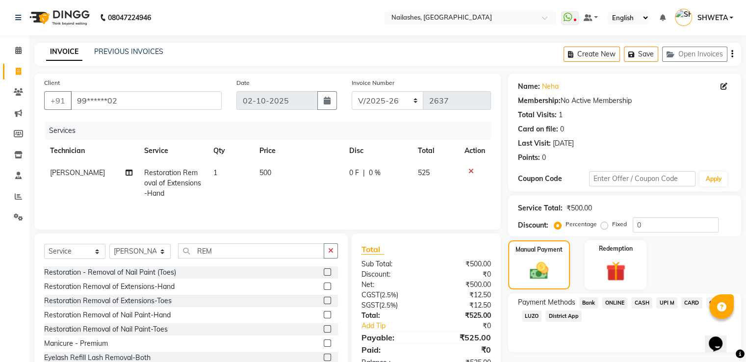
click at [646, 302] on span "CASH" at bounding box center [641, 302] width 21 height 11
click at [615, 300] on span "ONLINE" at bounding box center [614, 302] width 25 height 11
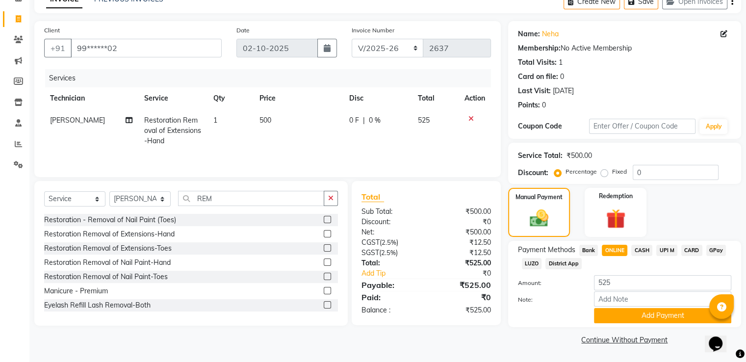
click at [615, 319] on button "Add Payment" at bounding box center [662, 315] width 137 height 15
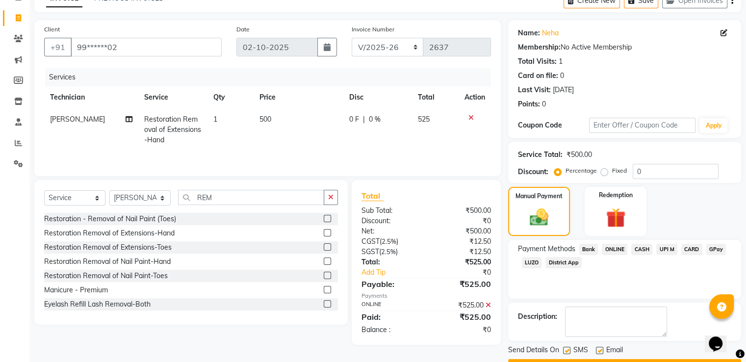
click at [615, 319] on textarea at bounding box center [616, 321] width 102 height 30
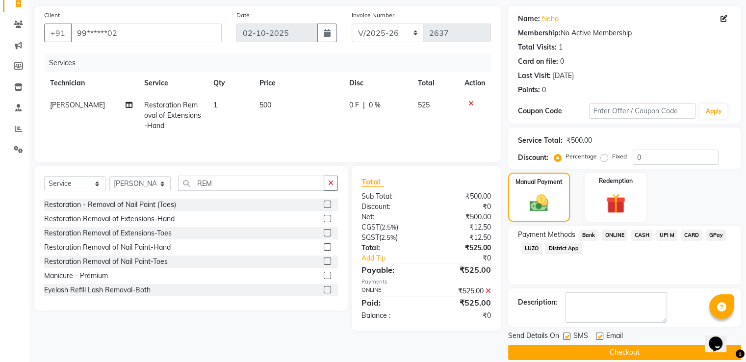
scroll to position [80, 0]
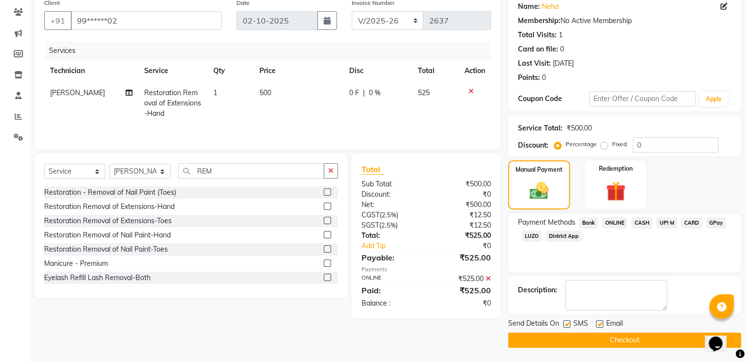
click at [616, 339] on button "Checkout" at bounding box center [624, 339] width 233 height 15
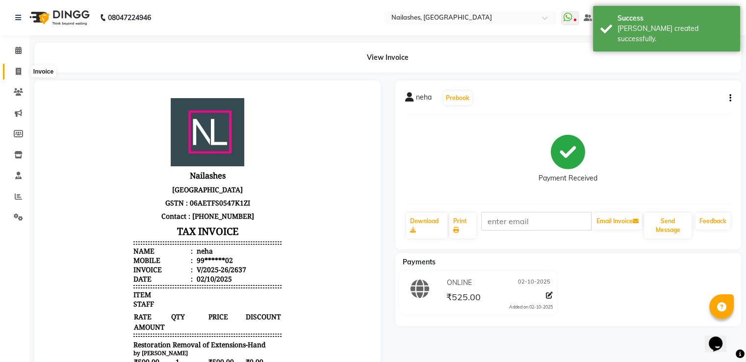
click at [13, 68] on span at bounding box center [18, 71] width 17 height 11
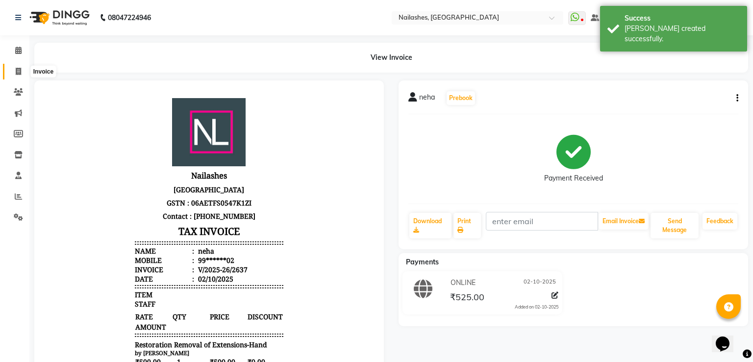
select select "3926"
select select "service"
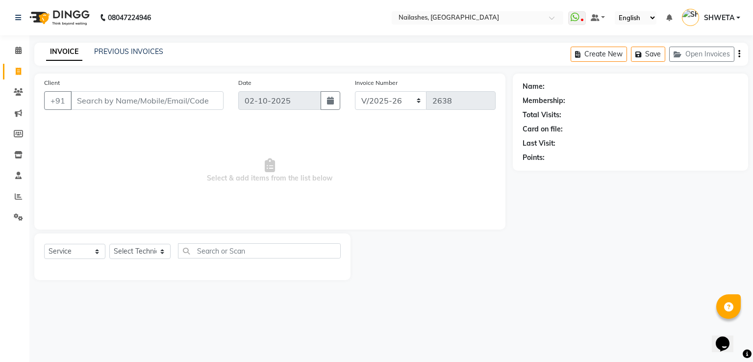
click at [145, 98] on input "Client" at bounding box center [147, 100] width 153 height 19
click at [141, 101] on input "Client" at bounding box center [147, 100] width 153 height 19
type input "9810363173"
click at [194, 100] on span "Add Client" at bounding box center [198, 101] width 39 height 10
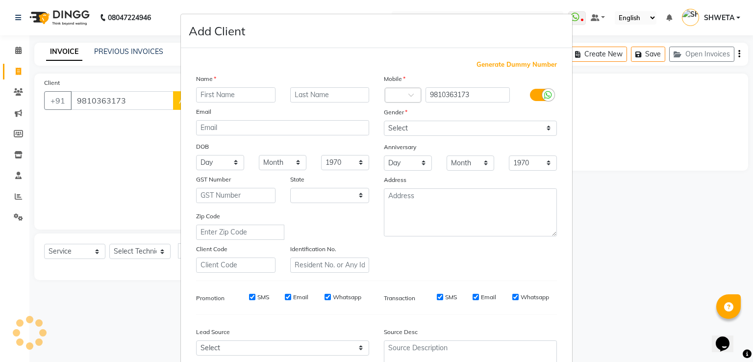
select select "21"
type input "LALITA"
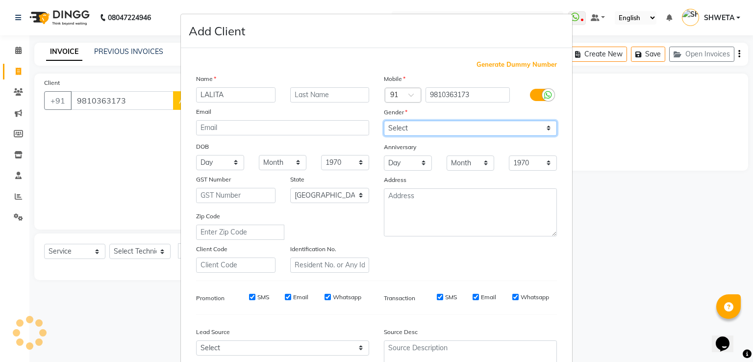
click at [419, 127] on select "Select [DEMOGRAPHIC_DATA] [DEMOGRAPHIC_DATA] Other Prefer Not To Say" at bounding box center [470, 128] width 173 height 15
select select "[DEMOGRAPHIC_DATA]"
click at [384, 121] on select "Select [DEMOGRAPHIC_DATA] [DEMOGRAPHIC_DATA] Other Prefer Not To Say" at bounding box center [470, 128] width 173 height 15
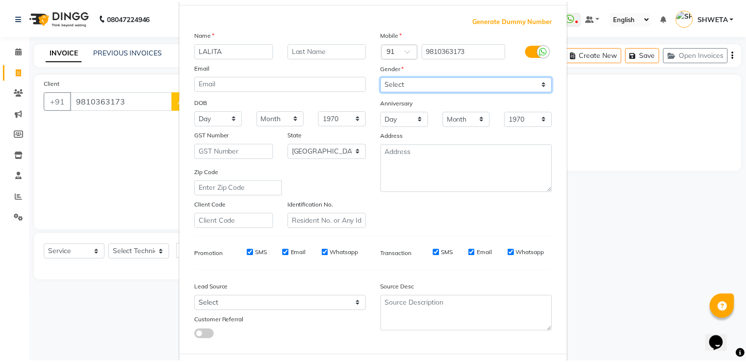
scroll to position [96, 0]
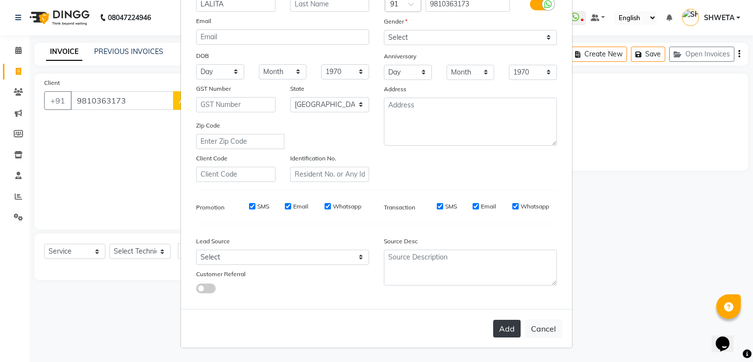
click at [500, 332] on button "Add" at bounding box center [506, 329] width 27 height 18
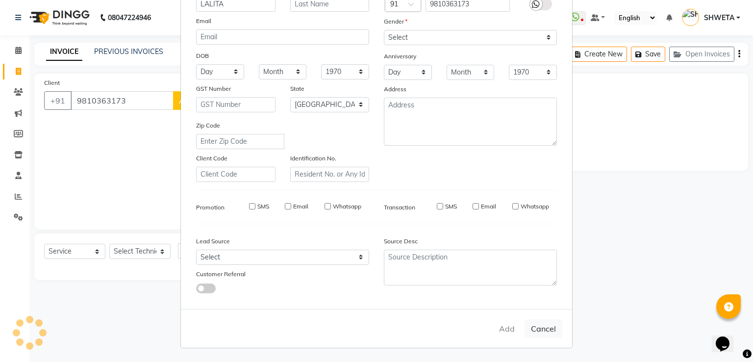
type input "98******73"
select select
select select "null"
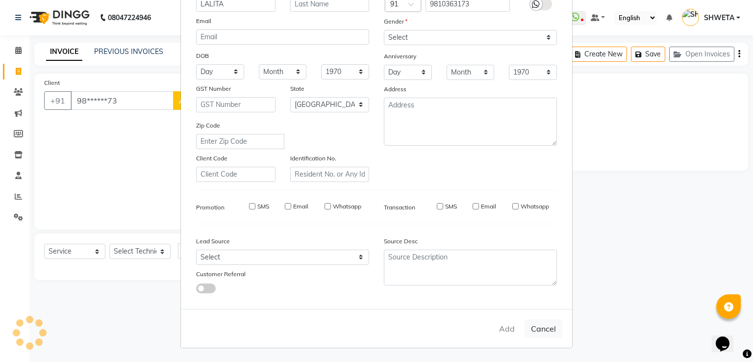
select select
checkbox input "false"
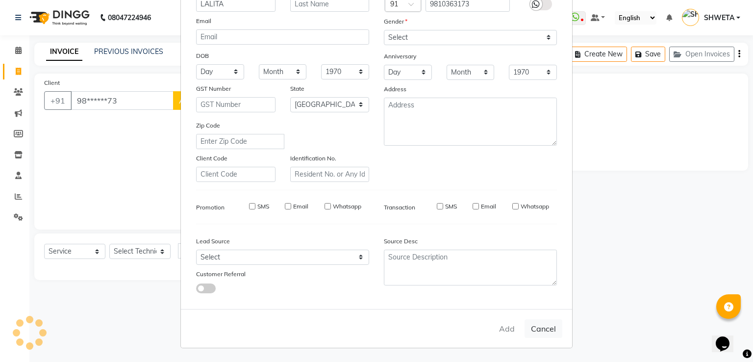
checkbox input "false"
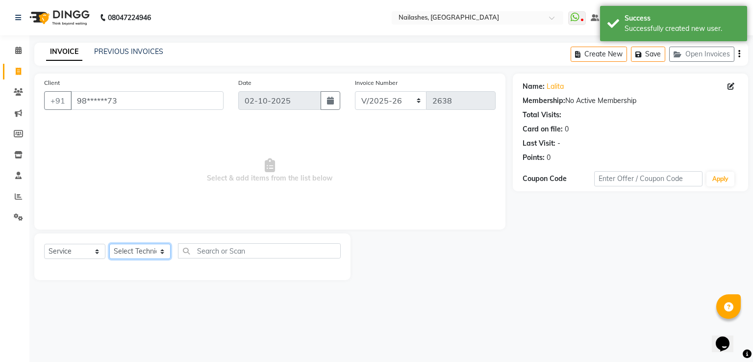
click at [140, 254] on select "Select Technician [PERSON_NAME] [PERSON_NAME] [PERSON_NAME] 2 [PERSON_NAME] MAN…" at bounding box center [139, 251] width 61 height 15
select select "38034"
click at [109, 244] on select "Select Technician [PERSON_NAME] [PERSON_NAME] [PERSON_NAME] 2 [PERSON_NAME] MAN…" at bounding box center [139, 251] width 61 height 15
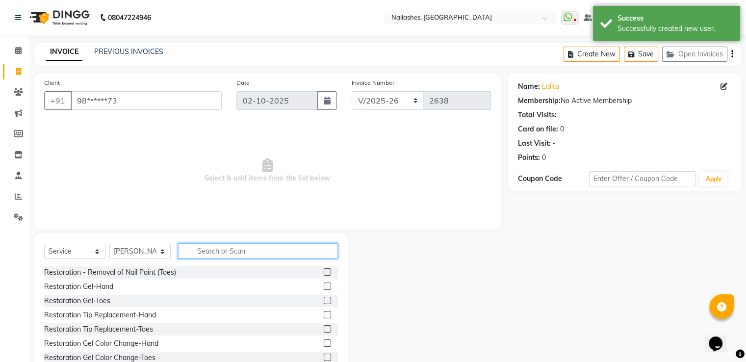
click at [301, 257] on input "text" at bounding box center [258, 250] width 160 height 15
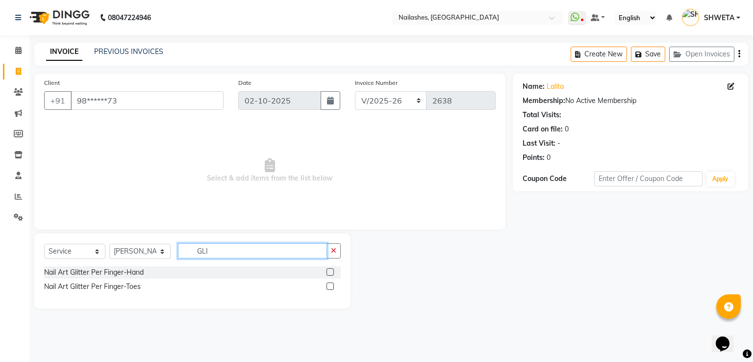
type input "GLI"
click at [330, 272] on label at bounding box center [330, 271] width 7 height 7
click at [330, 272] on input "checkbox" at bounding box center [330, 272] width 6 height 6
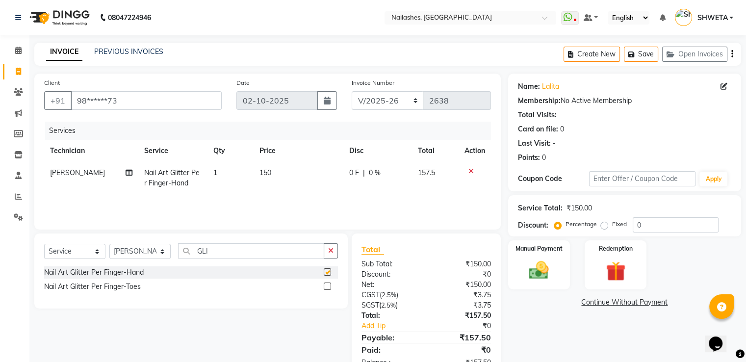
checkbox input "false"
click at [265, 185] on td "150" at bounding box center [299, 178] width 90 height 32
select select "38034"
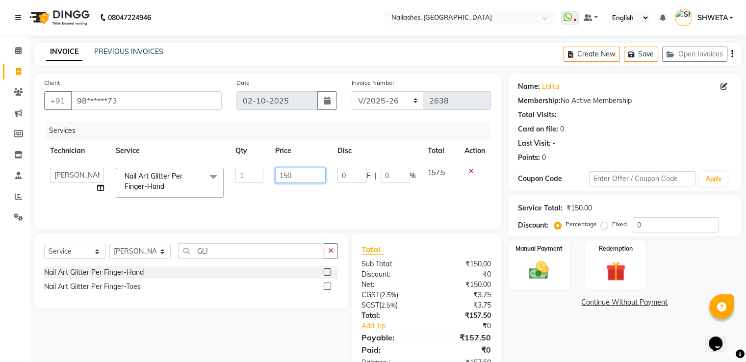
click at [299, 173] on input "150" at bounding box center [300, 175] width 51 height 15
type input "1"
type input "1200"
click at [551, 353] on div "Name: [PERSON_NAME] Membership: No Active Membership Total Visits: Card on file…" at bounding box center [628, 226] width 240 height 304
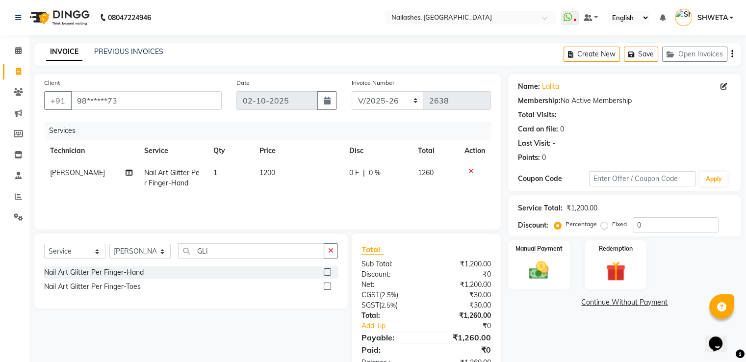
click at [576, 279] on div "Manual Payment Redemption" at bounding box center [625, 264] width 248 height 49
click at [559, 263] on div "Manual Payment" at bounding box center [539, 264] width 64 height 51
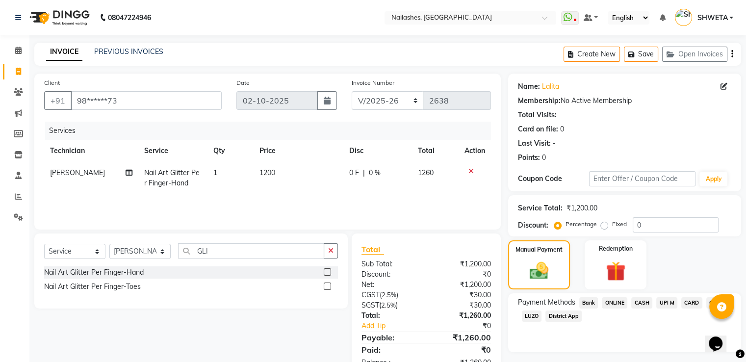
click at [610, 299] on span "ONLINE" at bounding box center [614, 302] width 25 height 11
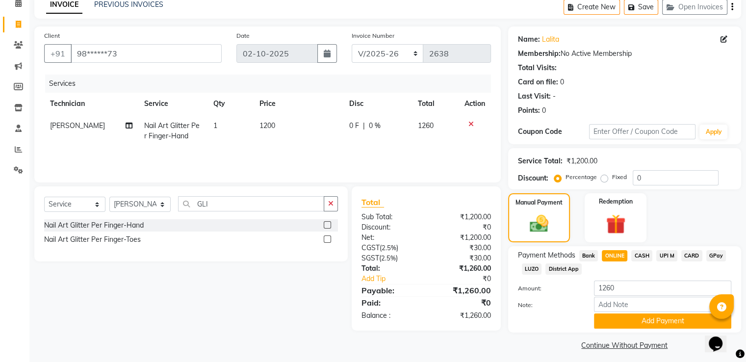
scroll to position [53, 0]
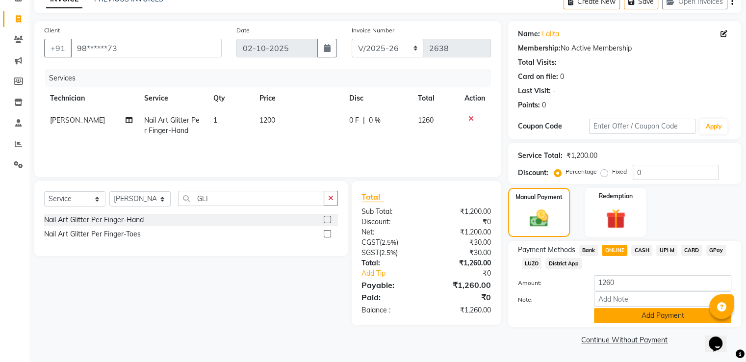
click at [623, 313] on button "Add Payment" at bounding box center [662, 315] width 137 height 15
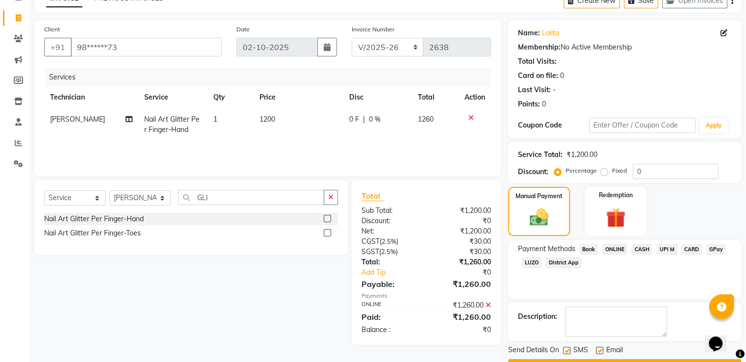
scroll to position [80, 0]
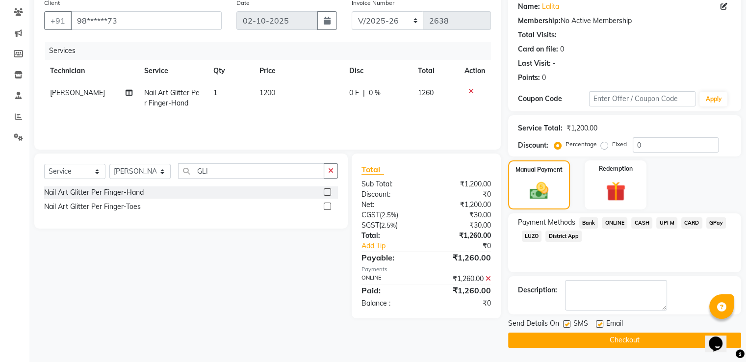
click at [605, 338] on button "Checkout" at bounding box center [624, 339] width 233 height 15
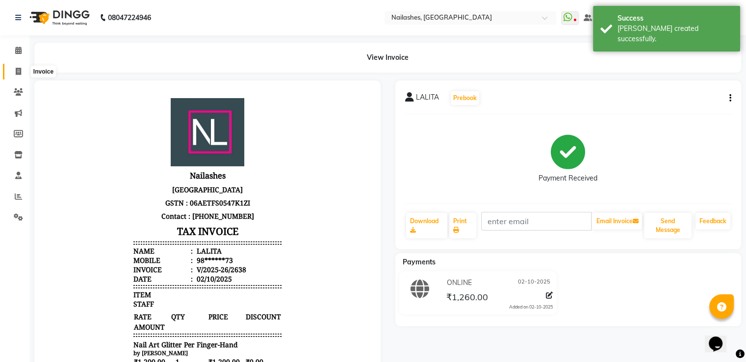
click at [16, 73] on icon at bounding box center [18, 71] width 5 height 7
select select "service"
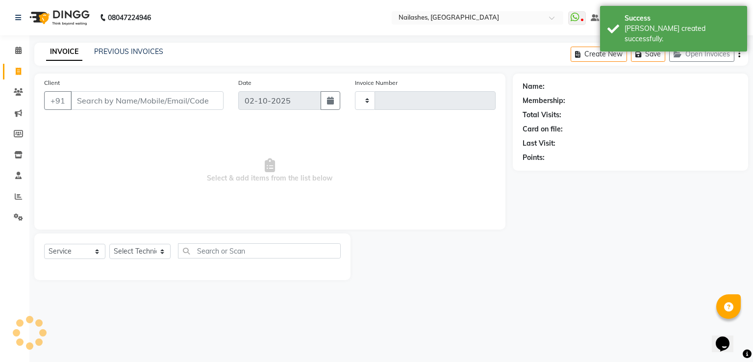
type input "2639"
select select "3926"
click at [80, 107] on input "Client" at bounding box center [147, 100] width 153 height 19
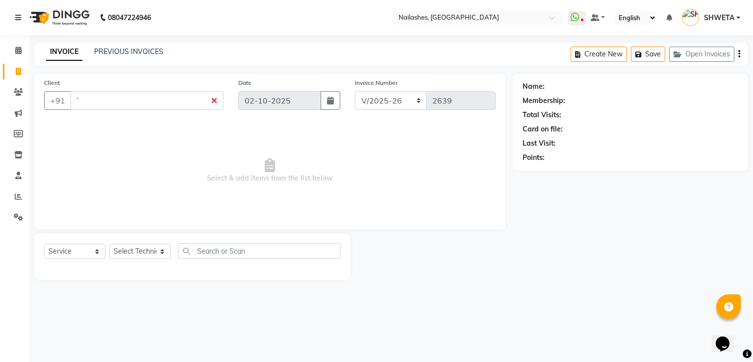
type input "`"
click at [58, 50] on link "INVOICE" at bounding box center [64, 52] width 36 height 18
click at [18, 52] on icon at bounding box center [18, 50] width 6 height 7
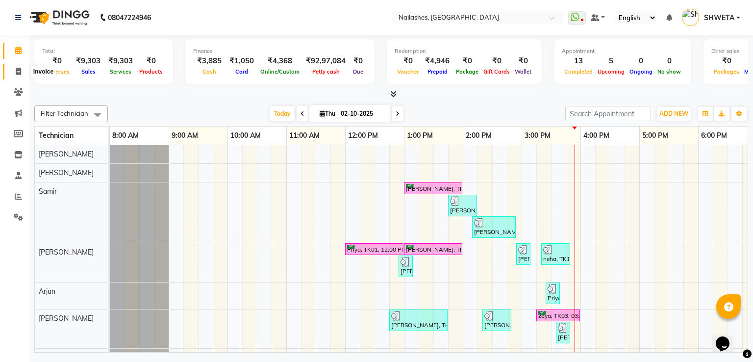
click at [17, 70] on icon at bounding box center [18, 71] width 5 height 7
select select "3926"
select select "service"
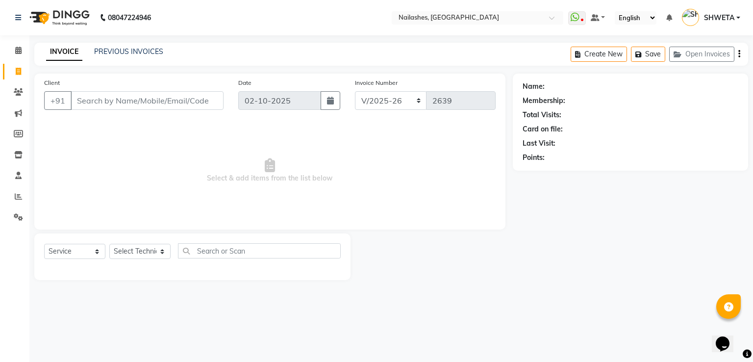
click at [100, 98] on input "Client" at bounding box center [147, 100] width 153 height 19
click at [20, 75] on span at bounding box center [18, 71] width 17 height 11
select select "service"
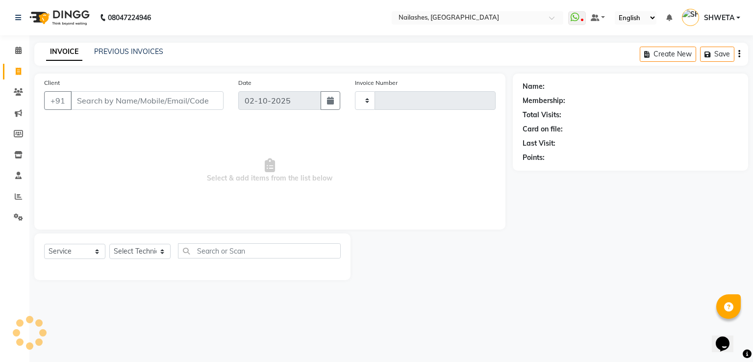
type input "2639"
select select "3926"
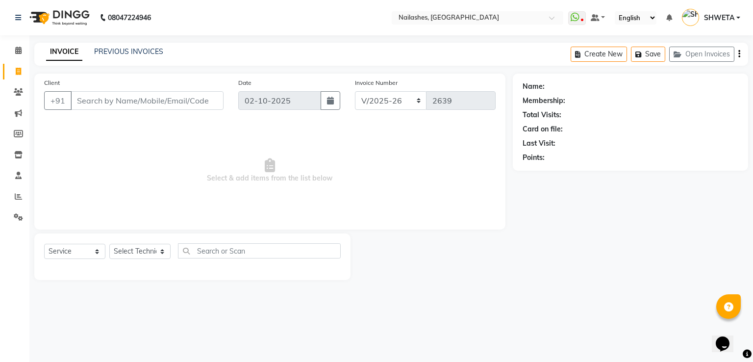
click at [120, 107] on input "Client" at bounding box center [147, 100] width 153 height 19
click at [287, 129] on span "Select & add items from the list below" at bounding box center [270, 171] width 452 height 98
click at [122, 101] on input "Client" at bounding box center [147, 100] width 153 height 19
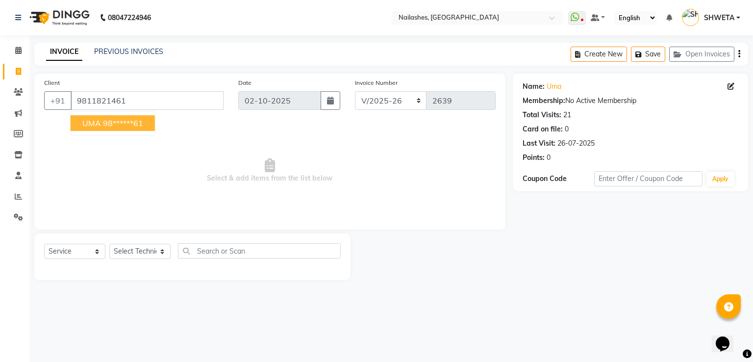
click at [120, 120] on ngb-highlight "98******61" at bounding box center [123, 123] width 40 height 10
type input "98******61"
click at [133, 252] on select "Select Technician [PERSON_NAME] [PERSON_NAME] [PERSON_NAME] 2 [PERSON_NAME] MAN…" at bounding box center [139, 251] width 61 height 15
select select "19576"
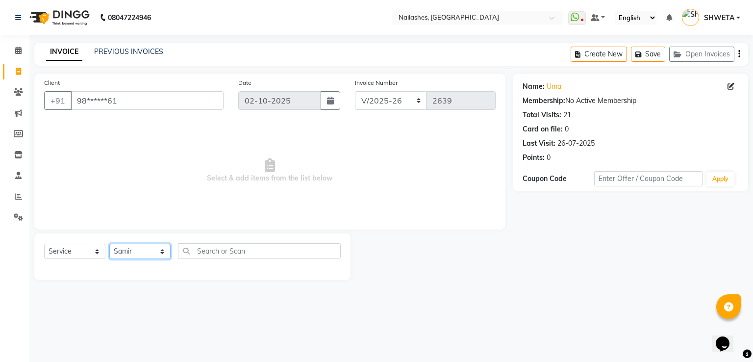
click at [109, 244] on select "Select Technician [PERSON_NAME] [PERSON_NAME] [PERSON_NAME] 2 [PERSON_NAME] MAN…" at bounding box center [139, 251] width 61 height 15
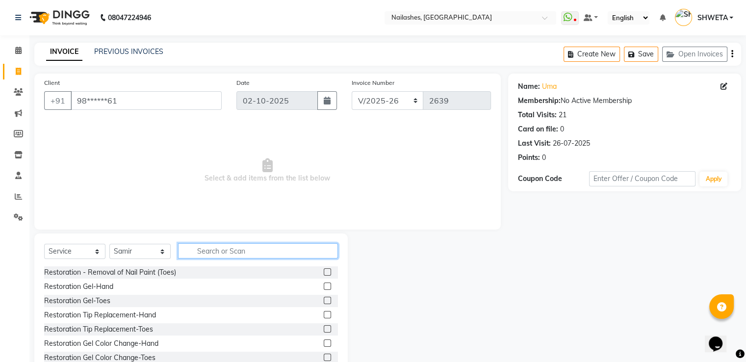
click at [237, 248] on input "text" at bounding box center [258, 250] width 160 height 15
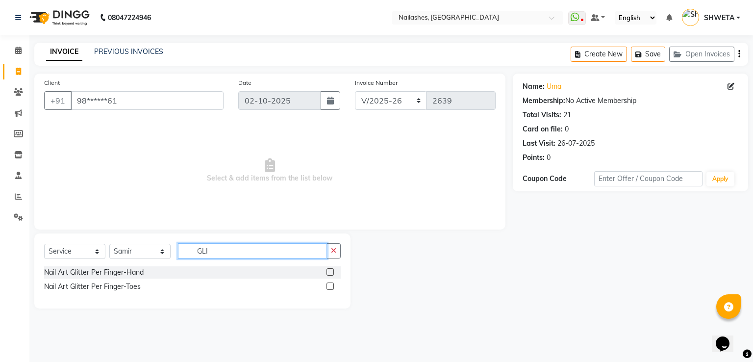
type input "GLI"
click at [332, 284] on label at bounding box center [330, 285] width 7 height 7
click at [332, 284] on input "checkbox" at bounding box center [330, 286] width 6 height 6
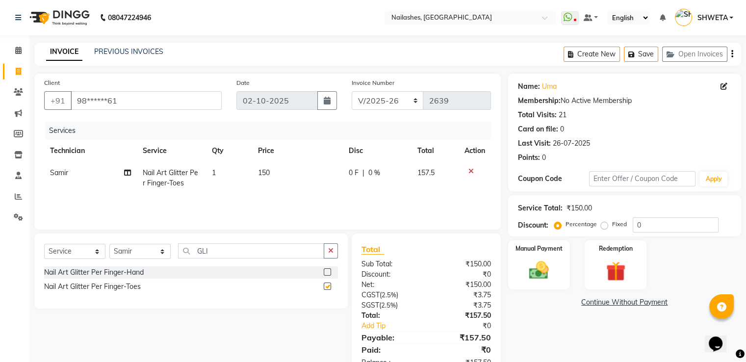
checkbox input "false"
click at [260, 165] on td "150" at bounding box center [297, 178] width 90 height 32
select select "19576"
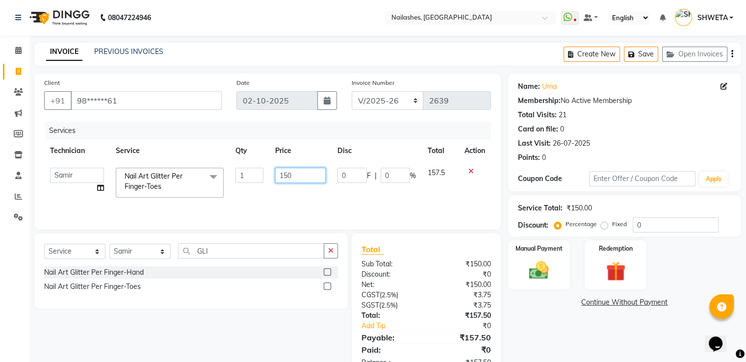
click at [283, 176] on input "150" at bounding box center [300, 175] width 51 height 15
click at [297, 176] on input "150" at bounding box center [300, 175] width 51 height 15
type input "1"
click at [291, 174] on input "number" at bounding box center [300, 175] width 51 height 15
type input "2450"
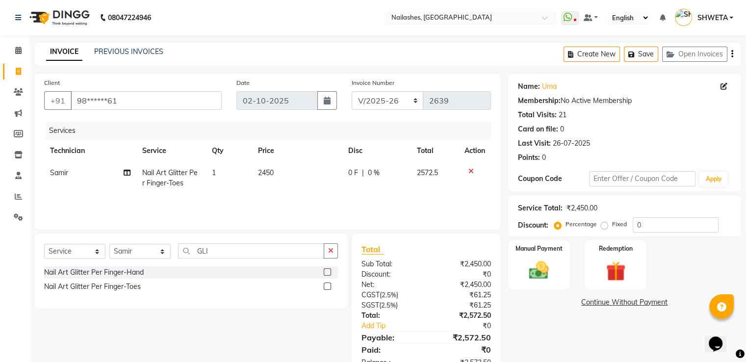
click at [520, 328] on div "Name: Uma Membership: No Active Membership Total Visits: 21 Card on file: 0 Las…" at bounding box center [628, 226] width 240 height 304
click at [633, 278] on div "Redemption" at bounding box center [615, 264] width 64 height 51
click at [554, 278] on img at bounding box center [538, 270] width 33 height 24
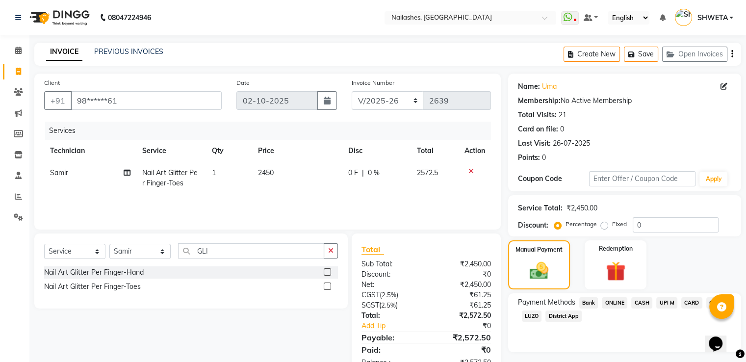
click at [616, 305] on span "ONLINE" at bounding box center [614, 302] width 25 height 11
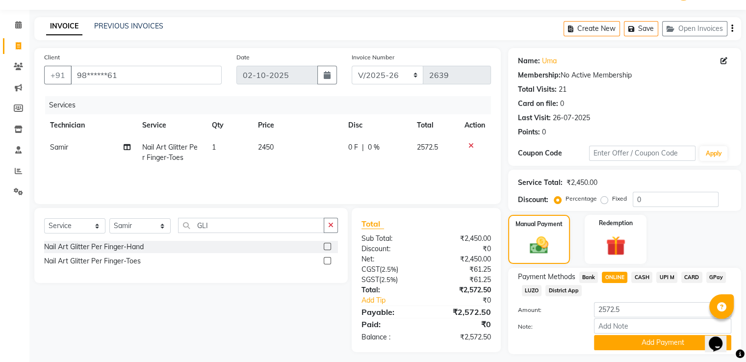
scroll to position [53, 0]
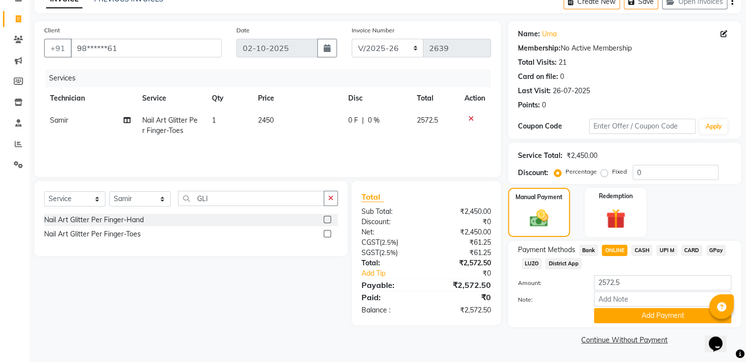
click at [632, 312] on button "Add Payment" at bounding box center [662, 315] width 137 height 15
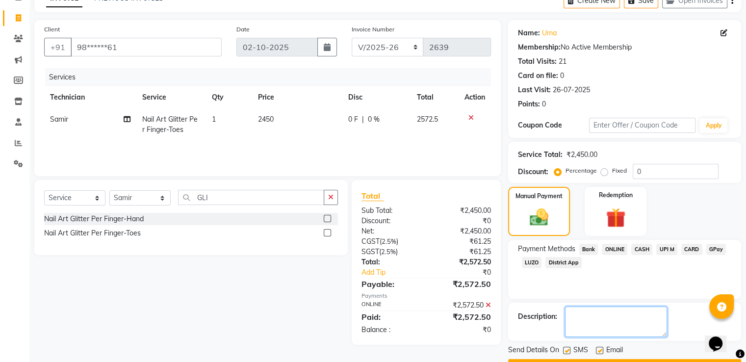
click at [632, 312] on textarea at bounding box center [616, 321] width 102 height 30
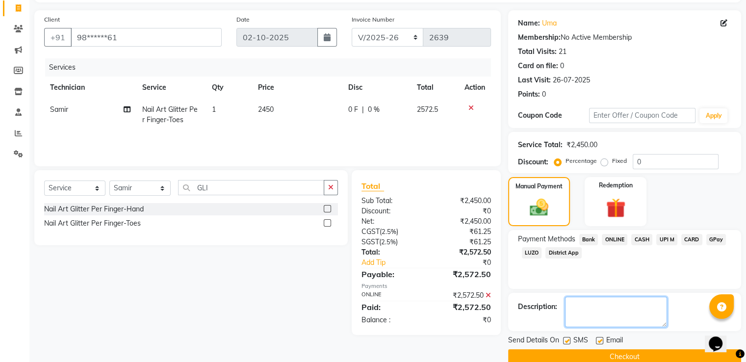
scroll to position [80, 0]
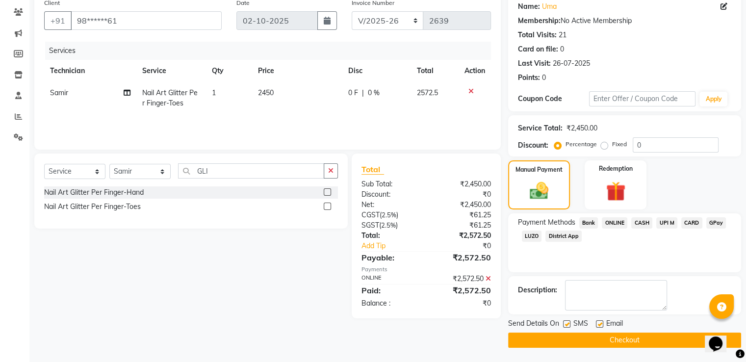
click at [623, 337] on button "Checkout" at bounding box center [624, 339] width 233 height 15
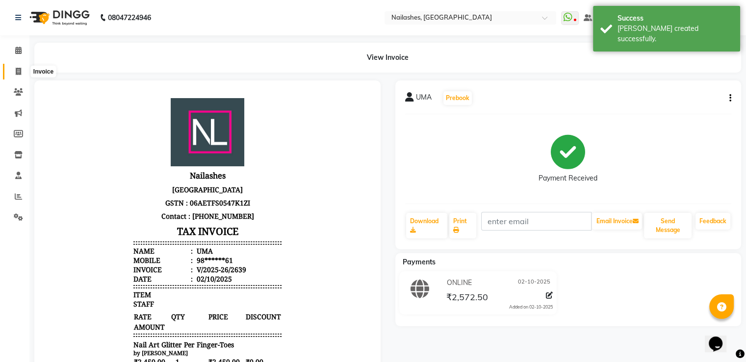
click at [17, 70] on icon at bounding box center [18, 71] width 5 height 7
select select "service"
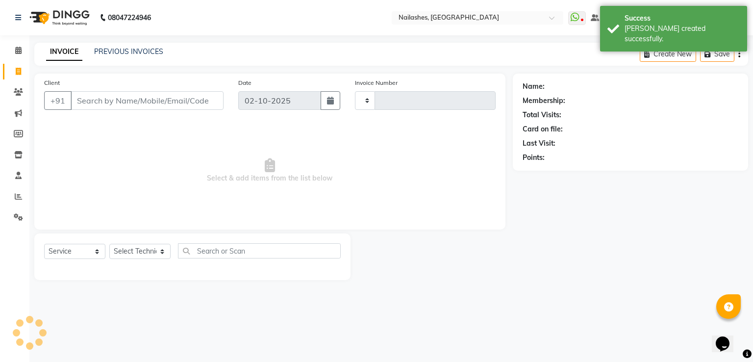
type input "2640"
select select "3926"
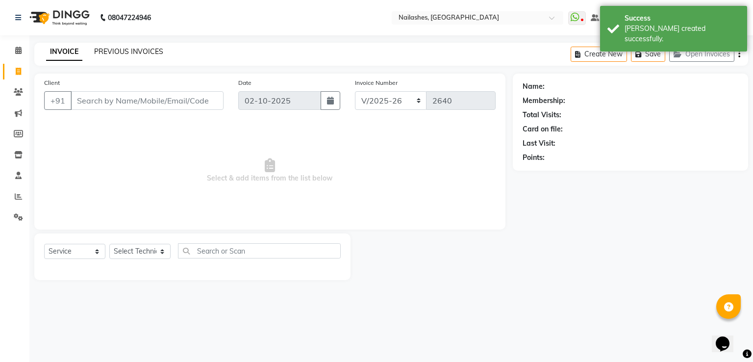
click at [115, 51] on link "PREVIOUS INVOICES" at bounding box center [128, 51] width 69 height 9
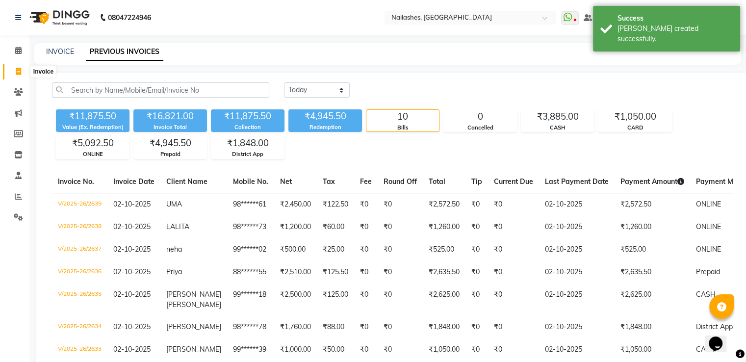
click at [12, 70] on span at bounding box center [18, 71] width 17 height 11
select select "service"
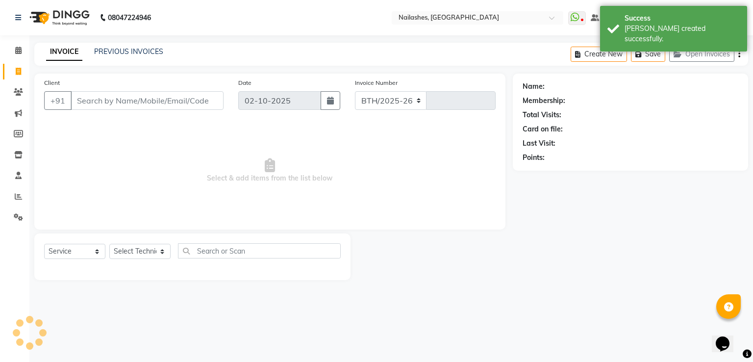
select select "3926"
type input "2640"
click at [92, 97] on input "Client" at bounding box center [147, 100] width 153 height 19
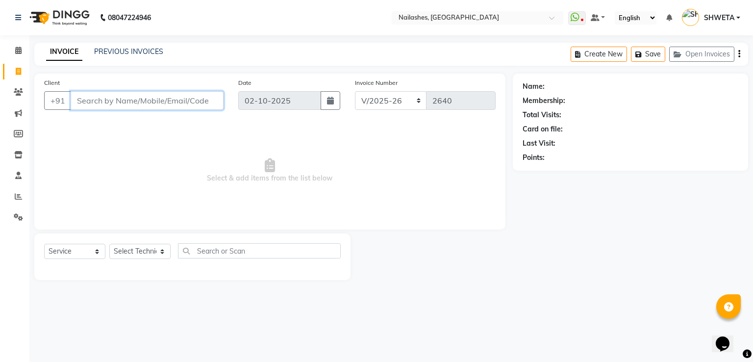
click at [133, 95] on input "Client" at bounding box center [147, 100] width 153 height 19
click at [16, 73] on icon at bounding box center [18, 71] width 5 height 7
select select "service"
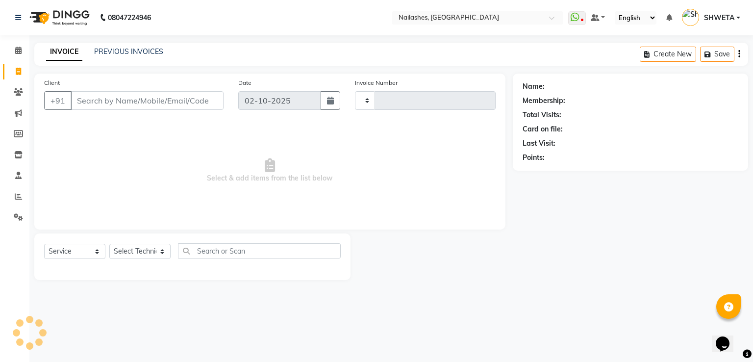
type input "2640"
select select "3926"
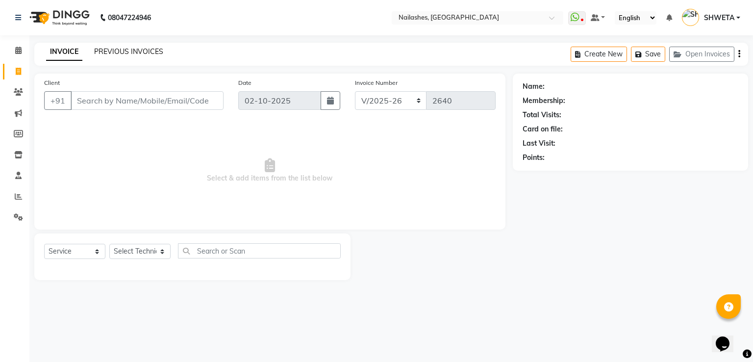
click at [120, 49] on link "PREVIOUS INVOICES" at bounding box center [128, 51] width 69 height 9
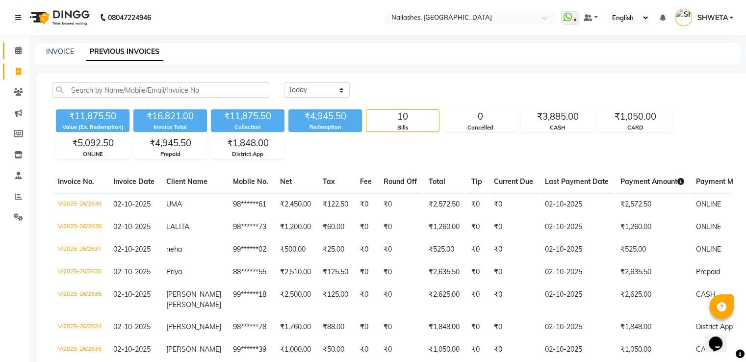
click at [3, 56] on link "Calendar" at bounding box center [15, 51] width 24 height 16
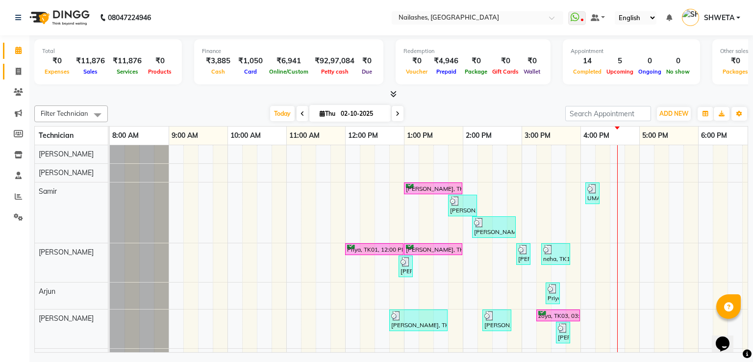
click at [17, 70] on icon at bounding box center [18, 71] width 5 height 7
select select "3926"
select select "service"
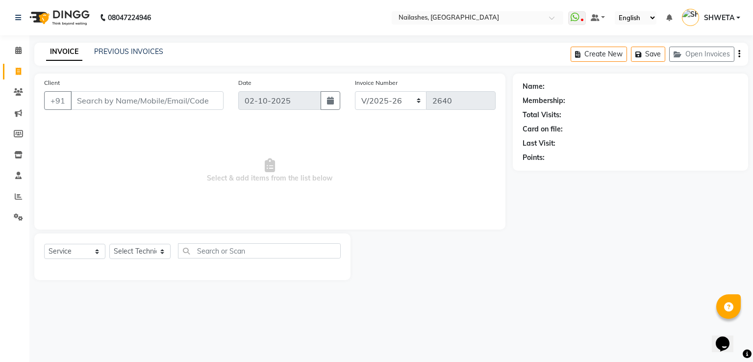
click at [104, 98] on input "Client" at bounding box center [147, 100] width 153 height 19
click at [116, 98] on input "Client" at bounding box center [147, 100] width 153 height 19
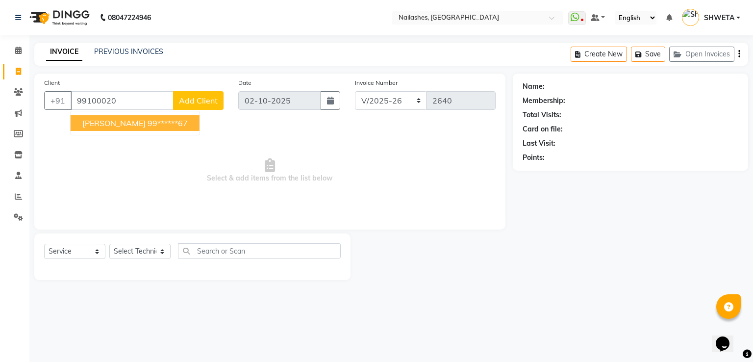
click at [119, 120] on span "[PERSON_NAME]" at bounding box center [113, 123] width 63 height 10
type input "99******67"
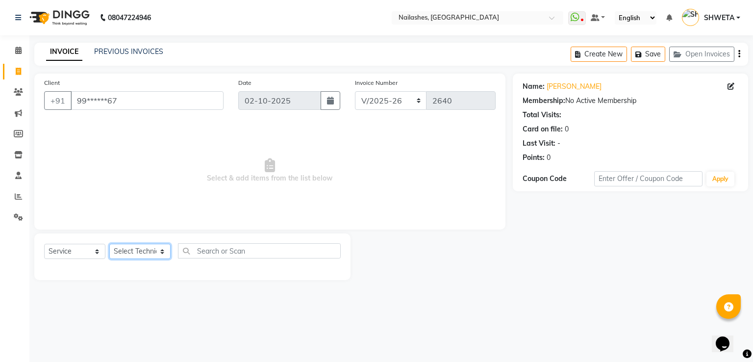
click at [133, 254] on select "Select Technician [PERSON_NAME] [PERSON_NAME] [PERSON_NAME] 2 [PERSON_NAME] MAN…" at bounding box center [139, 251] width 61 height 15
select select "19580"
click at [109, 244] on select "Select Technician [PERSON_NAME] [PERSON_NAME] [PERSON_NAME] 2 [PERSON_NAME] MAN…" at bounding box center [139, 251] width 61 height 15
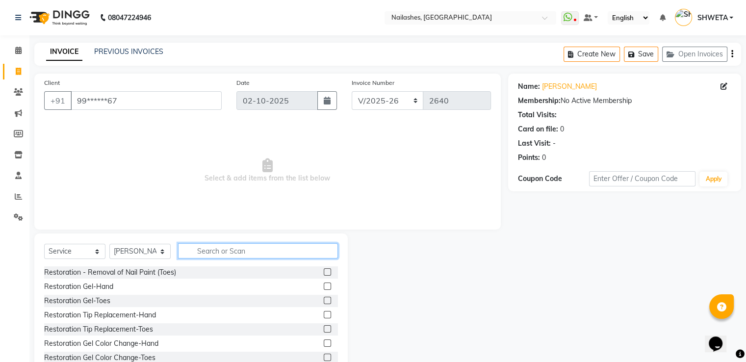
click at [233, 252] on input "text" at bounding box center [258, 250] width 160 height 15
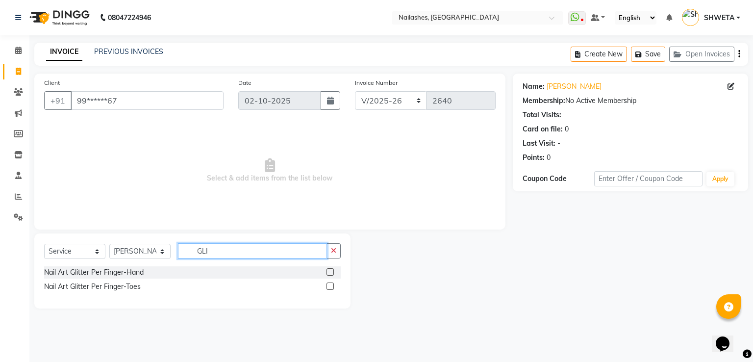
type input "GLI"
click at [328, 270] on label at bounding box center [330, 271] width 7 height 7
click at [328, 270] on input "checkbox" at bounding box center [330, 272] width 6 height 6
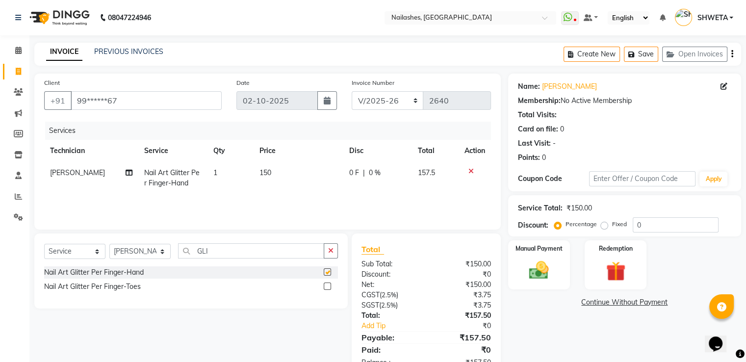
checkbox input "false"
click at [262, 179] on td "150" at bounding box center [299, 178] width 90 height 32
select select "19580"
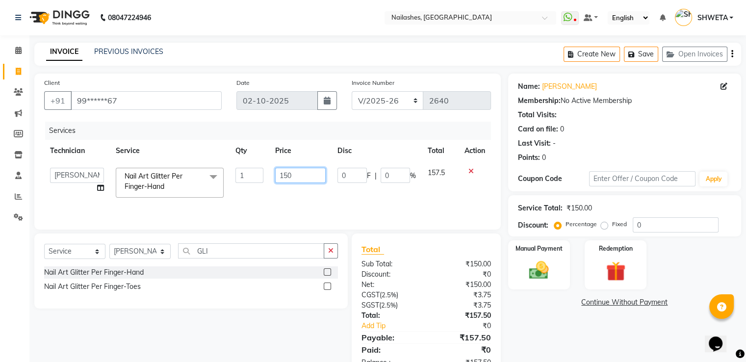
click at [295, 175] on input "150" at bounding box center [300, 175] width 51 height 15
type input "1"
type input "2950"
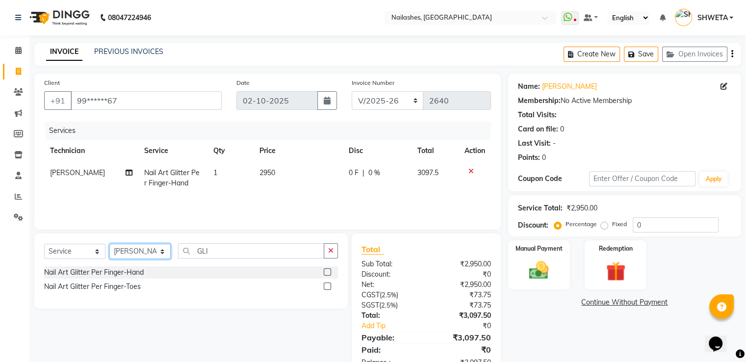
click at [126, 253] on select "Select Technician [PERSON_NAME] [PERSON_NAME] [PERSON_NAME] 2 [PERSON_NAME] MAN…" at bounding box center [139, 251] width 61 height 15
select select "20189"
click at [109, 244] on select "Select Technician [PERSON_NAME] [PERSON_NAME] [PERSON_NAME] 2 [PERSON_NAME] MAN…" at bounding box center [139, 251] width 61 height 15
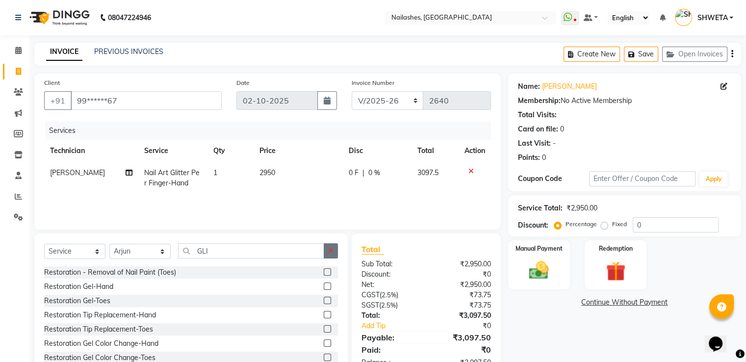
click at [325, 249] on button "button" at bounding box center [331, 250] width 14 height 15
click at [325, 250] on input "text" at bounding box center [258, 250] width 160 height 15
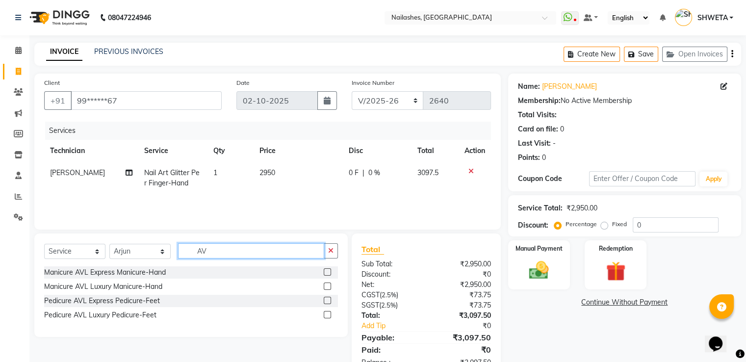
type input "AV"
click at [330, 301] on label at bounding box center [327, 300] width 7 height 7
click at [330, 301] on input "checkbox" at bounding box center [327, 301] width 6 height 6
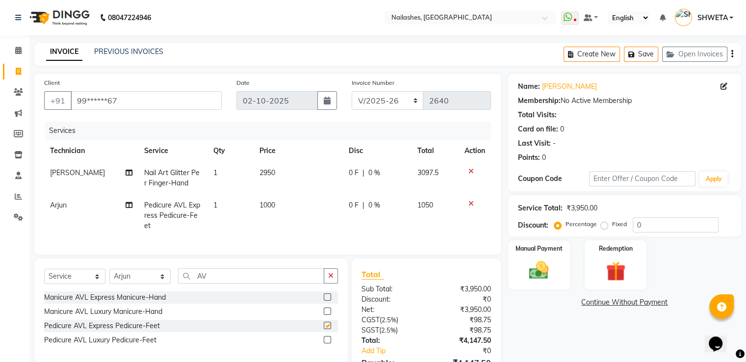
checkbox input "false"
click at [273, 204] on span "1000" at bounding box center [267, 205] width 16 height 9
select select "20189"
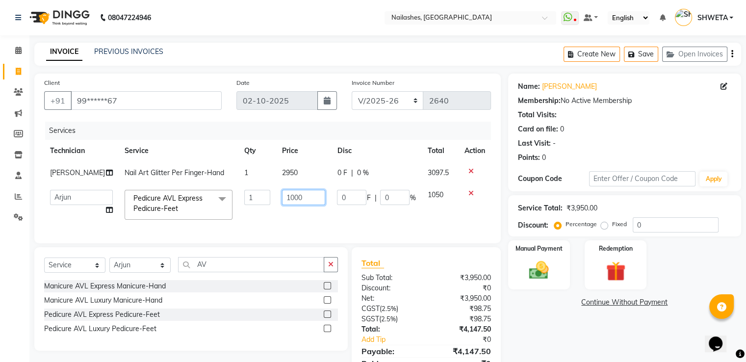
click at [286, 197] on input "1000" at bounding box center [304, 197] width 44 height 15
type input "1100"
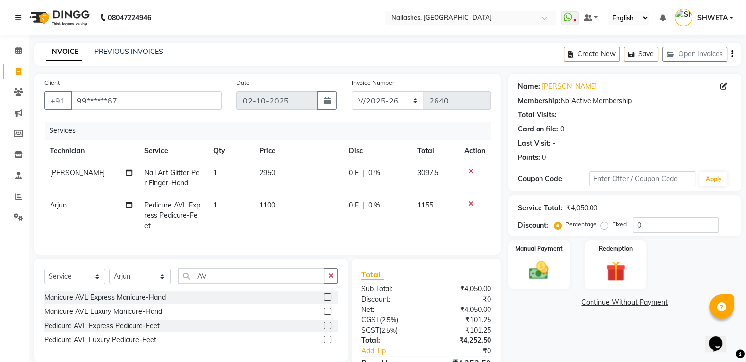
click at [579, 287] on div "Manual Payment Redemption" at bounding box center [625, 264] width 248 height 49
click at [540, 269] on img at bounding box center [538, 271] width 33 height 24
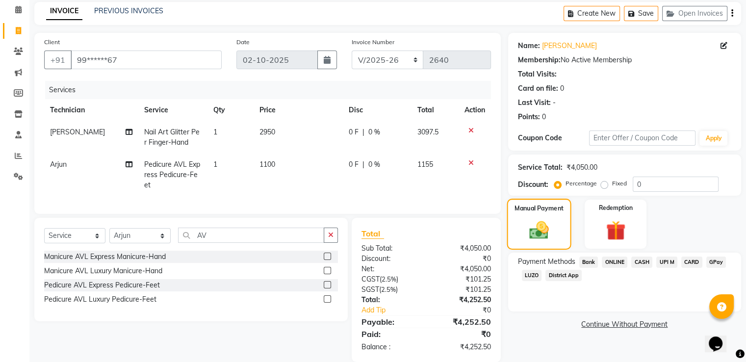
scroll to position [63, 0]
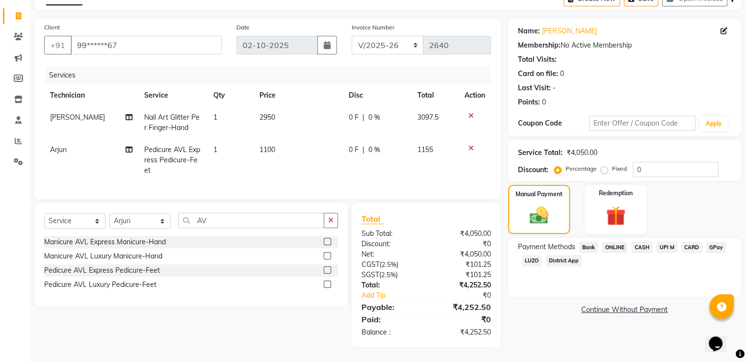
click at [618, 244] on span "ONLINE" at bounding box center [614, 247] width 25 height 11
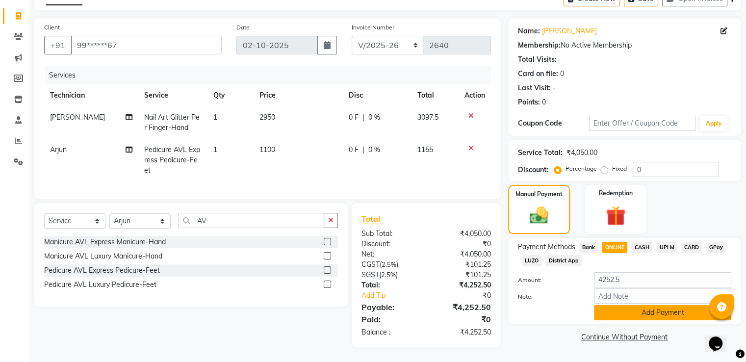
click at [628, 305] on button "Add Payment" at bounding box center [662, 312] width 137 height 15
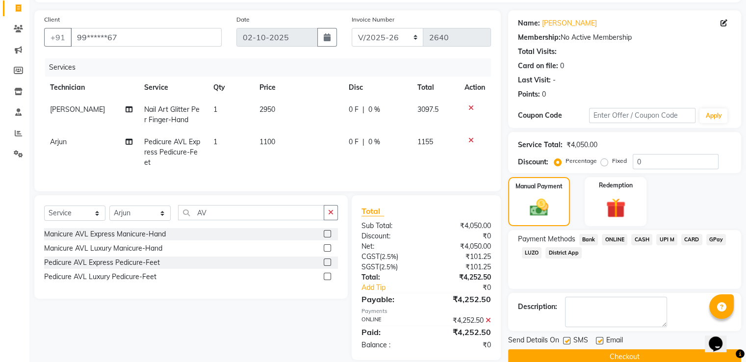
scroll to position [84, 0]
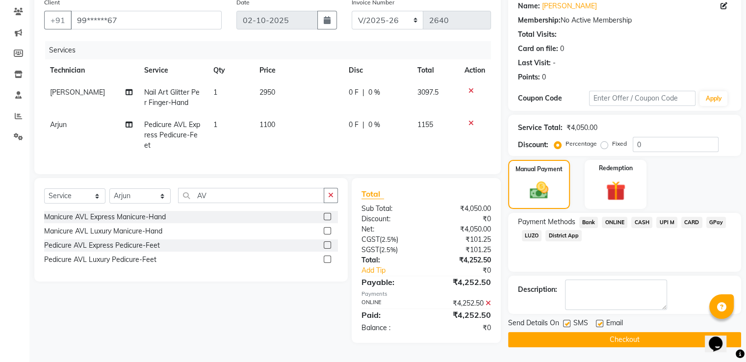
click at [625, 335] on button "Checkout" at bounding box center [624, 339] width 233 height 15
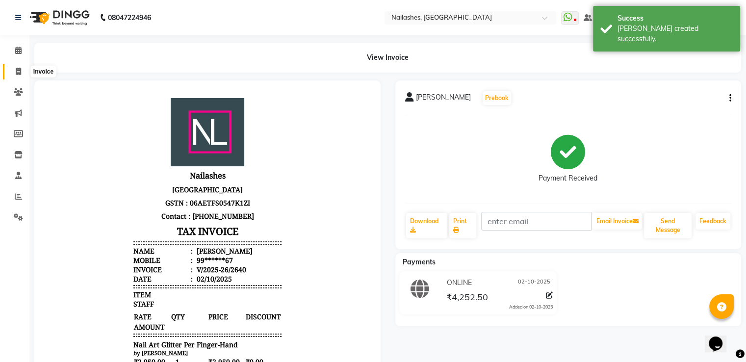
click at [18, 75] on icon at bounding box center [18, 71] width 5 height 7
select select "service"
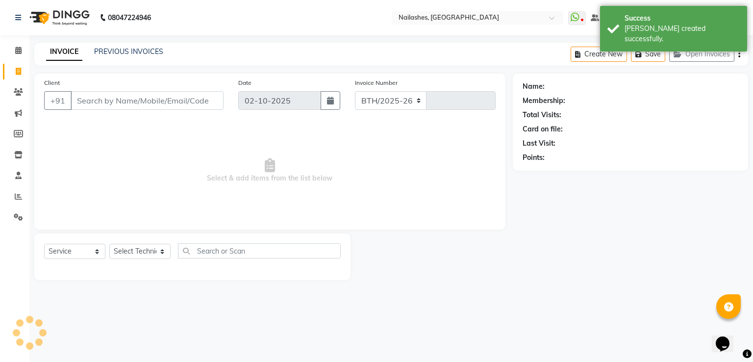
select select "3926"
type input "2641"
click at [93, 96] on input "Client" at bounding box center [147, 100] width 153 height 19
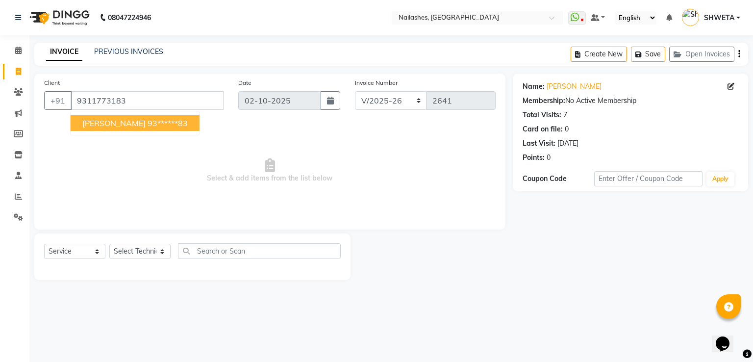
click at [93, 116] on button "[PERSON_NAME] 93******83" at bounding box center [135, 123] width 129 height 16
type input "93******83"
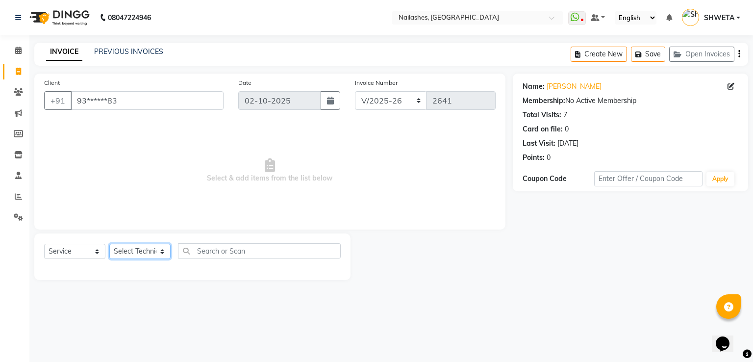
click at [142, 254] on select "Select Technician [PERSON_NAME] [PERSON_NAME] [PERSON_NAME] 2 [PERSON_NAME] MAN…" at bounding box center [139, 251] width 61 height 15
select select "38034"
click at [109, 244] on select "Select Technician [PERSON_NAME] [PERSON_NAME] [PERSON_NAME] 2 [PERSON_NAME] MAN…" at bounding box center [139, 251] width 61 height 15
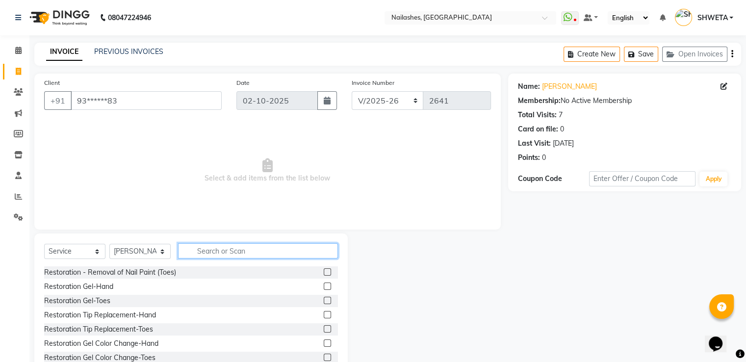
click at [232, 246] on input "text" at bounding box center [258, 250] width 160 height 15
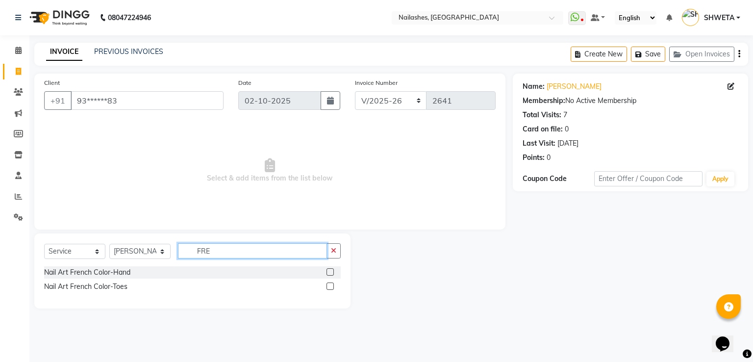
type input "FRE"
click at [330, 273] on label at bounding box center [330, 271] width 7 height 7
click at [330, 273] on input "checkbox" at bounding box center [330, 272] width 6 height 6
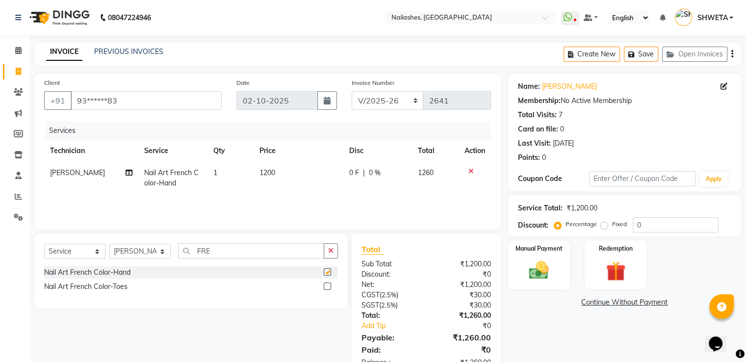
checkbox input "false"
click at [535, 269] on img at bounding box center [538, 271] width 33 height 24
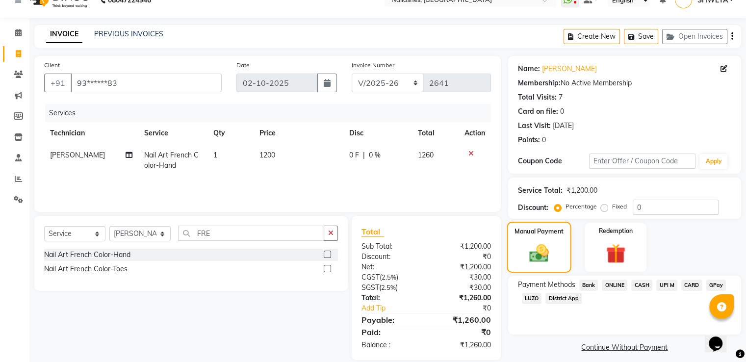
scroll to position [31, 0]
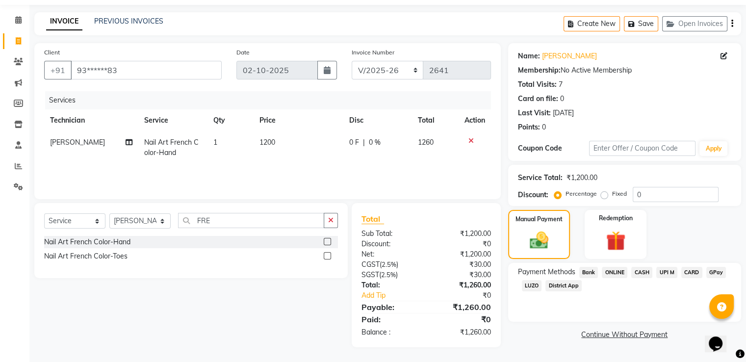
click at [620, 271] on span "ONLINE" at bounding box center [614, 272] width 25 height 11
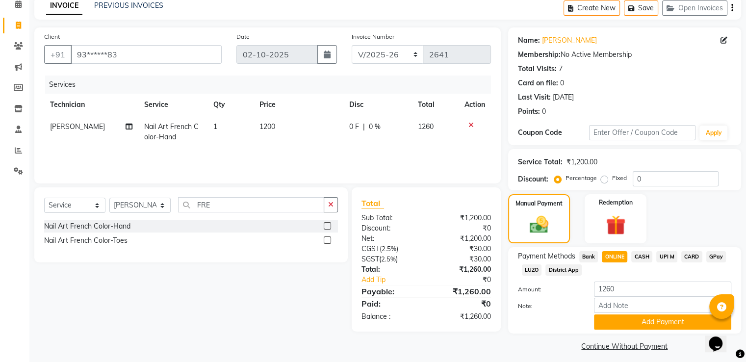
scroll to position [53, 0]
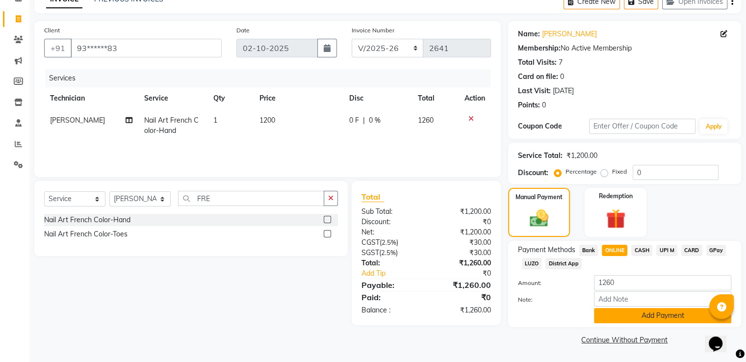
click at [653, 314] on button "Add Payment" at bounding box center [662, 315] width 137 height 15
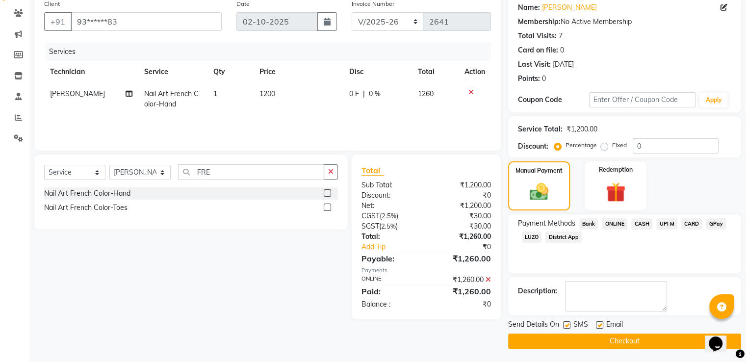
scroll to position [80, 0]
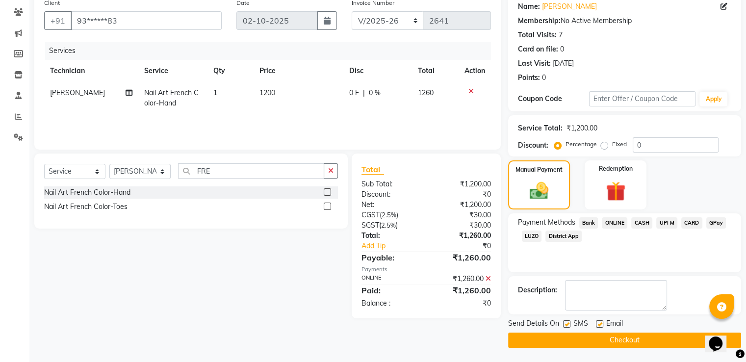
click at [638, 340] on button "Checkout" at bounding box center [624, 339] width 233 height 15
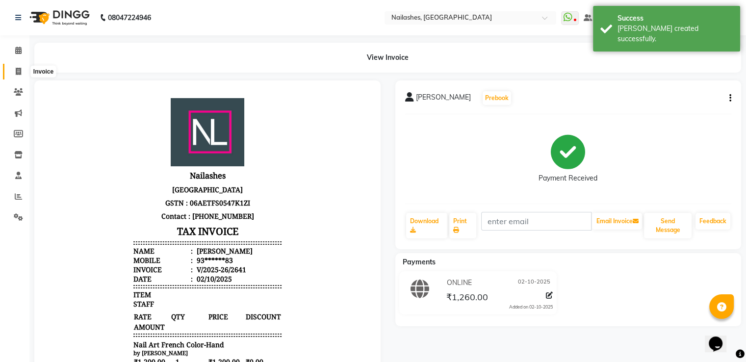
click at [20, 73] on icon at bounding box center [18, 71] width 5 height 7
select select "service"
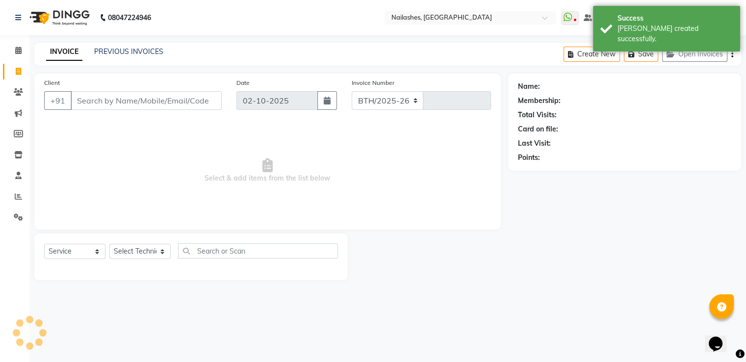
select select "3926"
type input "2642"
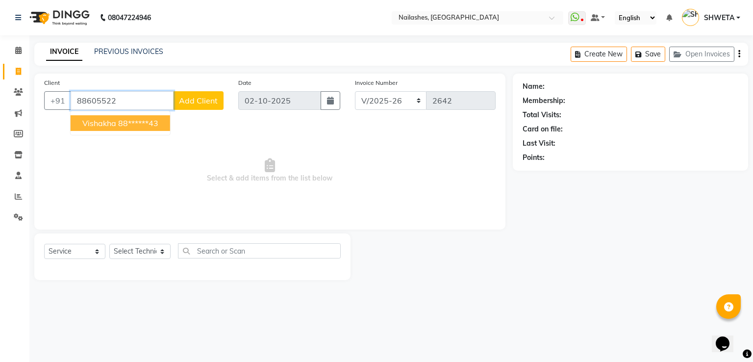
click at [158, 121] on ngb-highlight "88******43" at bounding box center [138, 123] width 40 height 10
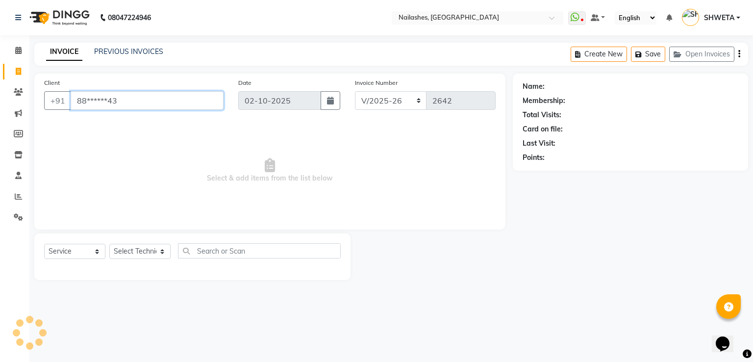
type input "88******43"
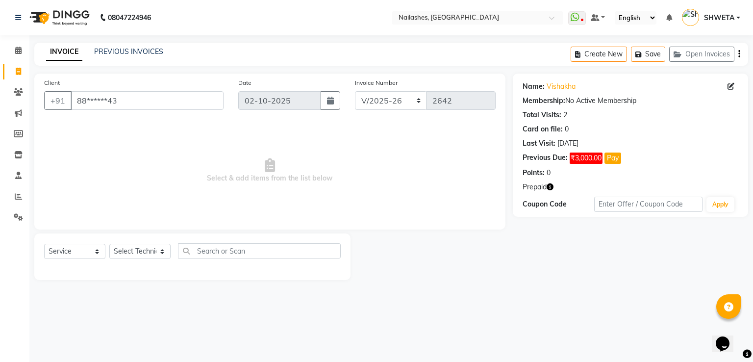
click at [551, 187] on icon "button" at bounding box center [550, 186] width 7 height 7
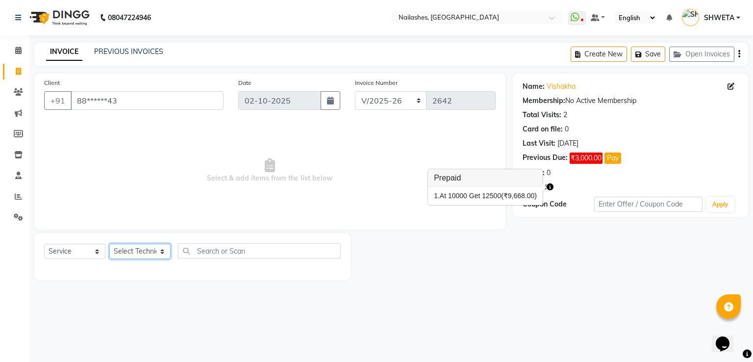
click at [125, 251] on select "Select Technician [PERSON_NAME] [PERSON_NAME] [PERSON_NAME] 2 [PERSON_NAME] MAN…" at bounding box center [139, 251] width 61 height 15
select select "93473"
click at [109, 244] on select "Select Technician [PERSON_NAME] [PERSON_NAME] [PERSON_NAME] 2 [PERSON_NAME] MAN…" at bounding box center [139, 251] width 61 height 15
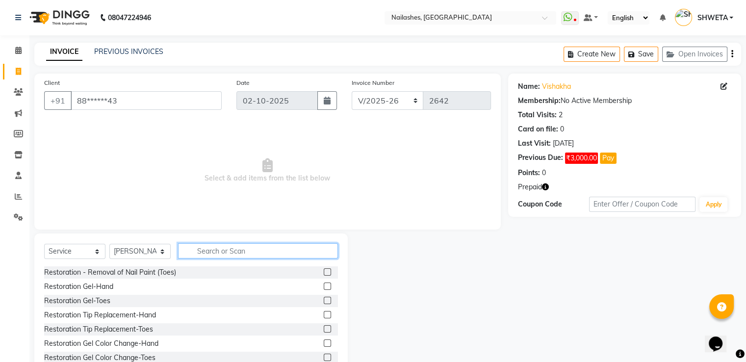
click at [245, 251] on input "text" at bounding box center [258, 250] width 160 height 15
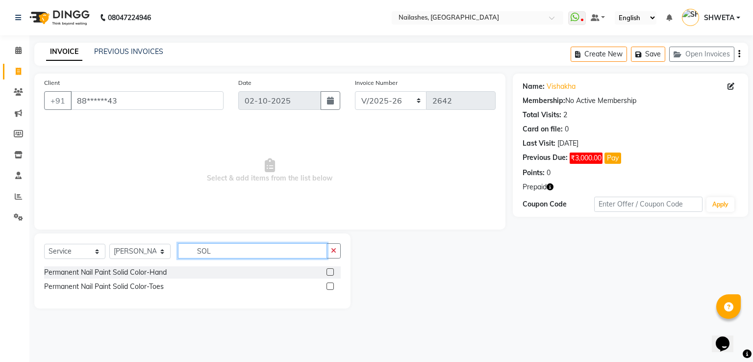
type input "SOL"
click at [330, 272] on label at bounding box center [330, 271] width 7 height 7
click at [330, 272] on input "checkbox" at bounding box center [330, 272] width 6 height 6
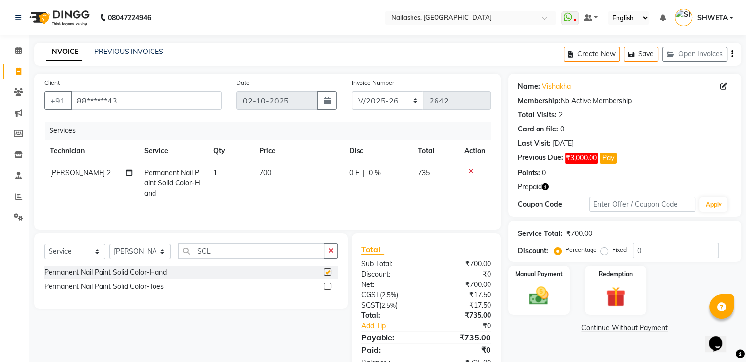
checkbox input "false"
click at [326, 285] on label at bounding box center [327, 285] width 7 height 7
click at [326, 285] on input "checkbox" at bounding box center [327, 286] width 6 height 6
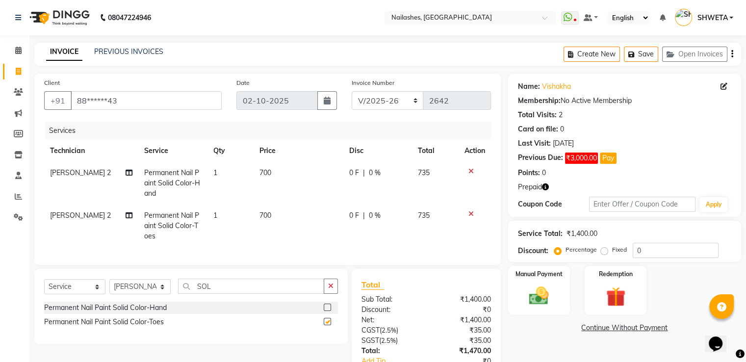
checkbox input "false"
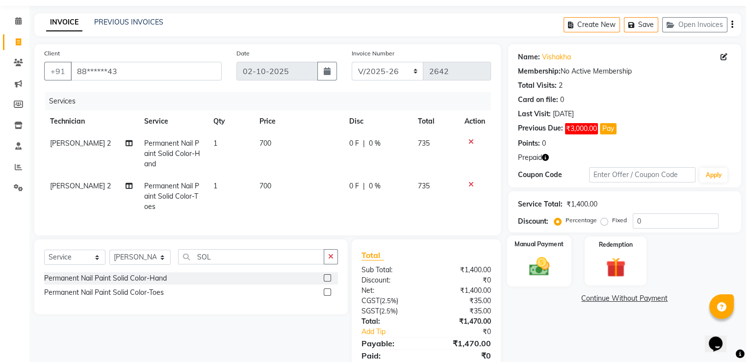
scroll to position [74, 0]
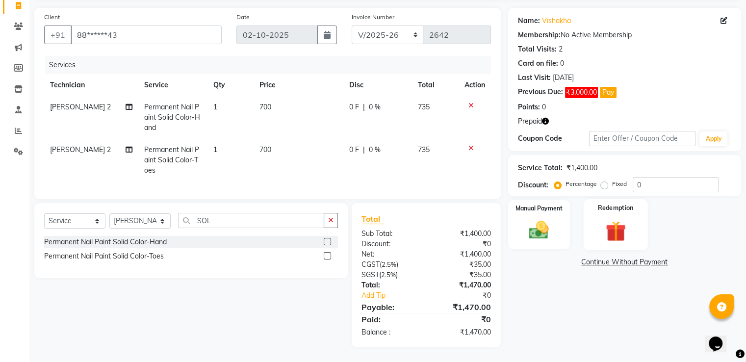
click at [604, 220] on img at bounding box center [615, 231] width 33 height 25
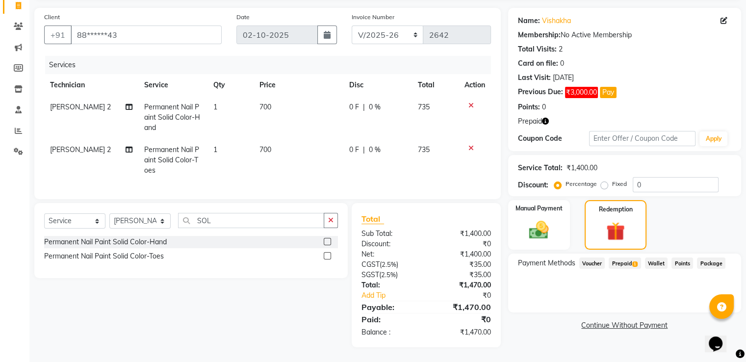
click at [624, 257] on span "Prepaid 1" at bounding box center [625, 262] width 32 height 11
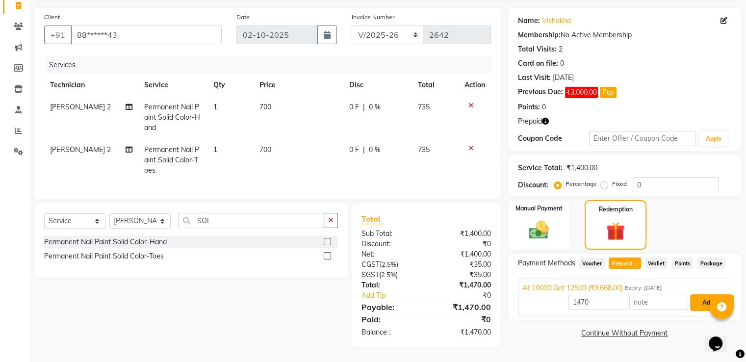
click at [700, 294] on button "Add" at bounding box center [708, 302] width 36 height 17
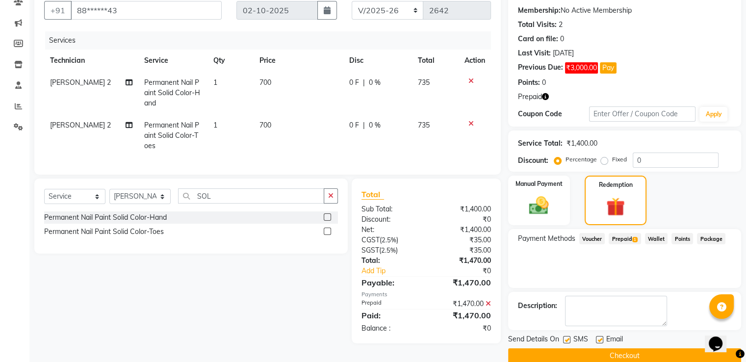
scroll to position [106, 0]
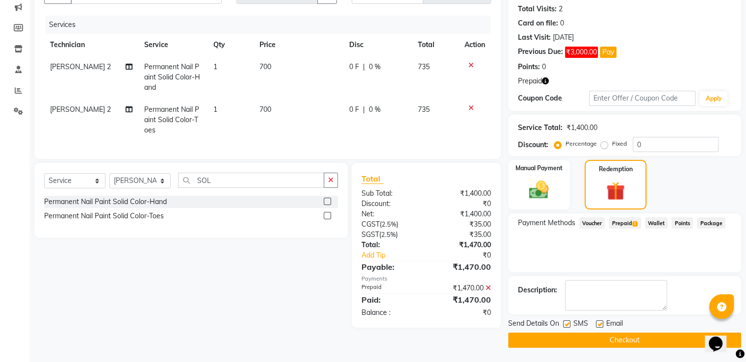
click at [619, 344] on button "Checkout" at bounding box center [624, 339] width 233 height 15
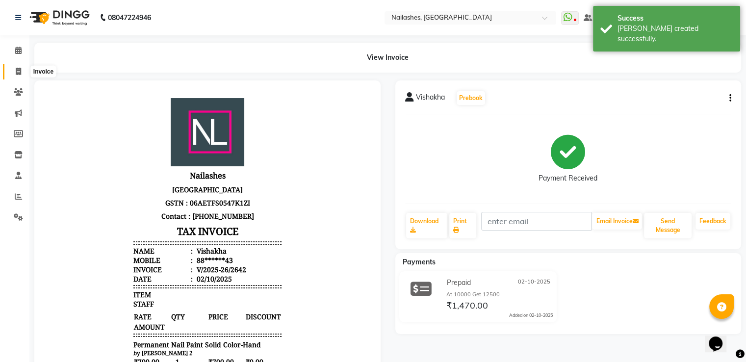
click at [17, 69] on icon at bounding box center [18, 71] width 5 height 7
select select "3926"
select select "service"
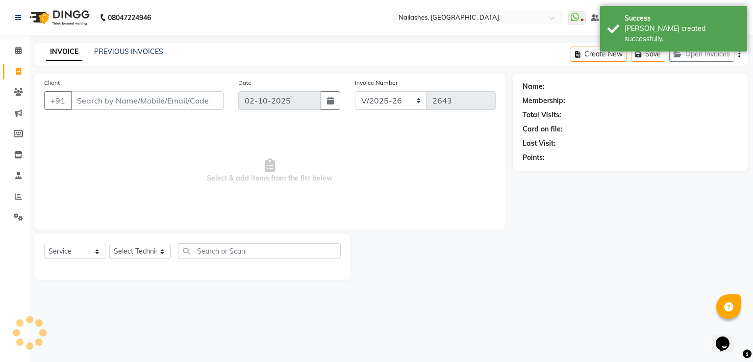
click at [127, 99] on input "Client" at bounding box center [147, 100] width 153 height 19
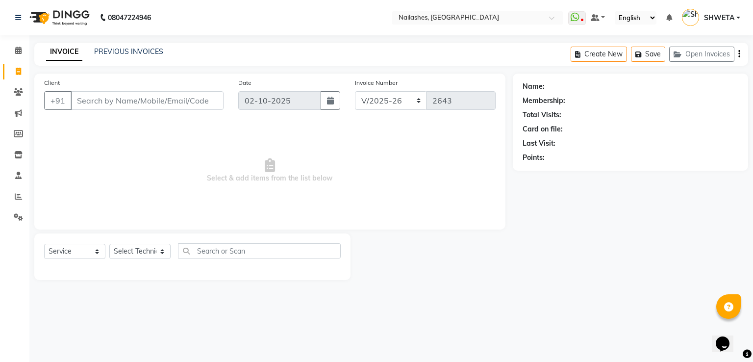
click at [118, 95] on input "Client" at bounding box center [147, 100] width 153 height 19
click at [106, 91] on input "Client" at bounding box center [147, 100] width 153 height 19
click at [104, 99] on input "Client" at bounding box center [147, 100] width 153 height 19
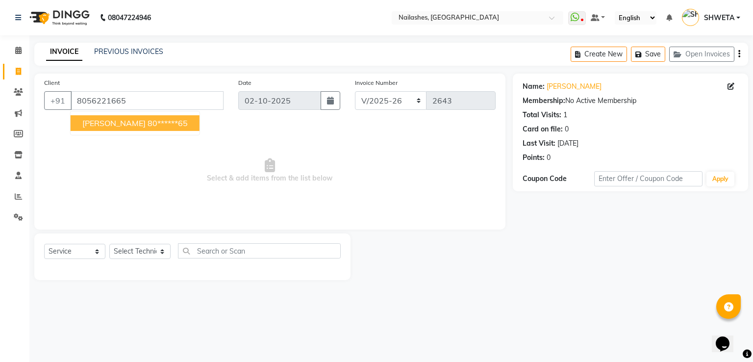
click at [102, 127] on span "[PERSON_NAME]" at bounding box center [113, 123] width 63 height 10
type input "80******65"
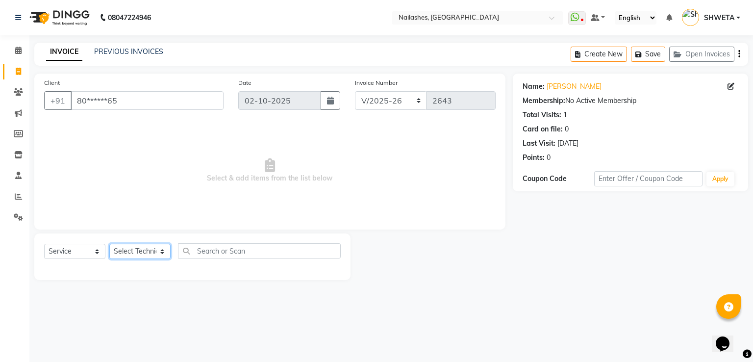
click at [122, 254] on select "Select Technician [PERSON_NAME] [PERSON_NAME] [PERSON_NAME] 2 [PERSON_NAME] MAN…" at bounding box center [139, 251] width 61 height 15
select select "19580"
click at [109, 244] on select "Select Technician [PERSON_NAME] [PERSON_NAME] [PERSON_NAME] 2 [PERSON_NAME] MAN…" at bounding box center [139, 251] width 61 height 15
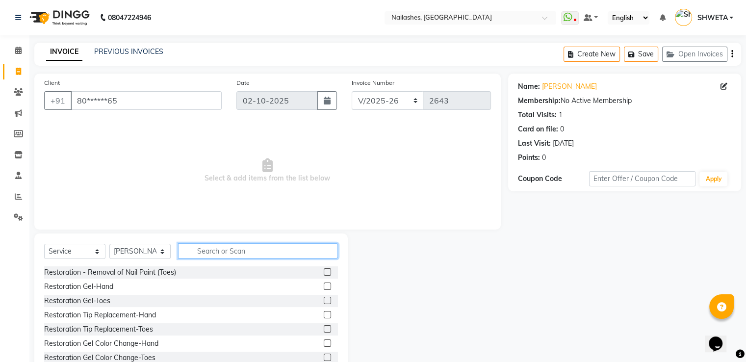
click at [199, 253] on input "text" at bounding box center [258, 250] width 160 height 15
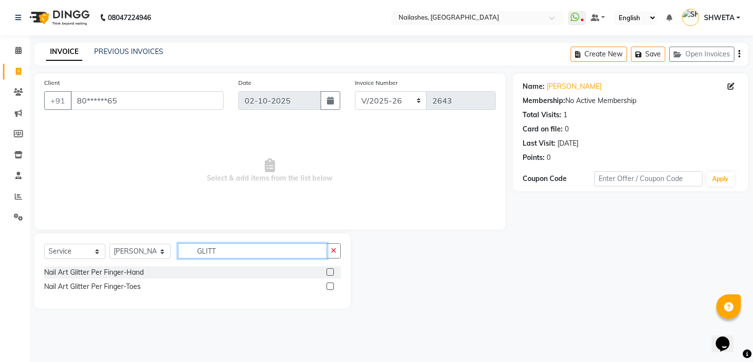
type input "GLITT"
click at [329, 272] on label at bounding box center [330, 271] width 7 height 7
click at [329, 272] on input "checkbox" at bounding box center [330, 272] width 6 height 6
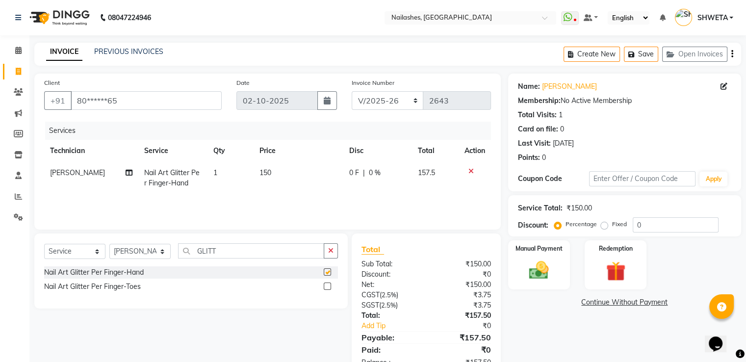
checkbox input "false"
click at [254, 175] on td "150" at bounding box center [299, 178] width 90 height 32
select select "19580"
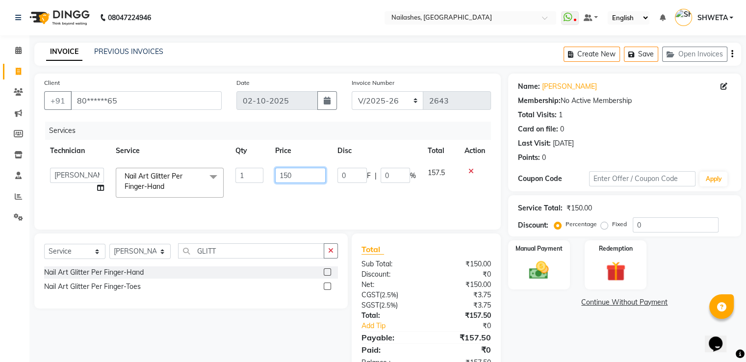
click at [296, 176] on input "150" at bounding box center [300, 175] width 51 height 15
type input "1"
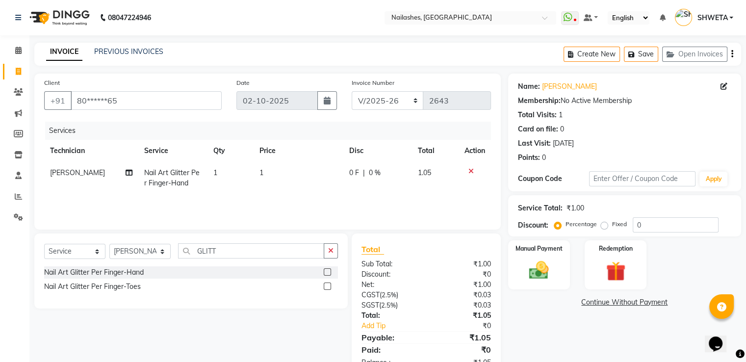
click at [289, 171] on td "1" at bounding box center [299, 178] width 90 height 32
select select "19580"
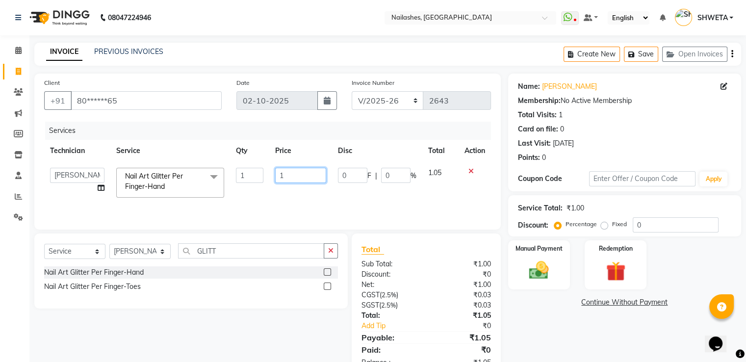
click at [293, 173] on input "1" at bounding box center [300, 175] width 51 height 15
type input "1200"
click at [560, 335] on div "Name: [PERSON_NAME] Membership: No Active Membership Total Visits: 1 Card on fi…" at bounding box center [628, 226] width 240 height 304
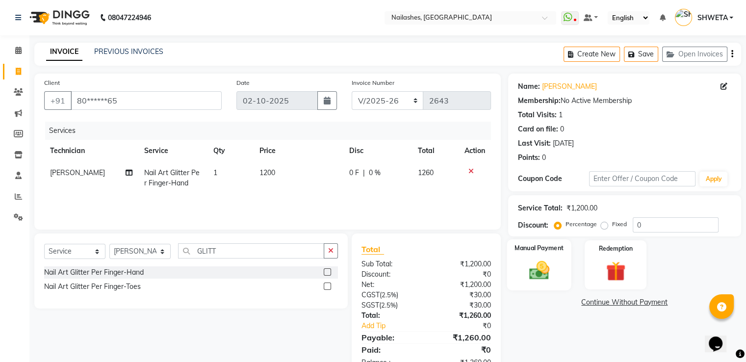
click at [545, 281] on img at bounding box center [538, 271] width 33 height 24
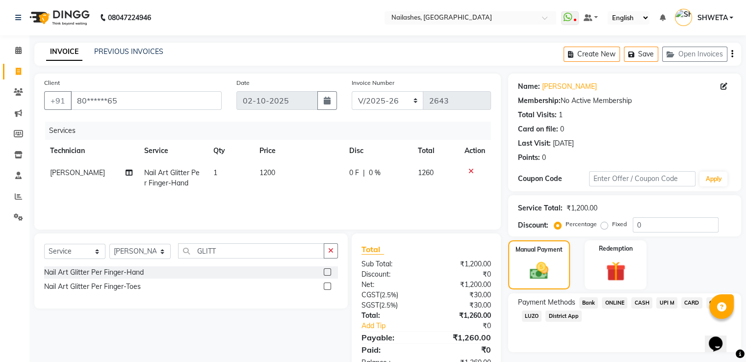
click at [620, 303] on span "ONLINE" at bounding box center [614, 302] width 25 height 11
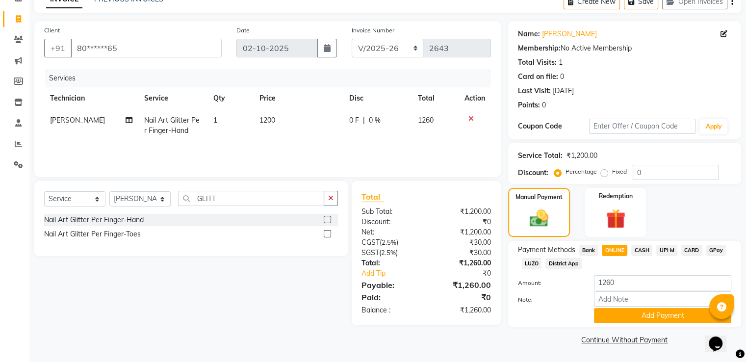
scroll to position [53, 0]
click at [627, 312] on button "Add Payment" at bounding box center [662, 315] width 137 height 15
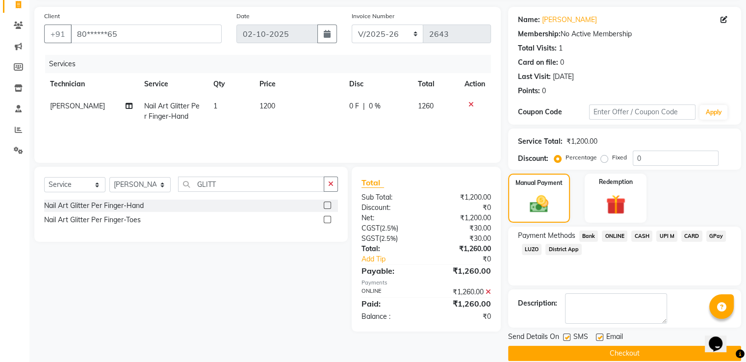
scroll to position [80, 0]
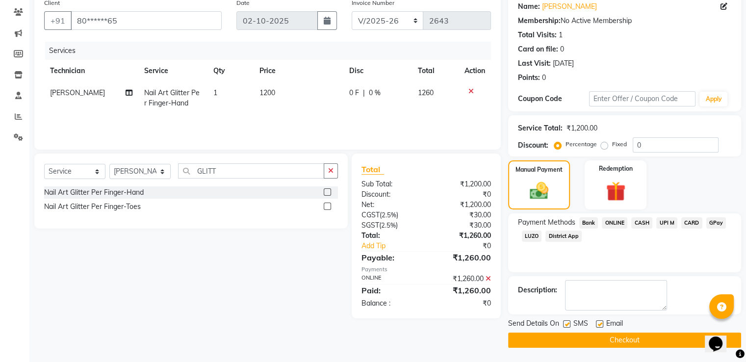
click at [628, 338] on button "Checkout" at bounding box center [624, 339] width 233 height 15
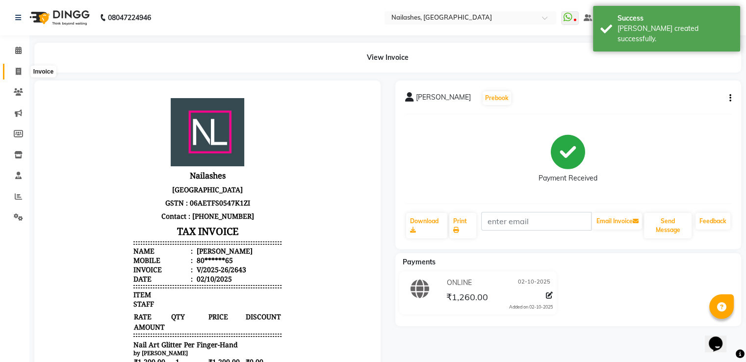
click at [20, 68] on icon at bounding box center [18, 71] width 5 height 7
select select "service"
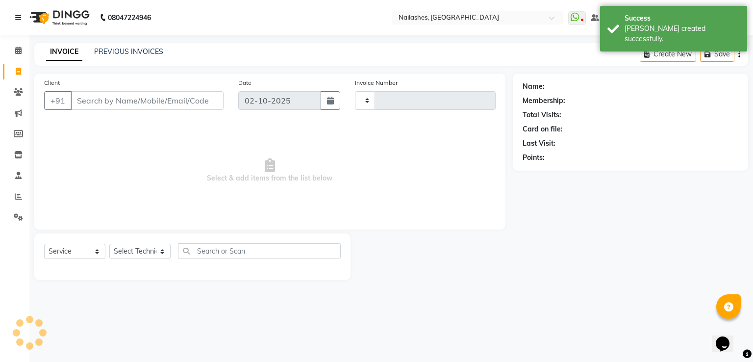
type input "2644"
select select "3926"
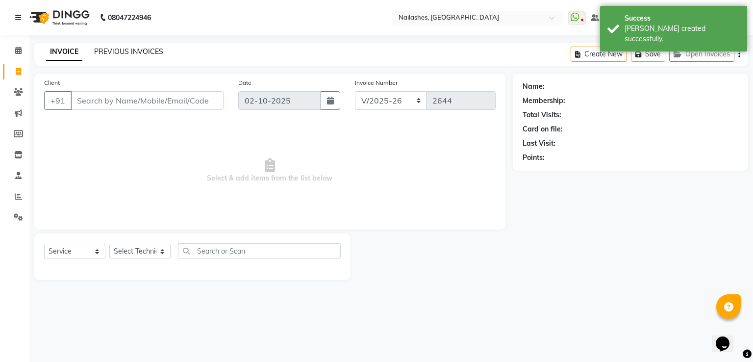
click at [136, 52] on link "PREVIOUS INVOICES" at bounding box center [128, 51] width 69 height 9
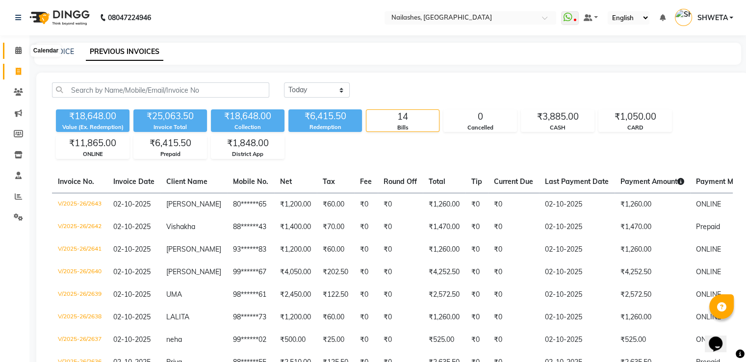
click at [18, 50] on icon at bounding box center [18, 50] width 6 height 7
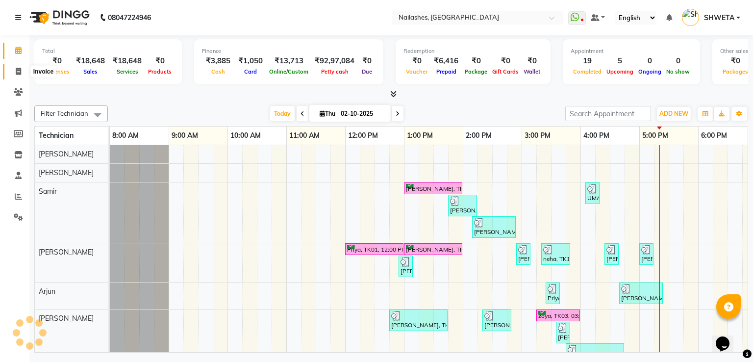
click at [20, 69] on icon at bounding box center [18, 71] width 5 height 7
select select "service"
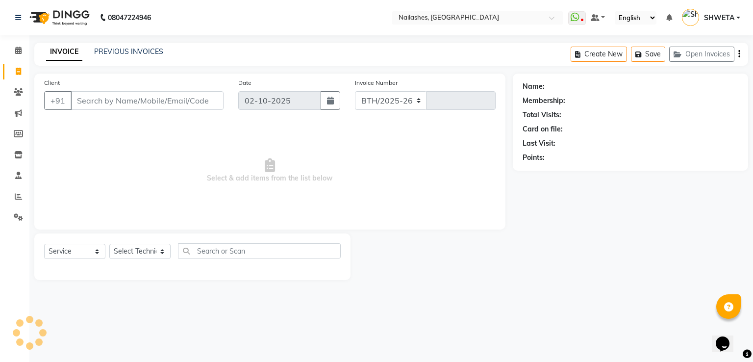
select select "3926"
type input "2644"
click at [116, 106] on input "Client" at bounding box center [147, 100] width 153 height 19
click at [118, 102] on input "Client" at bounding box center [147, 100] width 153 height 19
click at [114, 101] on input "Client" at bounding box center [147, 100] width 153 height 19
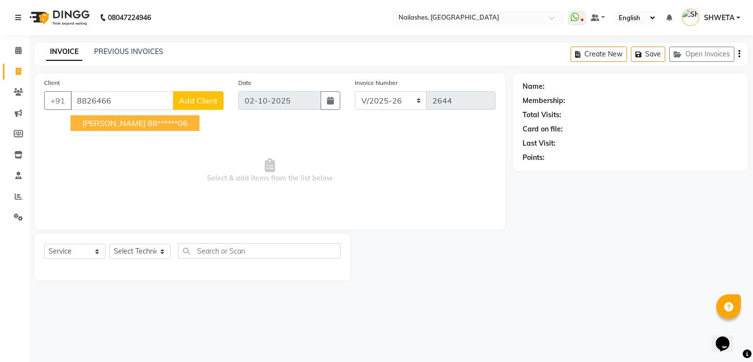
click at [104, 125] on span "[PERSON_NAME]" at bounding box center [113, 123] width 63 height 10
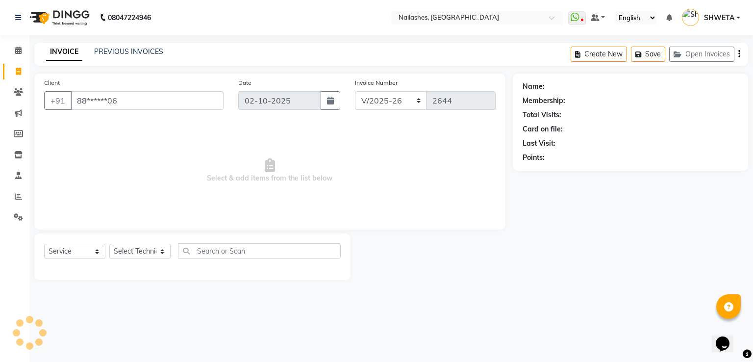
type input "88******06"
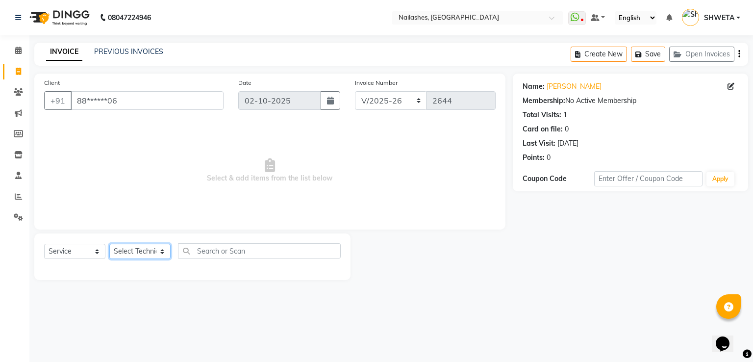
click at [130, 258] on select "Select Technician [PERSON_NAME] [PERSON_NAME] [PERSON_NAME] 2 [PERSON_NAME] MAN…" at bounding box center [139, 251] width 61 height 15
select select "90278"
click at [109, 244] on select "Select Technician [PERSON_NAME] [PERSON_NAME] [PERSON_NAME] 2 [PERSON_NAME] MAN…" at bounding box center [139, 251] width 61 height 15
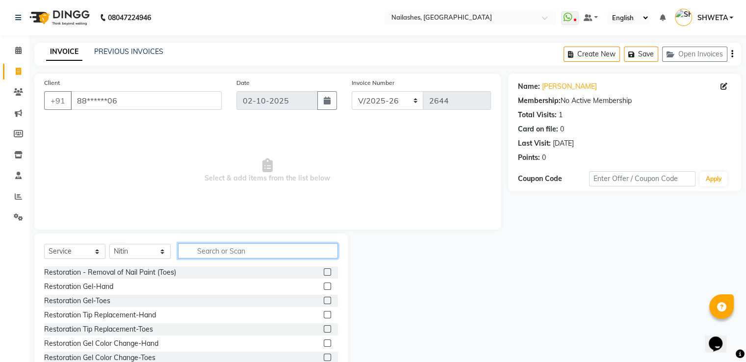
click at [218, 251] on input "text" at bounding box center [258, 250] width 160 height 15
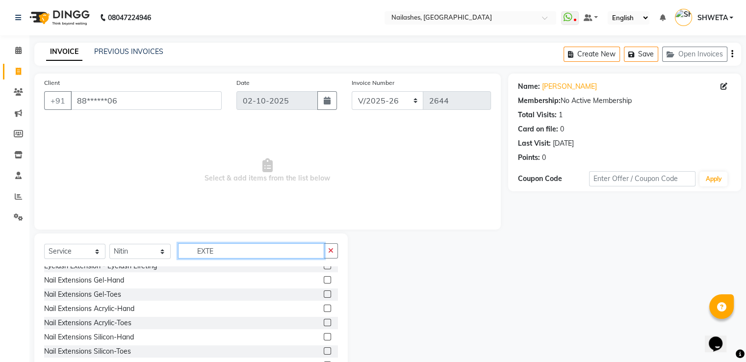
scroll to position [95, 0]
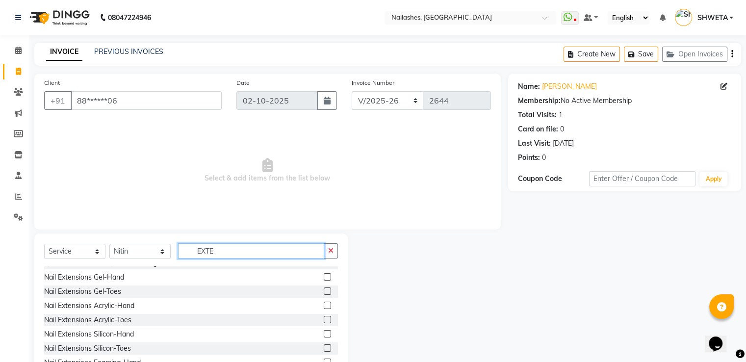
type input "EXTE"
click at [324, 305] on label at bounding box center [327, 305] width 7 height 7
click at [324, 305] on input "checkbox" at bounding box center [327, 306] width 6 height 6
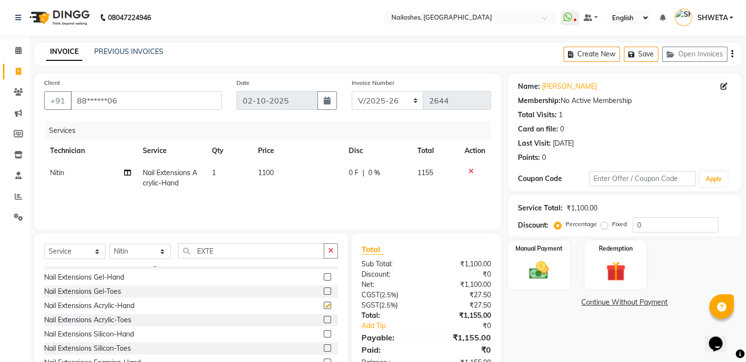
checkbox input "false"
click at [328, 255] on button "button" at bounding box center [331, 250] width 14 height 15
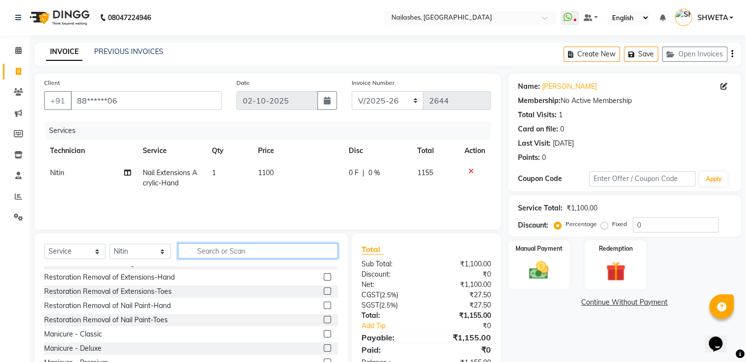
scroll to position [422, 0]
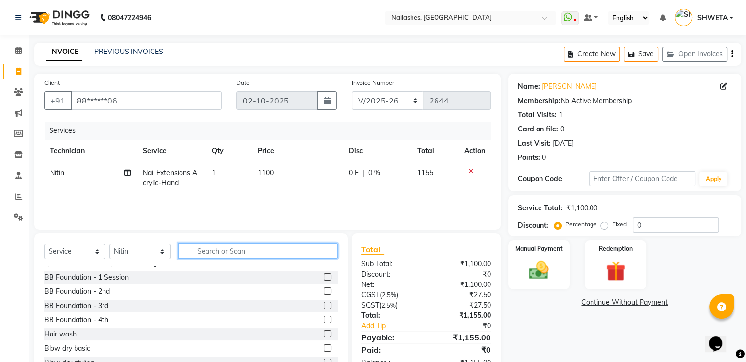
click at [293, 252] on input "text" at bounding box center [258, 250] width 160 height 15
type input "N"
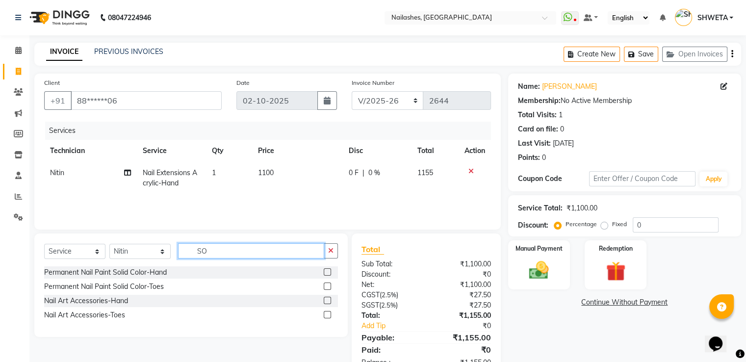
scroll to position [0, 0]
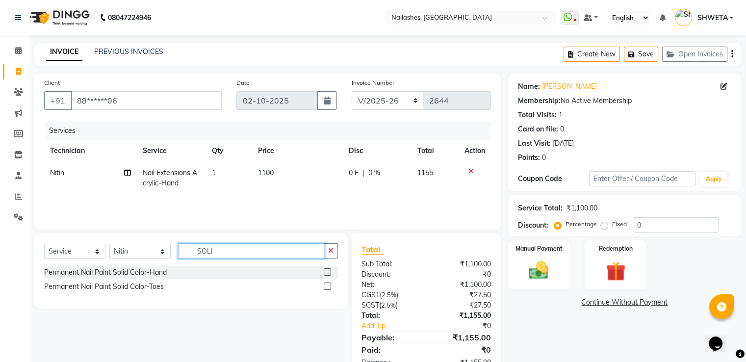
type input "SOLI"
click at [328, 274] on label at bounding box center [327, 271] width 7 height 7
click at [328, 274] on input "checkbox" at bounding box center [327, 272] width 6 height 6
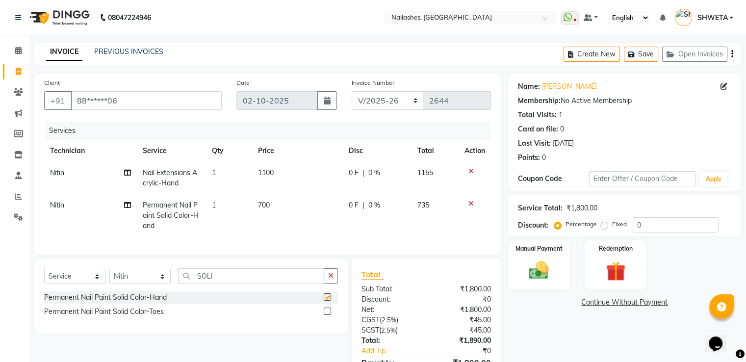
checkbox input "false"
click at [273, 189] on td "1100" at bounding box center [297, 178] width 90 height 32
select select "90278"
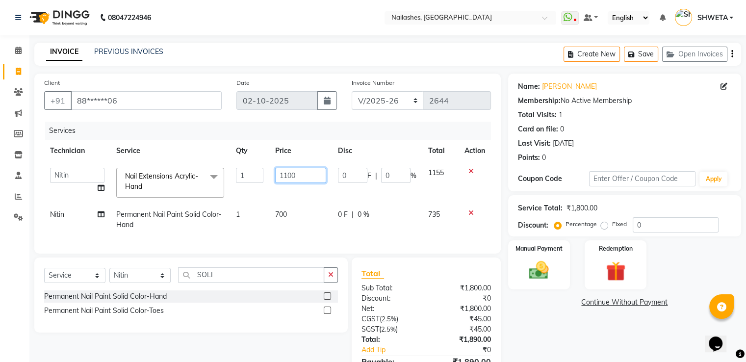
click at [288, 173] on input "1100" at bounding box center [300, 175] width 51 height 15
type input "1000"
click at [532, 326] on div "Name: [PERSON_NAME] Membership: No Active Membership Total Visits: 1 Card on fi…" at bounding box center [628, 238] width 240 height 328
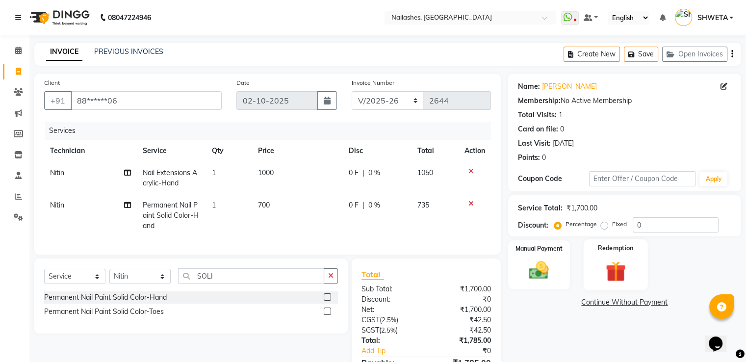
click at [619, 271] on img at bounding box center [615, 271] width 33 height 25
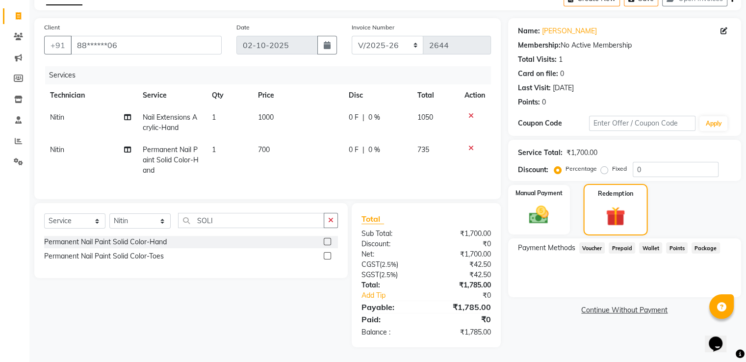
scroll to position [63, 0]
click at [534, 203] on img at bounding box center [538, 215] width 33 height 24
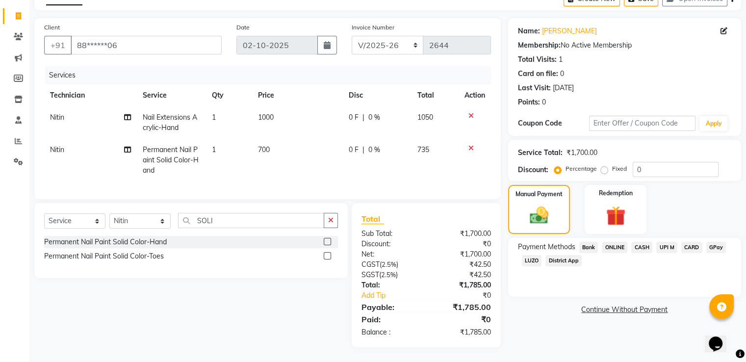
click at [617, 242] on span "ONLINE" at bounding box center [614, 247] width 25 height 11
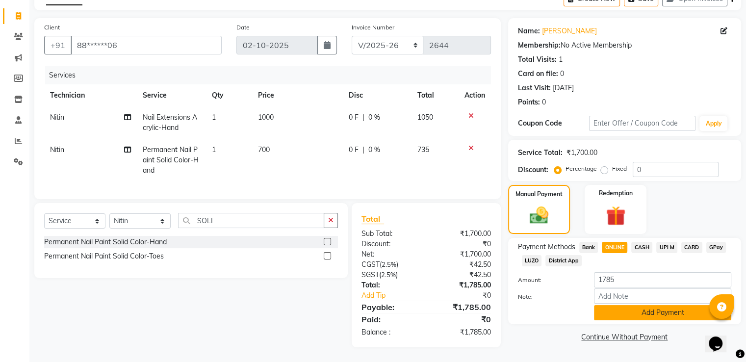
click at [642, 305] on button "Add Payment" at bounding box center [662, 312] width 137 height 15
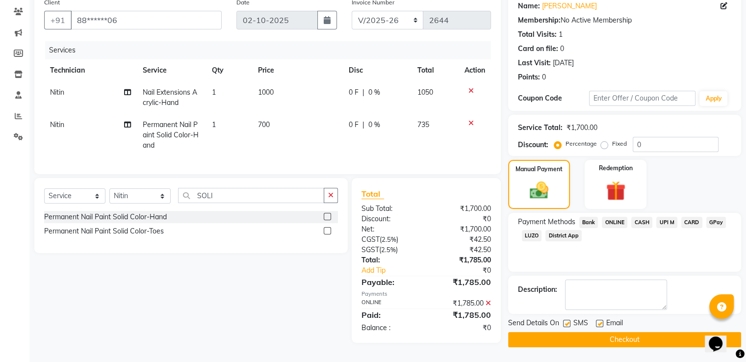
scroll to position [84, 0]
click at [637, 338] on button "Checkout" at bounding box center [624, 339] width 233 height 15
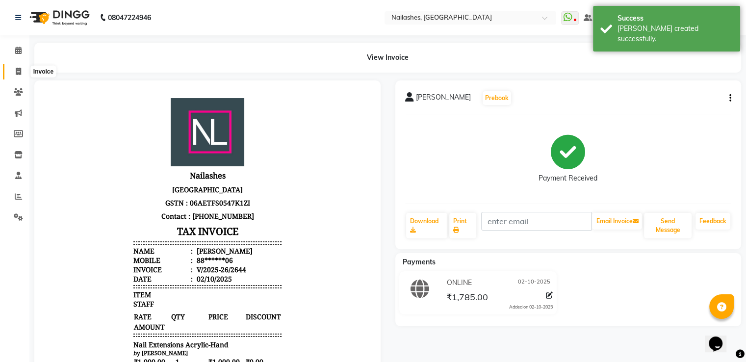
click at [13, 71] on span at bounding box center [18, 71] width 17 height 11
select select "service"
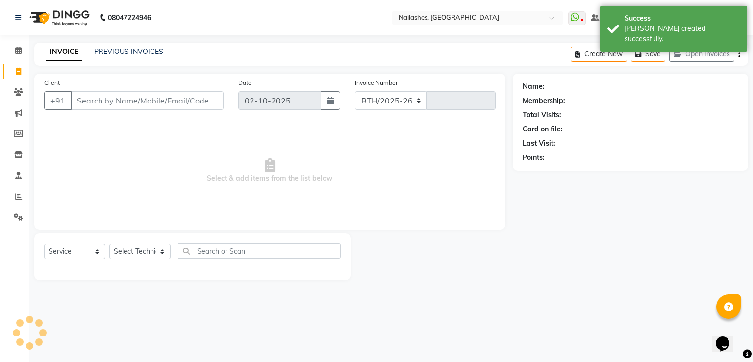
select select "3926"
type input "2645"
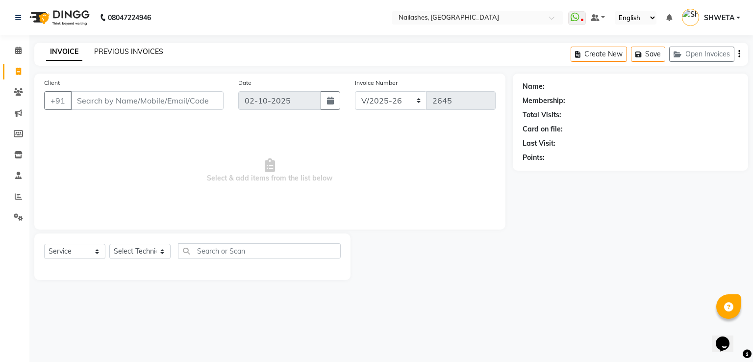
click at [138, 51] on link "PREVIOUS INVOICES" at bounding box center [128, 51] width 69 height 9
